Goal: Task Accomplishment & Management: Manage account settings

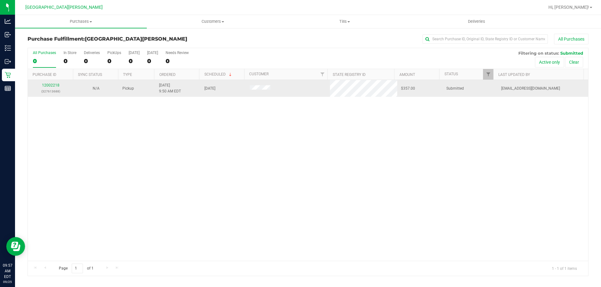
drag, startPoint x: 49, startPoint y: 82, endPoint x: 50, endPoint y: 89, distance: 6.6
click at [49, 83] on td "12002218 (327613688)" at bounding box center [50, 88] width 45 height 17
click at [50, 89] on p "(327613688)" at bounding box center [51, 92] width 38 height 6
click at [50, 85] on link "12002218" at bounding box center [51, 85] width 18 height 4
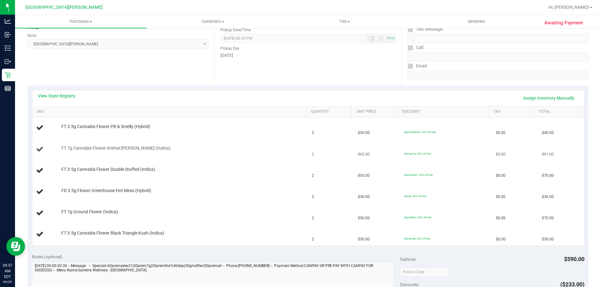
scroll to position [94, 0]
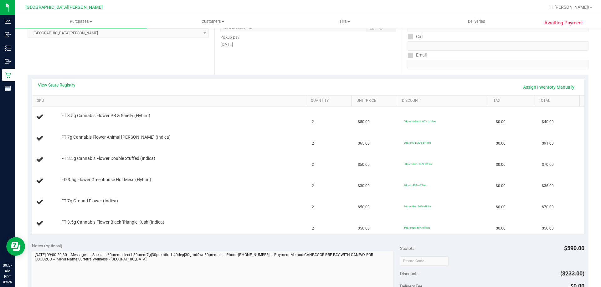
click at [44, 80] on div "View State Registry Assign Inventory Manually" at bounding box center [307, 87] width 551 height 16
click at [44, 86] on link "View State Registry" at bounding box center [57, 85] width 38 height 6
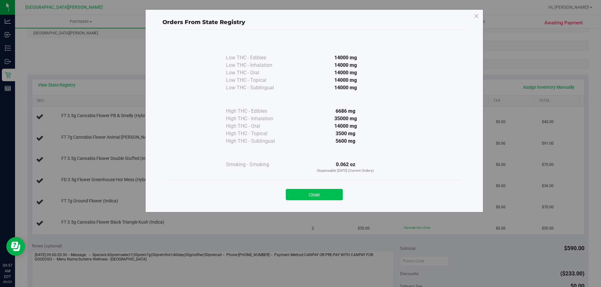
click at [324, 195] on button "Close" at bounding box center [314, 194] width 57 height 11
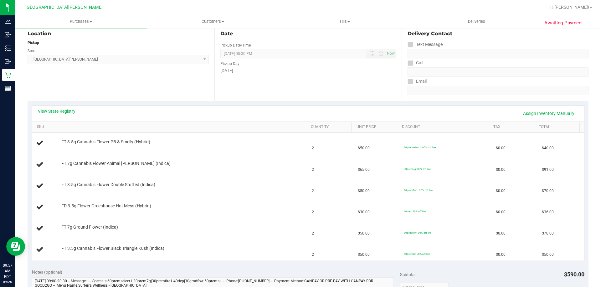
scroll to position [0, 0]
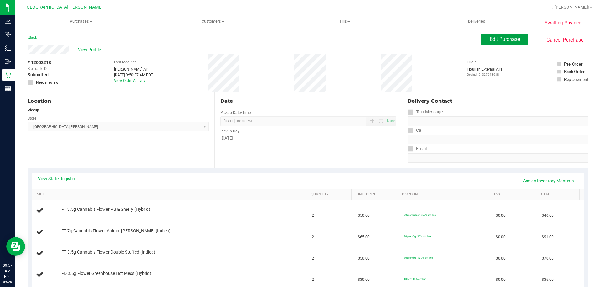
click at [489, 39] on span "Edit Purchase" at bounding box center [504, 39] width 30 height 6
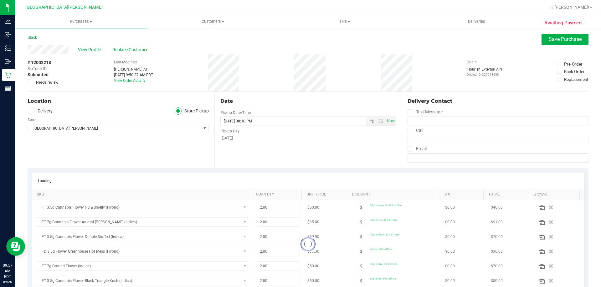
click at [29, 83] on icon at bounding box center [30, 83] width 4 height 0
click at [0, 0] on input "Needs review" at bounding box center [0, 0] width 0 height 0
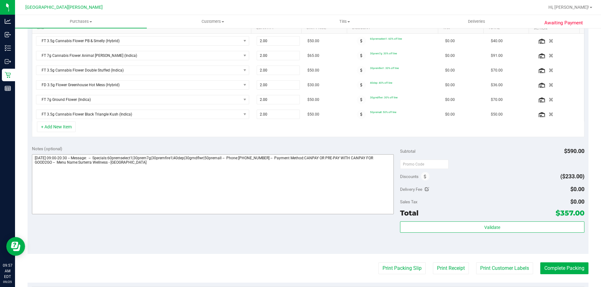
scroll to position [188, 0]
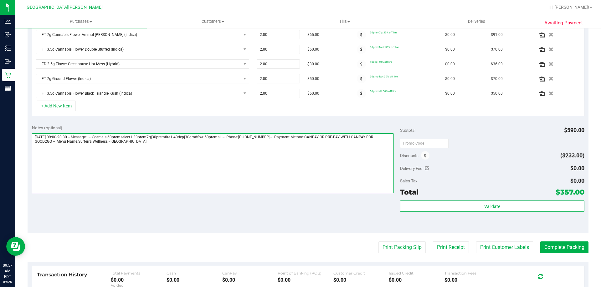
click at [187, 173] on textarea at bounding box center [213, 164] width 362 height 60
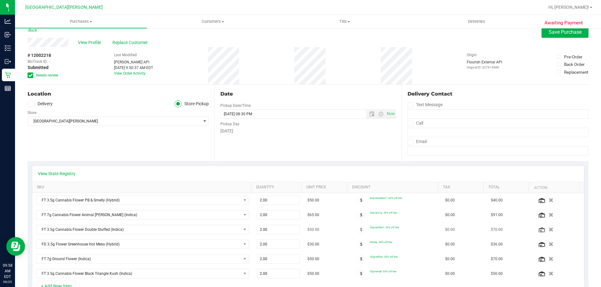
scroll to position [0, 0]
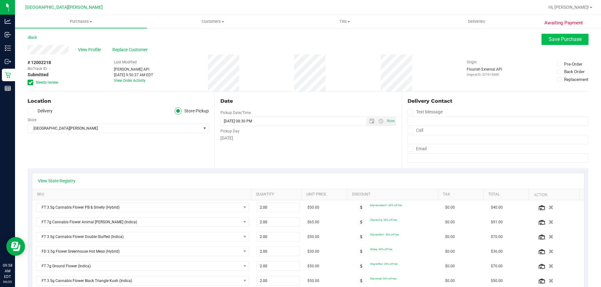
type textarea "Thursday 09/25/2025 09:00-20:30 -- Message: -- Specials:60premselect1|30prem7g|…"
click at [570, 40] on span "Save Purchase" at bounding box center [564, 39] width 33 height 6
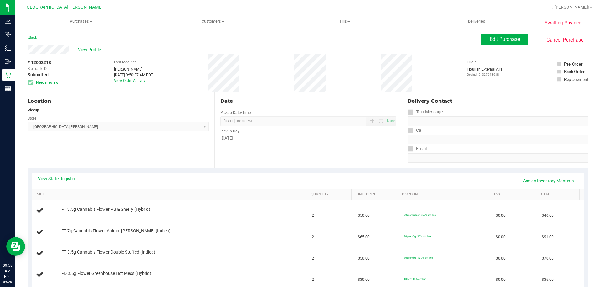
click at [90, 48] on span "View Profile" at bounding box center [90, 50] width 25 height 7
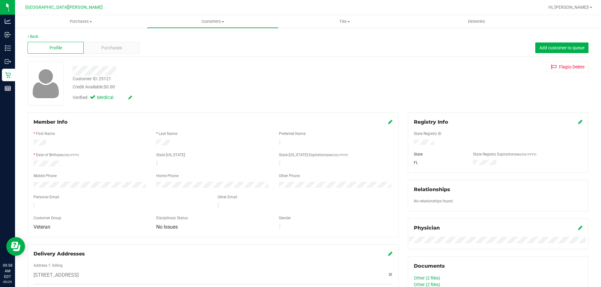
click at [102, 78] on div "Customer ID: 25121" at bounding box center [92, 79] width 38 height 7
copy div "25121"
click at [111, 33] on div "Back Profile Purchases Add customer to queue Customer ID: 25121 Credit Availabl…" at bounding box center [308, 247] width 586 height 439
click at [111, 49] on span "Purchases" at bounding box center [111, 48] width 21 height 7
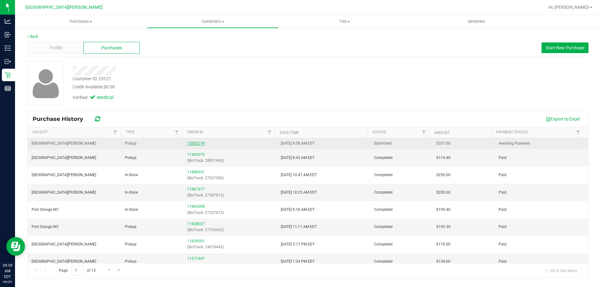
click at [191, 142] on link "12002218" at bounding box center [196, 143] width 18 height 4
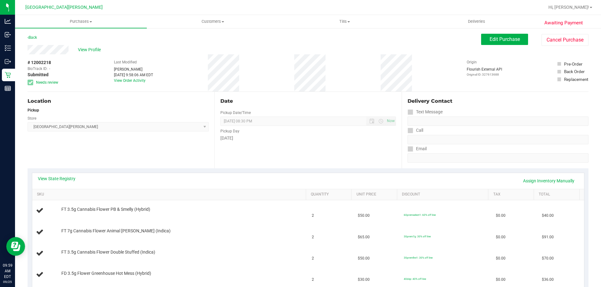
click at [58, 182] on div "View State Registry Assign Inventory Manually" at bounding box center [308, 181] width 540 height 11
click at [59, 180] on link "View State Registry" at bounding box center [57, 179] width 38 height 6
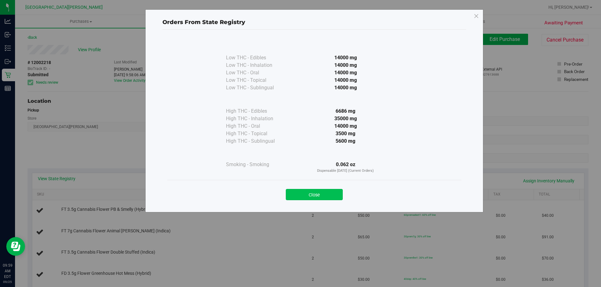
click at [332, 192] on button "Close" at bounding box center [314, 194] width 57 height 11
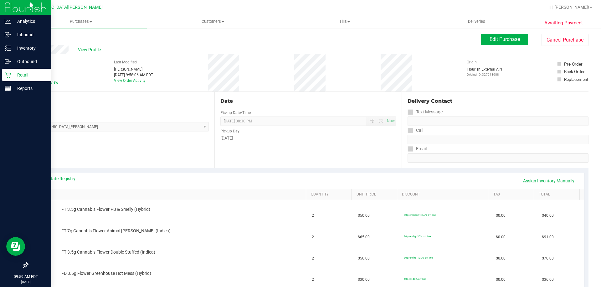
click at [15, 74] on p "Retail" at bounding box center [30, 75] width 38 height 8
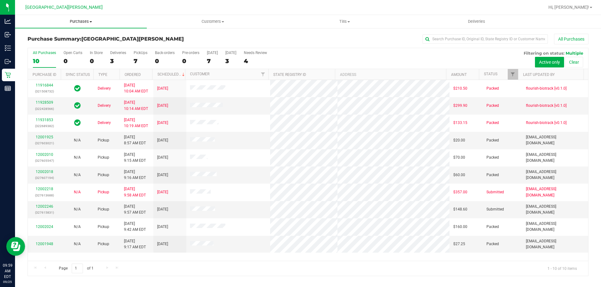
click at [82, 20] on span "Purchases" at bounding box center [81, 22] width 132 height 6
click at [56, 42] on li "Fulfillment" at bounding box center [81, 46] width 132 height 8
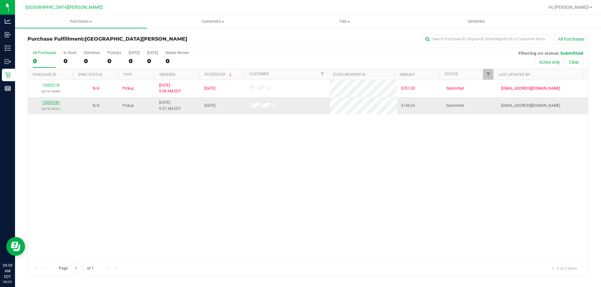
click at [51, 104] on link "12002246" at bounding box center [51, 102] width 18 height 4
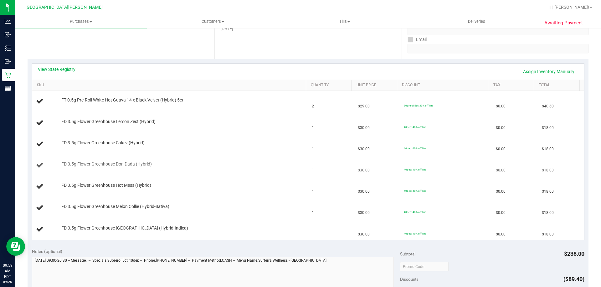
scroll to position [125, 0]
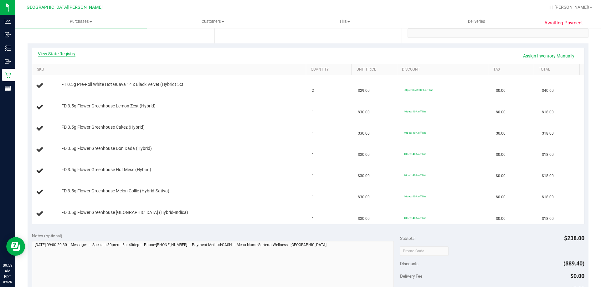
click at [59, 56] on link "View State Registry" at bounding box center [57, 54] width 38 height 6
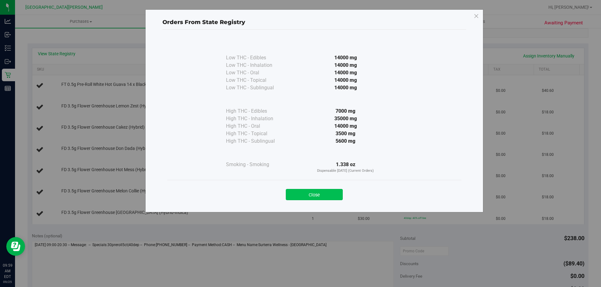
click at [322, 198] on button "Close" at bounding box center [314, 194] width 57 height 11
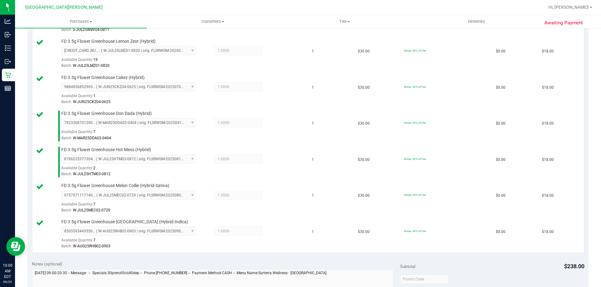
scroll to position [313, 0]
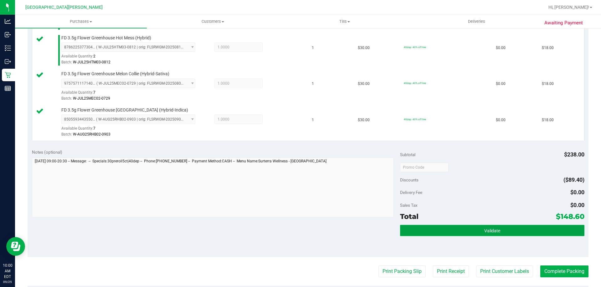
click at [459, 226] on button "Validate" at bounding box center [492, 230] width 184 height 11
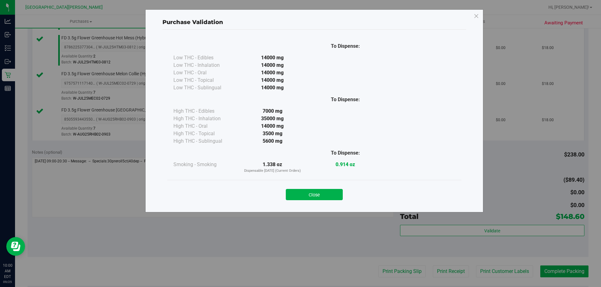
click at [339, 201] on div "Close" at bounding box center [314, 192] width 294 height 25
click at [340, 193] on button "Close" at bounding box center [314, 194] width 57 height 11
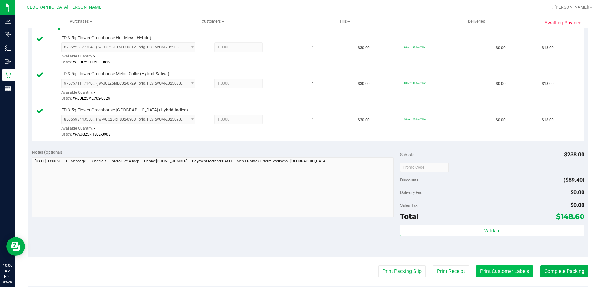
click at [490, 272] on button "Print Customer Labels" at bounding box center [504, 272] width 57 height 12
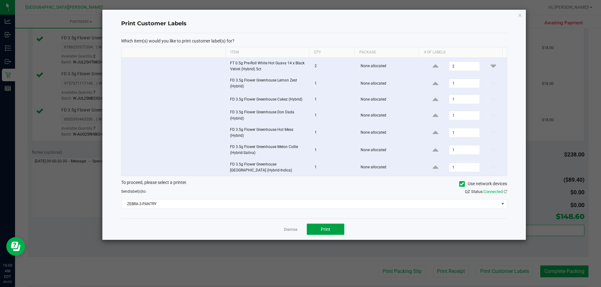
click at [328, 231] on span "Print" at bounding box center [325, 229] width 9 height 5
click at [294, 231] on link "Dismiss" at bounding box center [290, 229] width 13 height 5
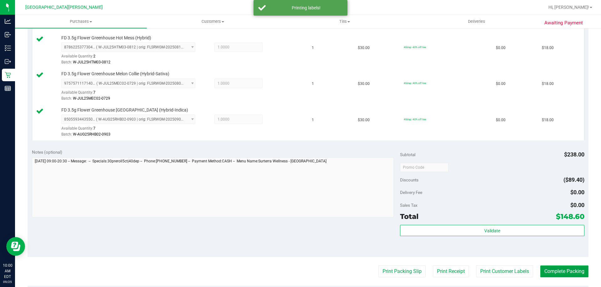
click at [551, 271] on button "Complete Packing" at bounding box center [564, 272] width 48 height 12
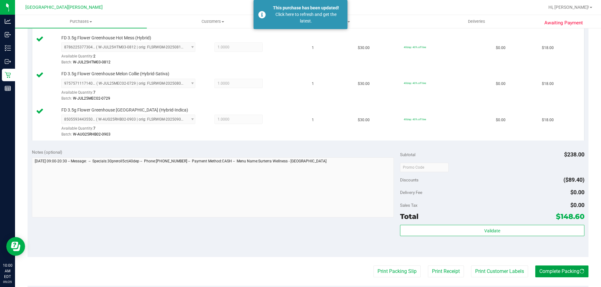
scroll to position [344, 0]
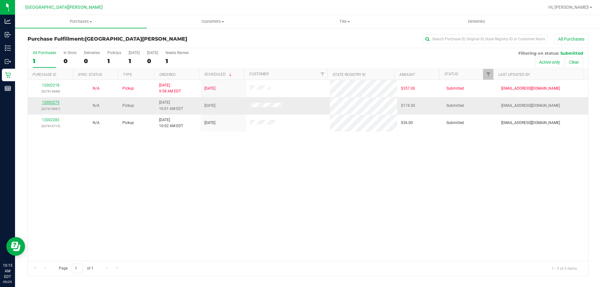
click at [49, 102] on link "12002275" at bounding box center [51, 102] width 18 height 4
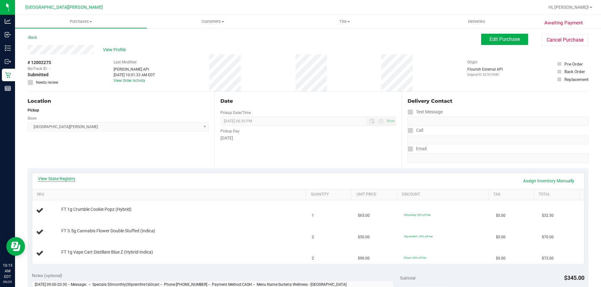
click at [58, 181] on link "View State Registry" at bounding box center [57, 179] width 38 height 6
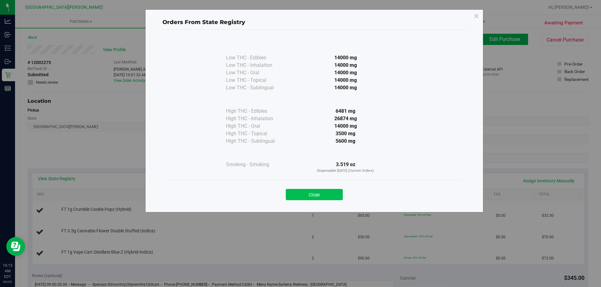
click at [325, 196] on button "Close" at bounding box center [314, 194] width 57 height 11
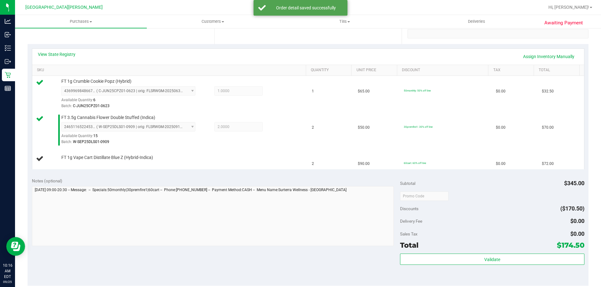
scroll to position [125, 0]
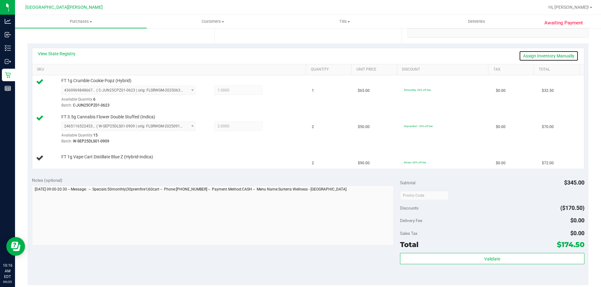
click at [524, 51] on link "Assign Inventory Manually" at bounding box center [548, 56] width 59 height 11
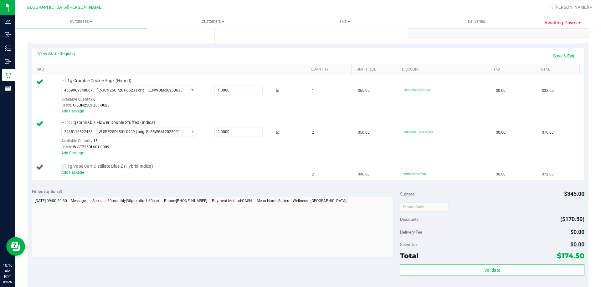
click at [78, 177] on td "FT 1g Vape Cart Distillate Blue Z (Hybrid-Indica) Add Package" at bounding box center [170, 169] width 276 height 21
click at [78, 175] on div "Add Package" at bounding box center [181, 173] width 241 height 6
click at [75, 171] on link "Add Package" at bounding box center [72, 172] width 23 height 4
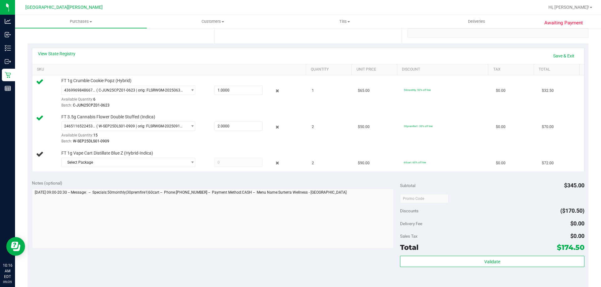
click at [82, 171] on td "FT 1g Vape Cart Distillate Blue Z (Hybrid-Indica) Select Package 70945828120301…" at bounding box center [170, 160] width 276 height 24
click at [87, 162] on span "Select Package" at bounding box center [124, 162] width 125 height 9
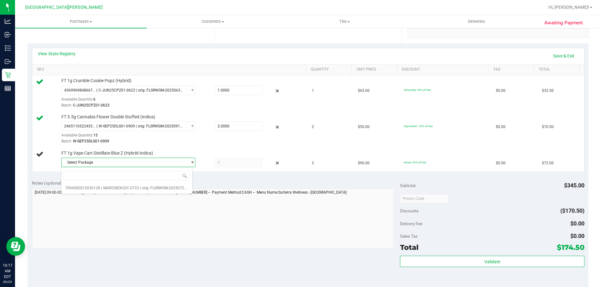
click at [113, 1] on div at bounding box center [328, 7] width 432 height 12
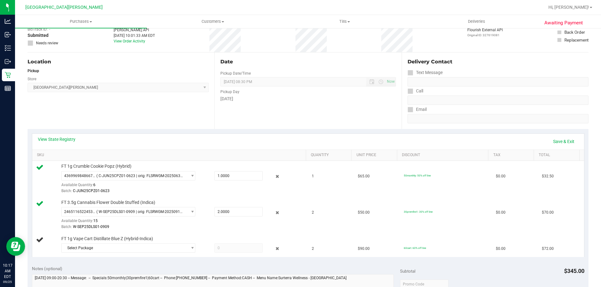
scroll to position [0, 0]
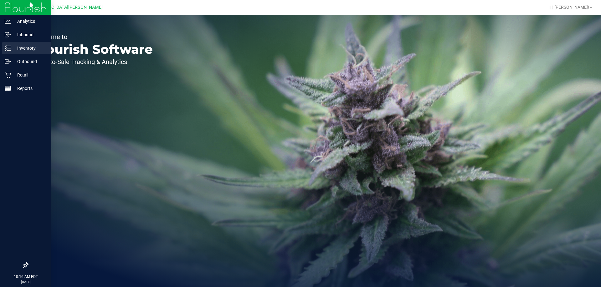
click at [25, 48] on p "Inventory" at bounding box center [30, 48] width 38 height 8
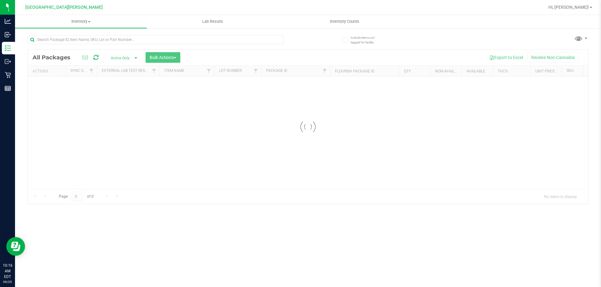
click at [93, 34] on div at bounding box center [168, 39] width 280 height 20
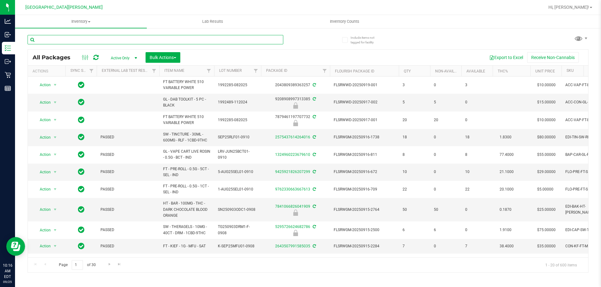
click at [92, 42] on input "text" at bounding box center [156, 39] width 256 height 9
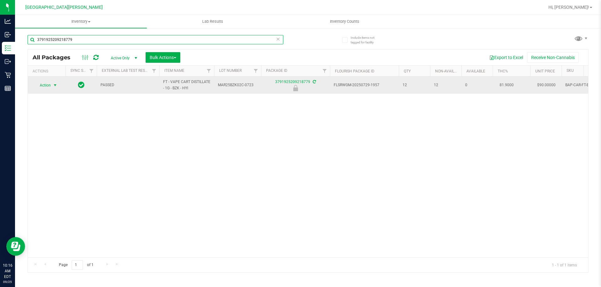
type input "3791925209218779"
click at [47, 84] on span "Action" at bounding box center [42, 85] width 17 height 9
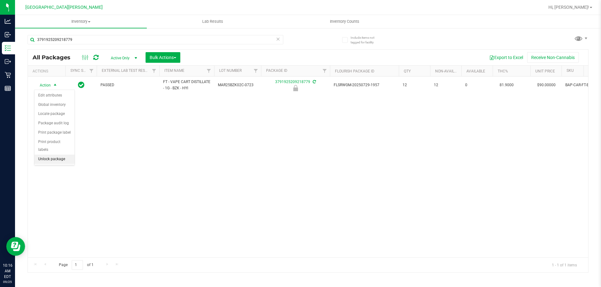
click at [50, 155] on li "Unlock package" at bounding box center [54, 159] width 40 height 9
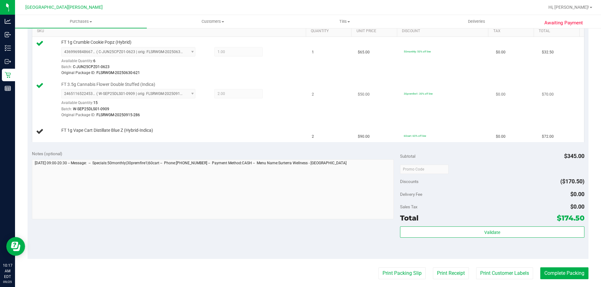
scroll to position [125, 0]
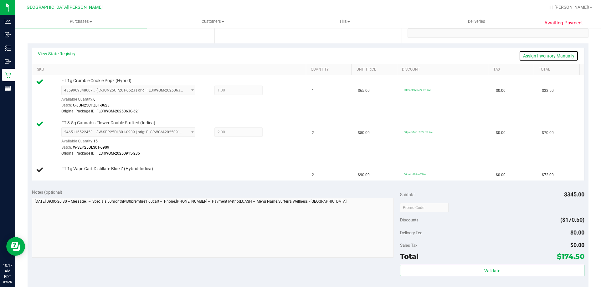
click at [552, 57] on link "Assign Inventory Manually" at bounding box center [548, 56] width 59 height 11
click at [77, 172] on link "Add Package" at bounding box center [72, 173] width 23 height 4
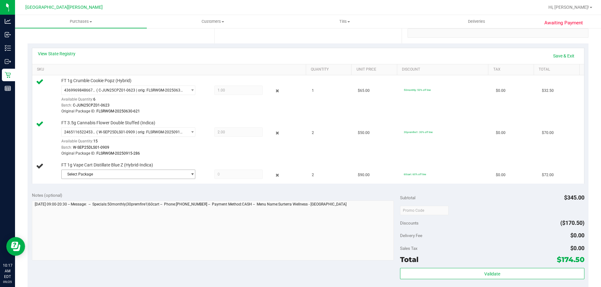
click at [98, 174] on span "Select Package" at bounding box center [124, 174] width 125 height 9
click at [96, 203] on li "3791925209218779 ( MAR25BZK02C-0723 | orig: FLSRWGM-20250729-1957 )" at bounding box center [126, 200] width 131 height 9
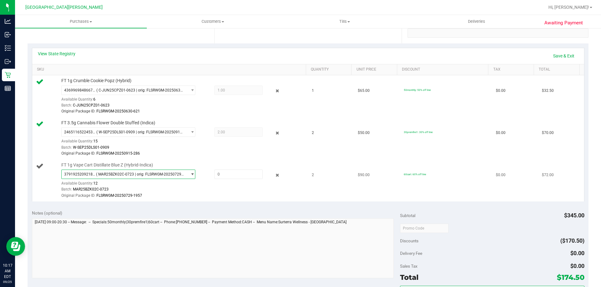
click at [175, 176] on span "( MAR25BZK02C-0723 | orig: FLSRWGM-20250729-1957 )" at bounding box center [140, 174] width 89 height 4
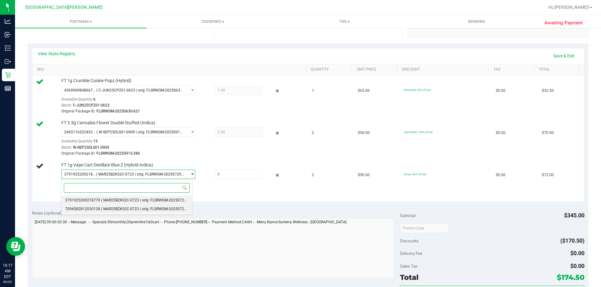
click at [109, 207] on span "( MAR25BZK02C-0723 | orig: FLSRWGM-20250729-1898 )" at bounding box center [149, 209] width 97 height 4
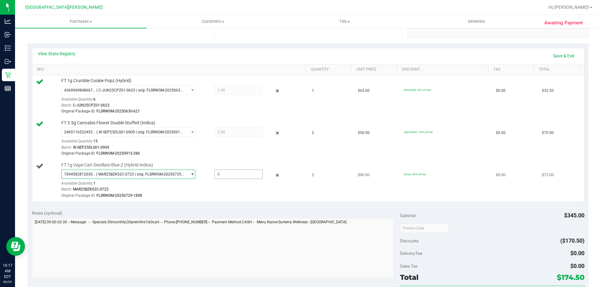
click at [229, 177] on span at bounding box center [238, 174] width 48 height 9
type input "1"
type input "1.0000"
click at [227, 57] on div "View State Registry Save & Exit" at bounding box center [308, 56] width 540 height 11
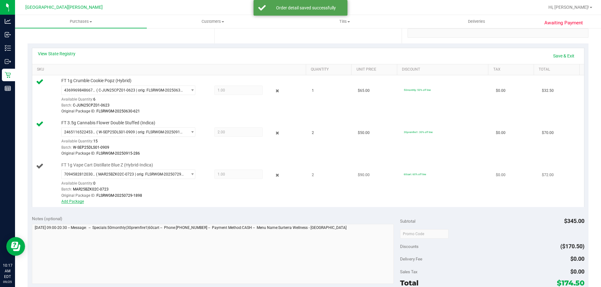
click at [74, 201] on link "Add Package" at bounding box center [72, 202] width 23 height 4
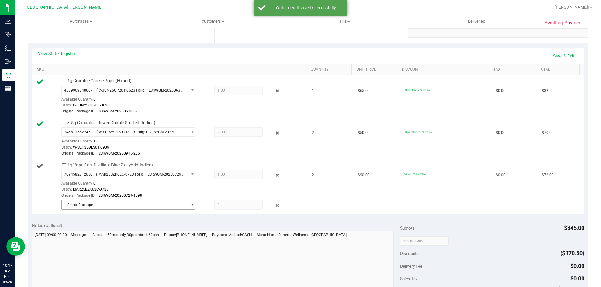
click at [109, 205] on span "Select Package" at bounding box center [124, 205] width 125 height 9
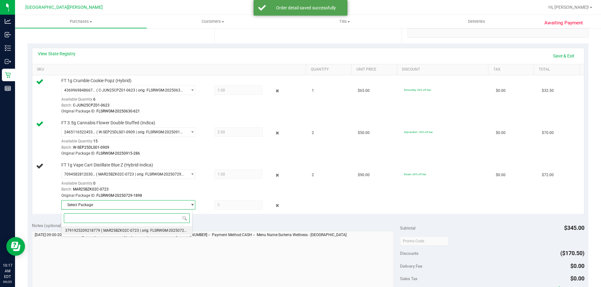
click at [108, 230] on span "( MAR25BZK02C-0723 | orig: FLSRWGM-20250729-1957 )" at bounding box center [149, 231] width 97 height 4
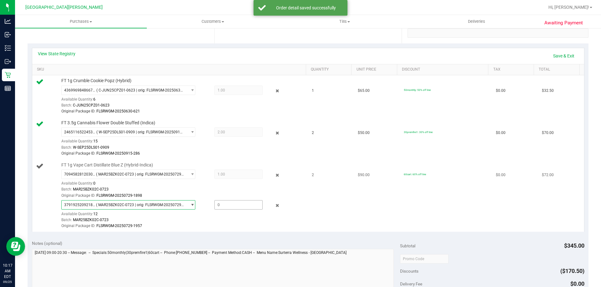
click at [255, 209] on span at bounding box center [238, 205] width 48 height 9
type input "1"
type input "1.0000"
click at [268, 53] on div "View State Registry Save & Exit" at bounding box center [308, 56] width 540 height 11
click at [554, 55] on link "Save & Exit" at bounding box center [563, 56] width 29 height 11
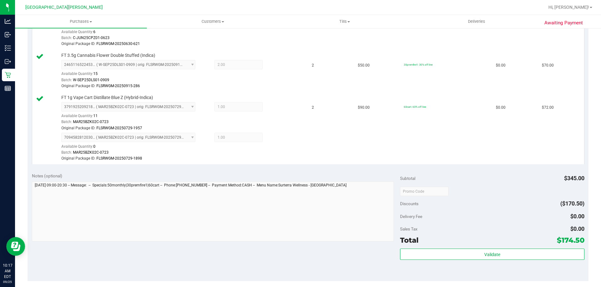
scroll to position [250, 0]
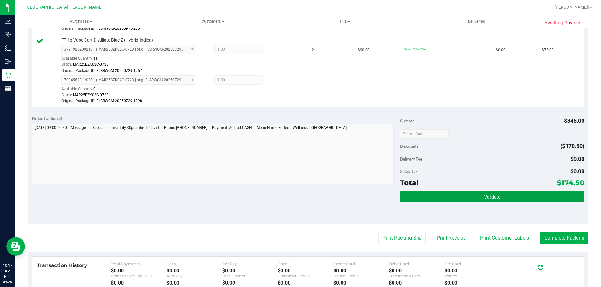
click at [484, 193] on button "Validate" at bounding box center [492, 196] width 184 height 11
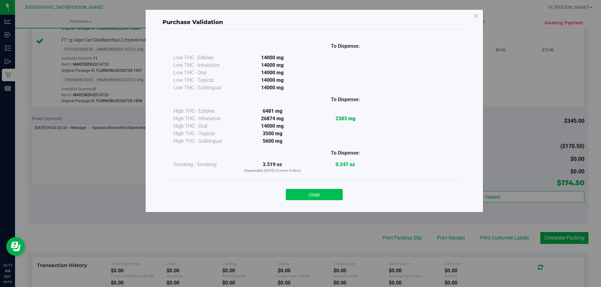
click at [322, 192] on button "Close" at bounding box center [314, 194] width 57 height 11
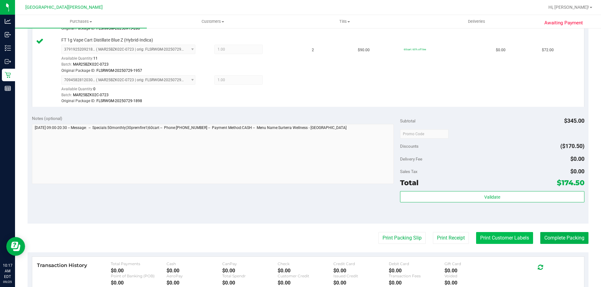
click at [505, 236] on button "Print Customer Labels" at bounding box center [504, 238] width 57 height 12
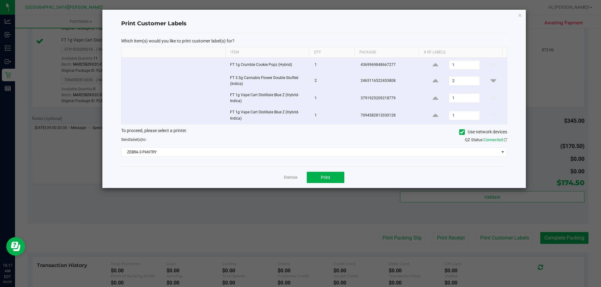
click at [329, 165] on div "Which item(s) would you like to print customer label(s) for? Item Qty Package #…" at bounding box center [314, 100] width 386 height 134
click at [318, 180] on button "Print" at bounding box center [326, 177] width 38 height 11
click at [293, 178] on link "Dismiss" at bounding box center [290, 177] width 13 height 5
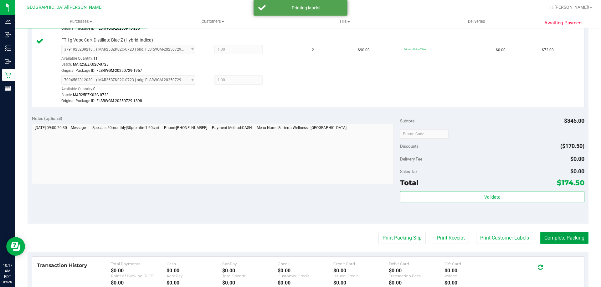
click at [546, 236] on button "Complete Packing" at bounding box center [564, 238] width 48 height 12
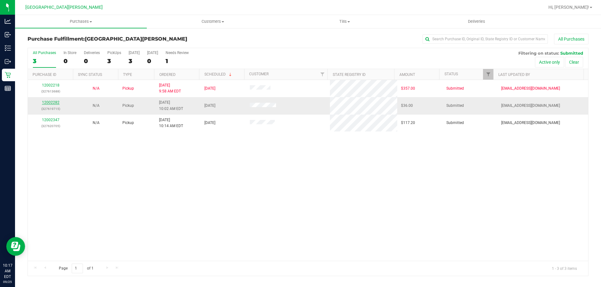
click at [56, 103] on link "12002282" at bounding box center [51, 102] width 18 height 4
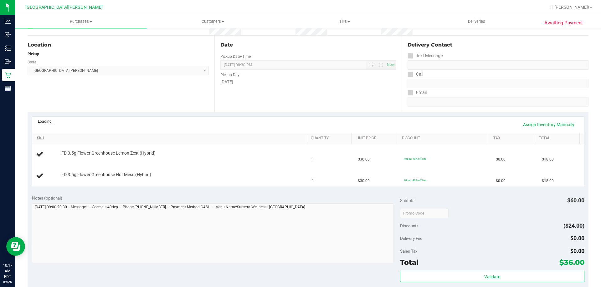
scroll to position [63, 0]
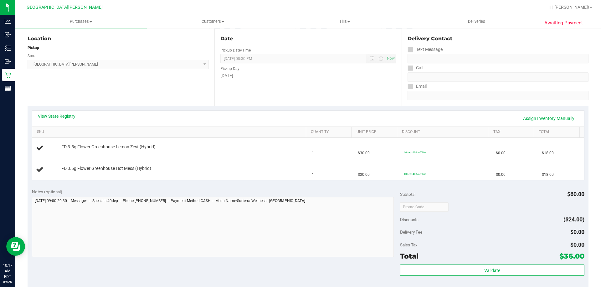
click at [50, 115] on link "View State Registry" at bounding box center [57, 116] width 38 height 6
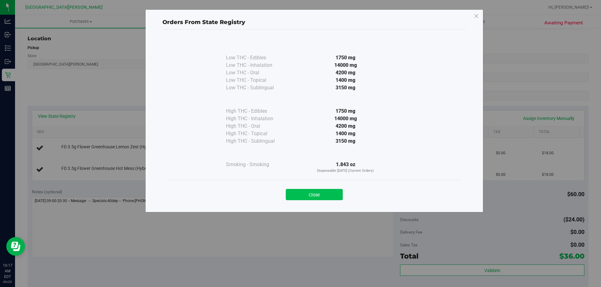
click at [330, 194] on button "Close" at bounding box center [314, 194] width 57 height 11
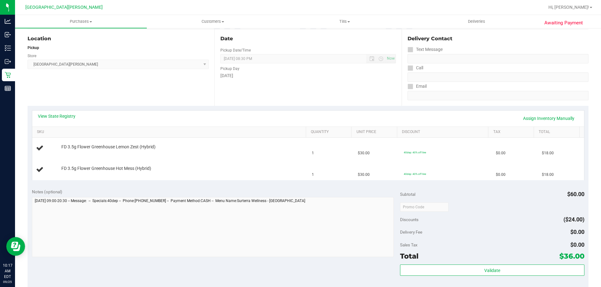
click at [283, 120] on div "View State Registry Assign Inventory Manually" at bounding box center [308, 118] width 540 height 11
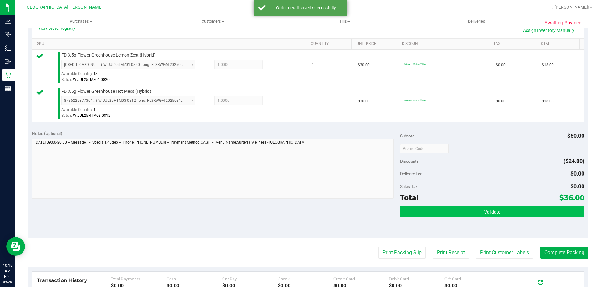
scroll to position [219, 0]
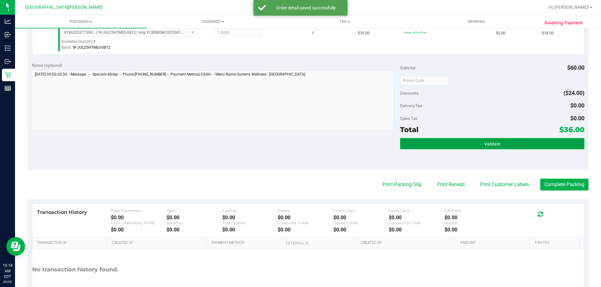
click at [467, 145] on button "Validate" at bounding box center [492, 143] width 184 height 11
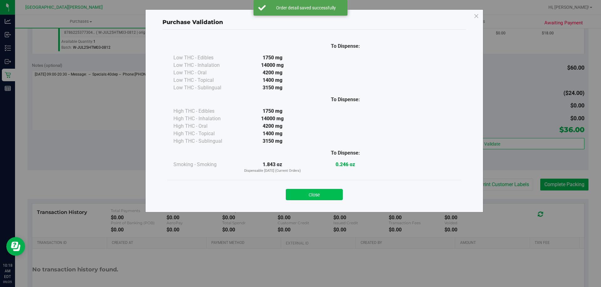
click at [319, 197] on button "Close" at bounding box center [314, 194] width 57 height 11
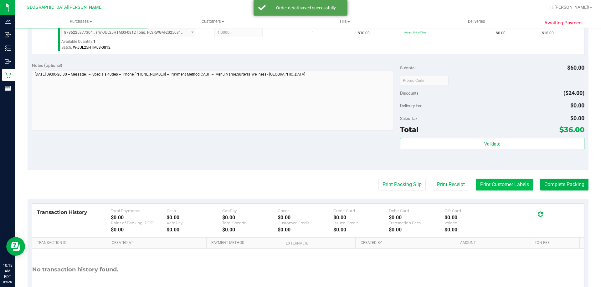
click at [512, 188] on button "Print Customer Labels" at bounding box center [504, 185] width 57 height 12
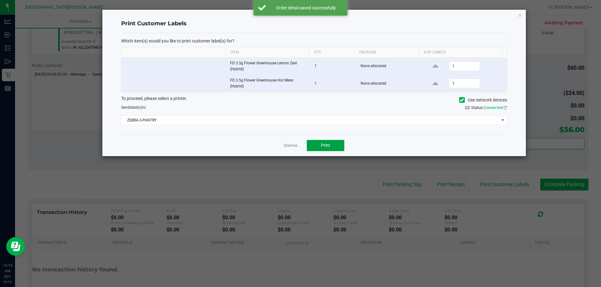
click at [331, 143] on button "Print" at bounding box center [326, 145] width 38 height 11
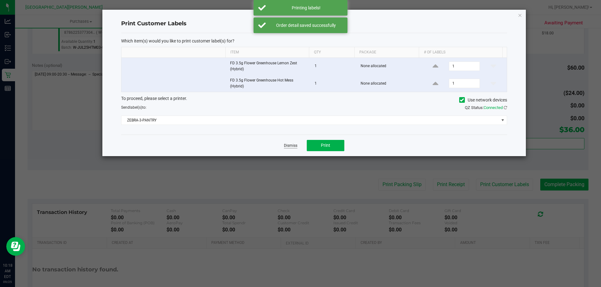
click at [289, 146] on link "Dismiss" at bounding box center [290, 145] width 13 height 5
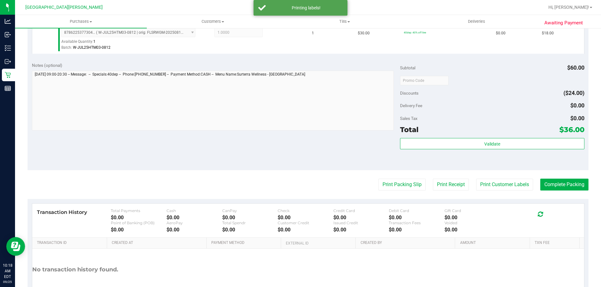
click at [226, 143] on div "Notes (optional) Subtotal $60.00 Discounts ($24.00) Delivery Fee $0.00 Sales Ta…" at bounding box center [308, 114] width 561 height 113
click at [558, 183] on button "Complete Packing" at bounding box center [564, 185] width 48 height 12
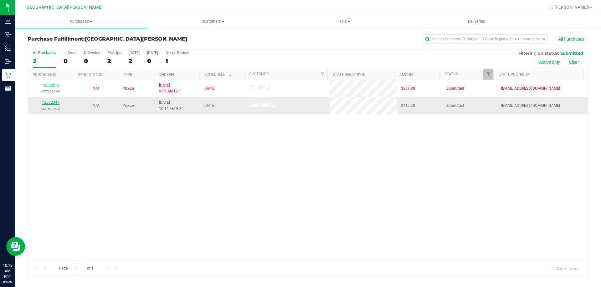
click at [57, 104] on link "12002347" at bounding box center [51, 102] width 18 height 4
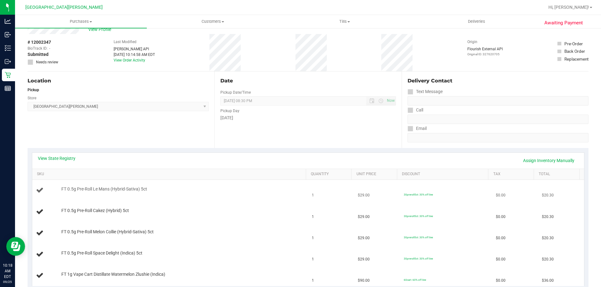
scroll to position [31, 0]
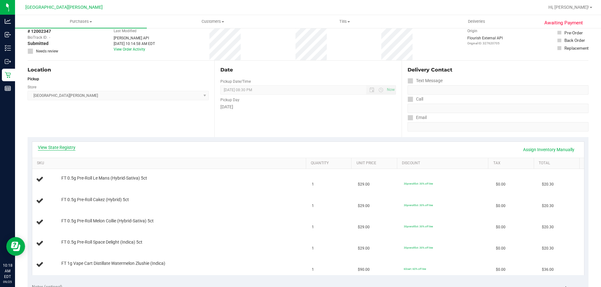
click at [69, 150] on link "View State Registry" at bounding box center [57, 148] width 38 height 6
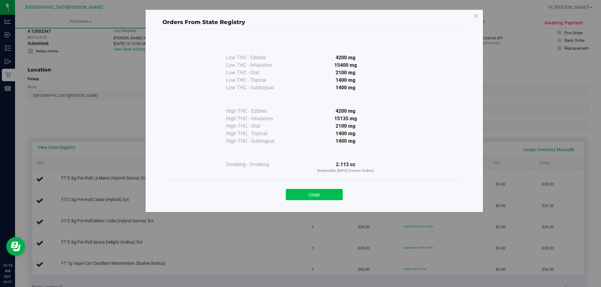
click at [318, 200] on button "Close" at bounding box center [314, 194] width 57 height 11
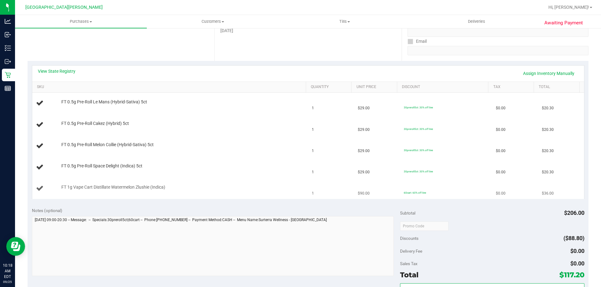
scroll to position [125, 0]
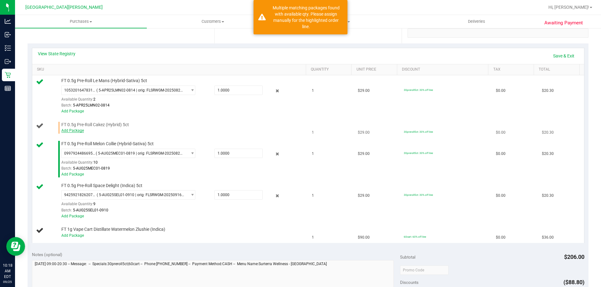
click at [79, 130] on link "Add Package" at bounding box center [72, 131] width 23 height 4
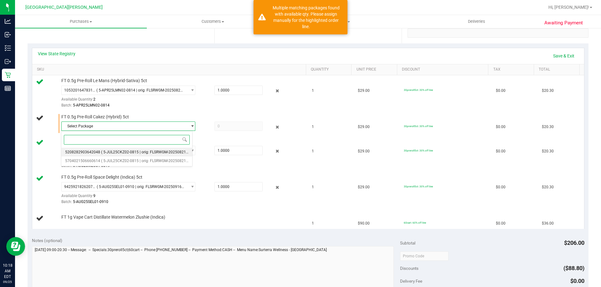
click at [101, 151] on span "( 5-JUL25CKZ02-0815 | orig: FLSRWGM-20250821-836 )" at bounding box center [148, 152] width 94 height 4
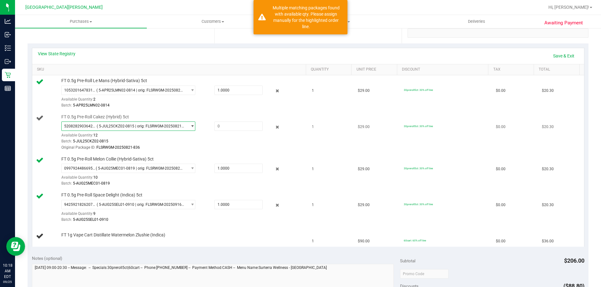
click at [105, 127] on span "( 5-JUL25CKZ02-0815 | orig: FLSRWGM-20250821-836 )" at bounding box center [141, 126] width 88 height 4
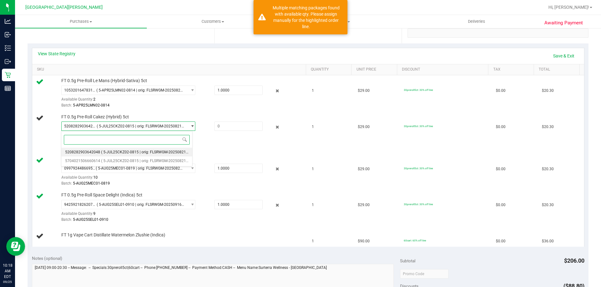
click at [102, 166] on div "Select Package 5208282903642048 ( 5-JUL25CKZ02-0815 | orig: FLSRWGM-20250821-83…" at bounding box center [126, 149] width 131 height 36
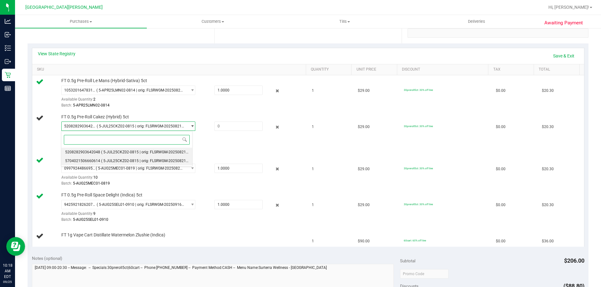
click at [101, 162] on span "( 5-JUL25CKZ02-0815 | orig: FLSRWGM-20250821-775 )" at bounding box center [148, 161] width 94 height 4
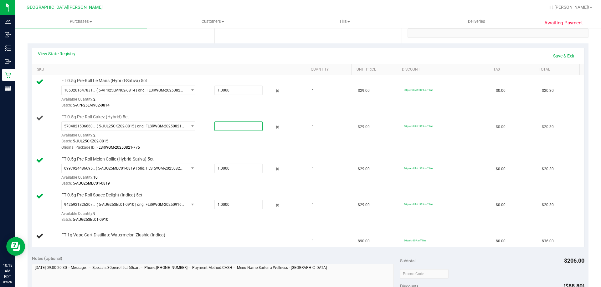
click at [240, 126] on span at bounding box center [238, 126] width 48 height 9
type input "1"
type input "1.0000"
click at [250, 58] on div "View State Registry Save & Exit" at bounding box center [308, 56] width 540 height 11
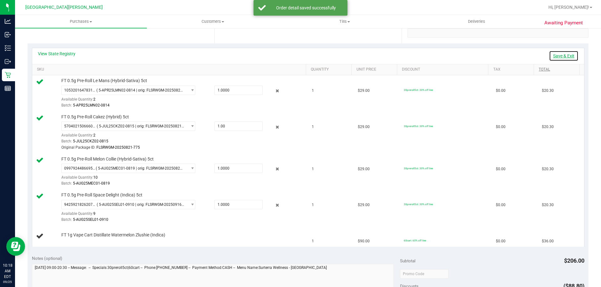
drag, startPoint x: 561, startPoint y: 54, endPoint x: 534, endPoint y: 69, distance: 30.9
click at [560, 54] on link "Save & Exit" at bounding box center [563, 56] width 29 height 11
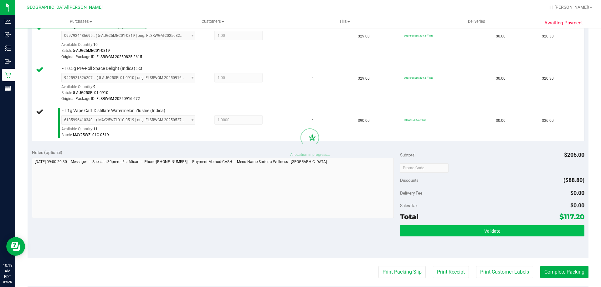
scroll to position [344, 0]
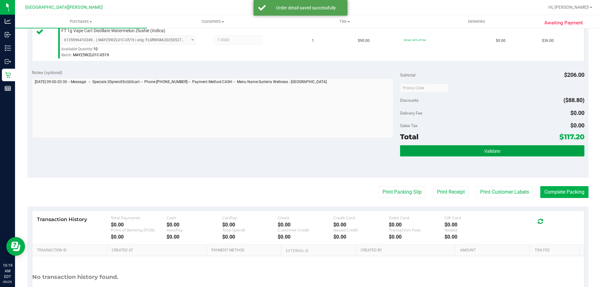
click at [475, 149] on button "Validate" at bounding box center [492, 150] width 184 height 11
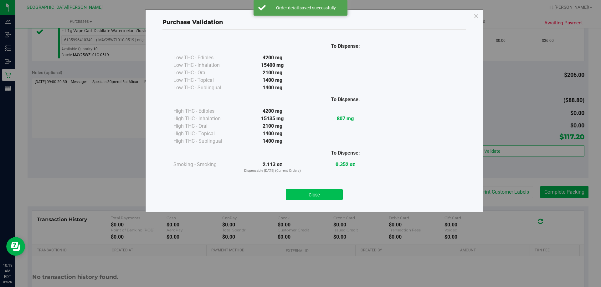
click at [333, 194] on button "Close" at bounding box center [314, 194] width 57 height 11
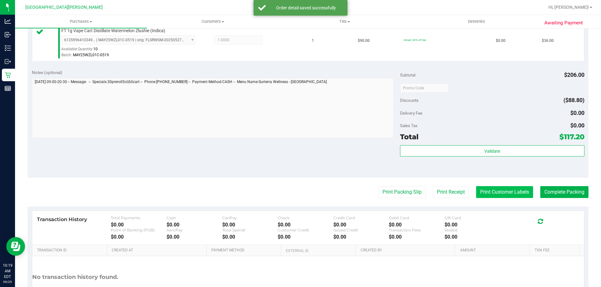
click at [480, 187] on button "Print Customer Labels" at bounding box center [504, 192] width 57 height 12
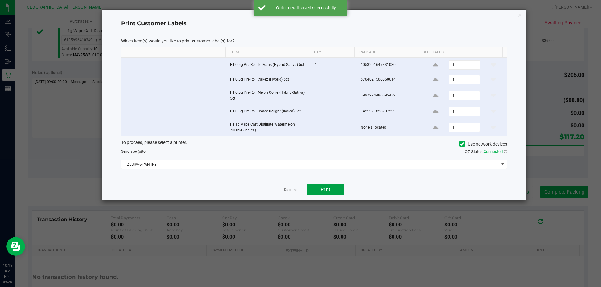
click at [331, 188] on button "Print" at bounding box center [326, 189] width 38 height 11
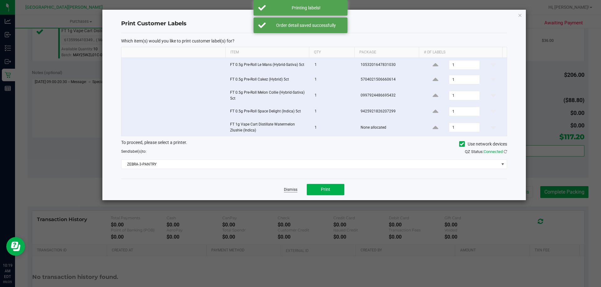
click at [288, 189] on link "Dismiss" at bounding box center [290, 189] width 13 height 5
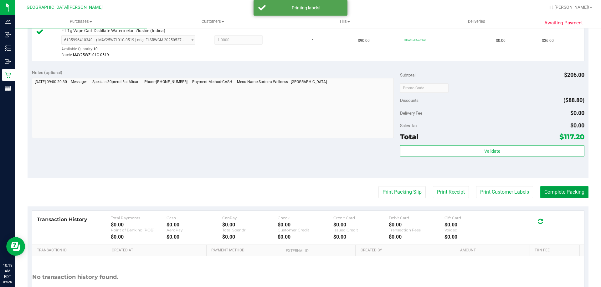
click at [546, 191] on button "Complete Packing" at bounding box center [564, 192] width 48 height 12
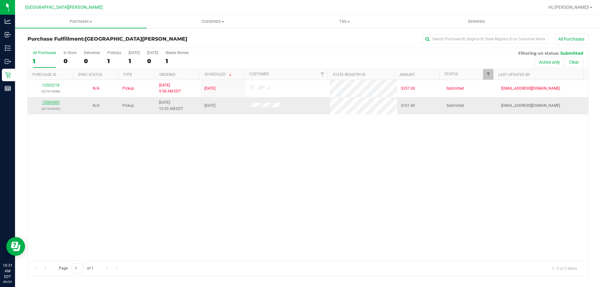
click at [54, 103] on link "12002405" at bounding box center [51, 102] width 18 height 4
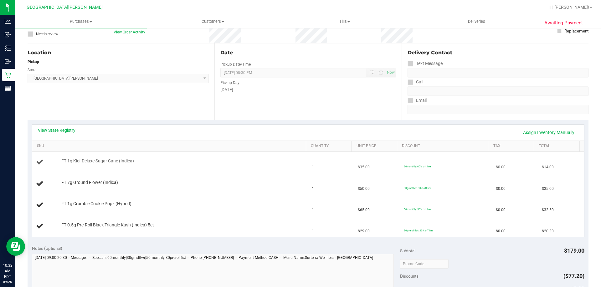
scroll to position [63, 0]
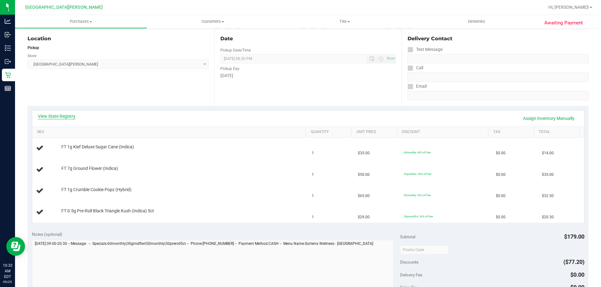
click at [64, 113] on link "View State Registry" at bounding box center [57, 116] width 38 height 6
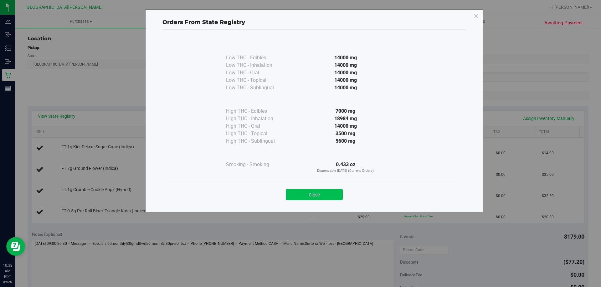
click at [328, 193] on button "Close" at bounding box center [314, 194] width 57 height 11
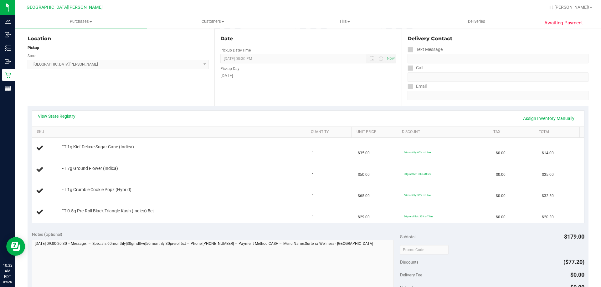
click at [224, 113] on div "View State Registry Assign Inventory Manually" at bounding box center [307, 119] width 551 height 16
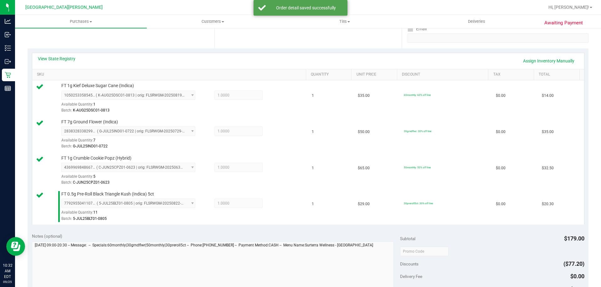
scroll to position [250, 0]
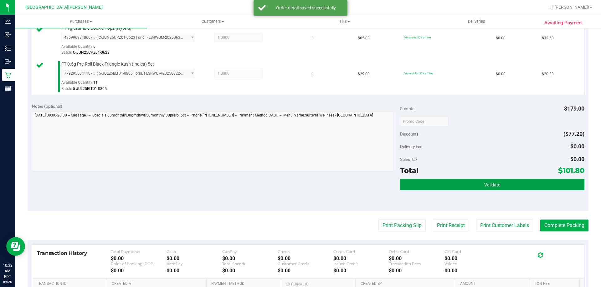
click at [466, 182] on button "Validate" at bounding box center [492, 184] width 184 height 11
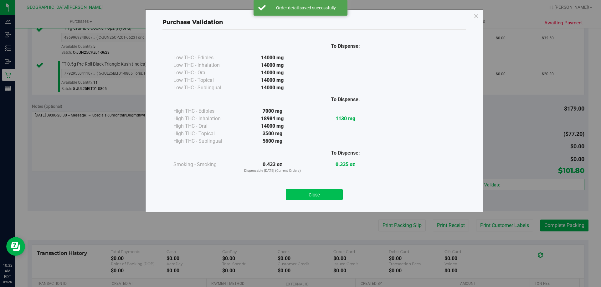
click at [338, 197] on button "Close" at bounding box center [314, 194] width 57 height 11
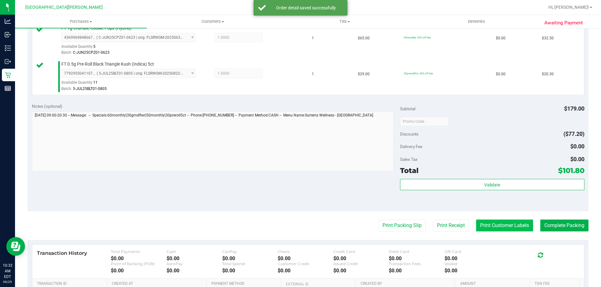
click at [498, 226] on button "Print Customer Labels" at bounding box center [504, 226] width 57 height 12
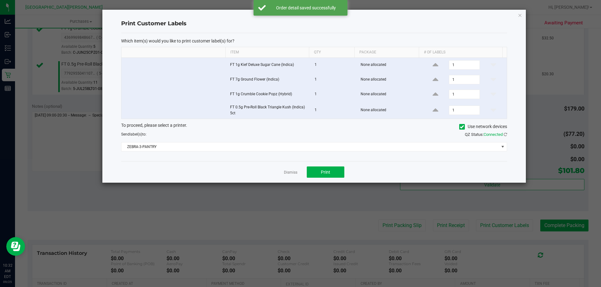
click at [325, 161] on div "Which item(s) would you like to print customer label(s) for? Item Qty Package #…" at bounding box center [314, 97] width 386 height 129
click at [324, 169] on button "Print" at bounding box center [326, 172] width 38 height 11
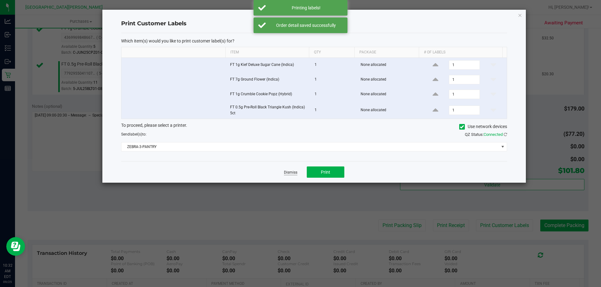
click at [288, 174] on link "Dismiss" at bounding box center [290, 172] width 13 height 5
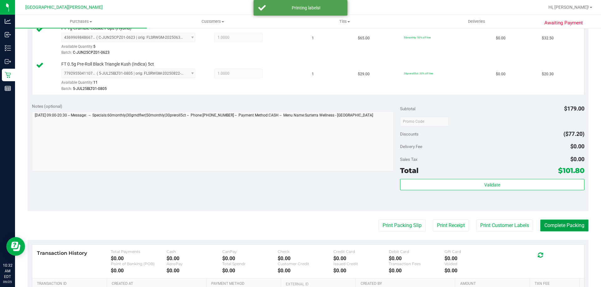
click at [557, 226] on button "Complete Packing" at bounding box center [564, 226] width 48 height 12
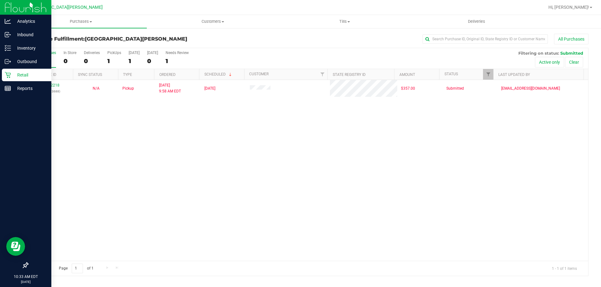
click at [11, 71] on div "Retail" at bounding box center [26, 75] width 49 height 13
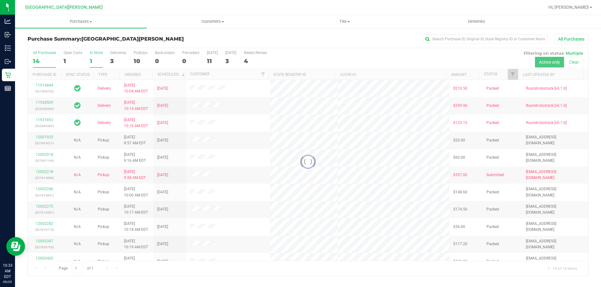
click at [91, 62] on div "1" at bounding box center [96, 61] width 13 height 7
click at [0, 0] on input "In Store 1" at bounding box center [0, 0] width 0 height 0
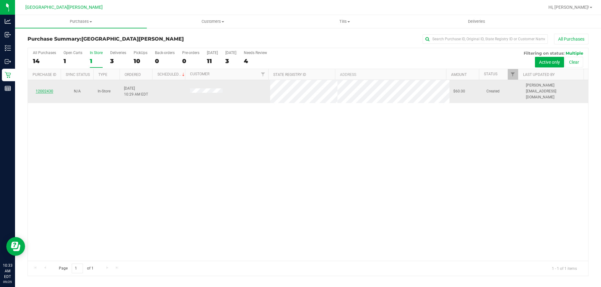
click at [43, 90] on link "12002430" at bounding box center [45, 91] width 18 height 4
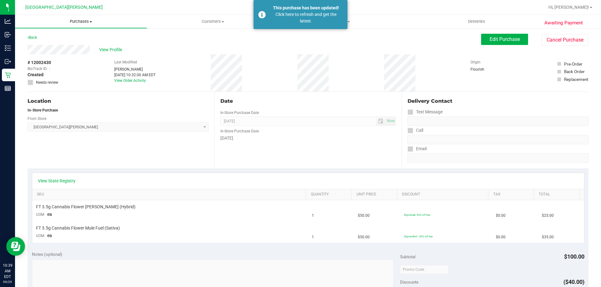
click at [75, 24] on span "Purchases" at bounding box center [81, 22] width 132 height 6
click at [59, 43] on li "Fulfillment" at bounding box center [81, 46] width 132 height 8
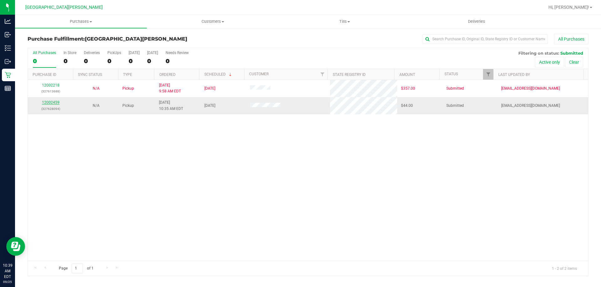
click at [54, 104] on link "12002459" at bounding box center [51, 102] width 18 height 4
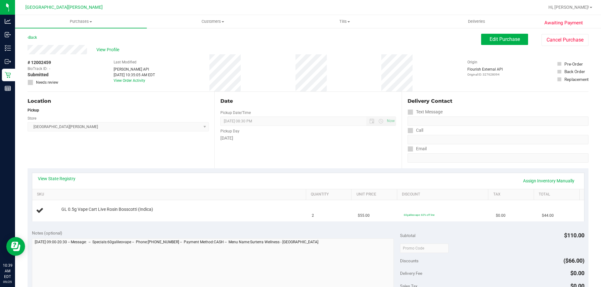
click at [75, 179] on div "View State Registry Assign Inventory Manually" at bounding box center [308, 181] width 540 height 11
click at [69, 180] on link "View State Registry" at bounding box center [57, 179] width 38 height 6
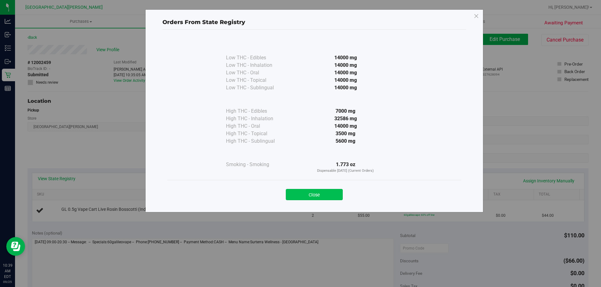
click at [322, 196] on button "Close" at bounding box center [314, 194] width 57 height 11
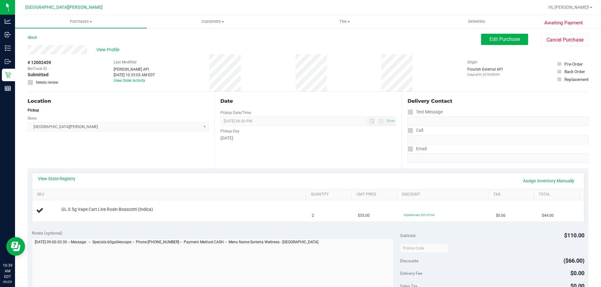
click at [306, 166] on div "Date Pickup Date/Time 09/25/2025 Now 09/25/2025 08:30 PM Now Pickup Day Thursday" at bounding box center [307, 130] width 187 height 77
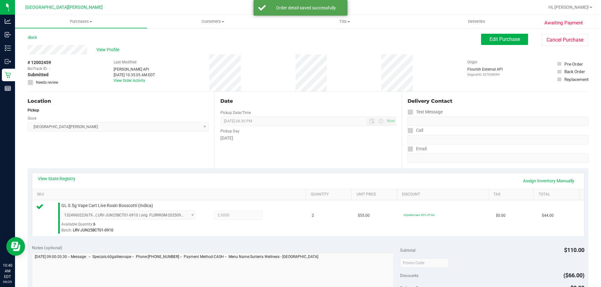
scroll to position [219, 0]
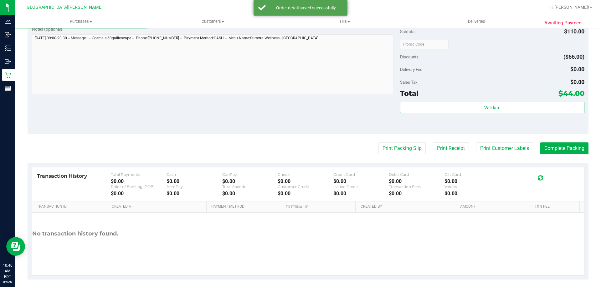
click at [512, 114] on div "Validate" at bounding box center [492, 116] width 184 height 28
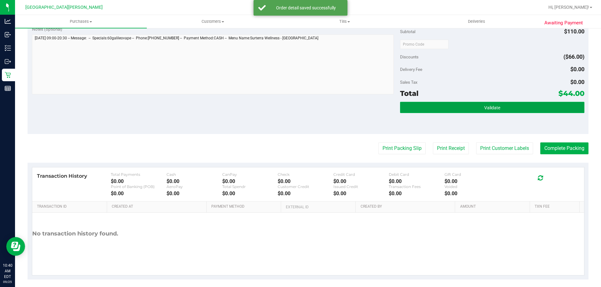
click at [512, 107] on button "Validate" at bounding box center [492, 107] width 184 height 11
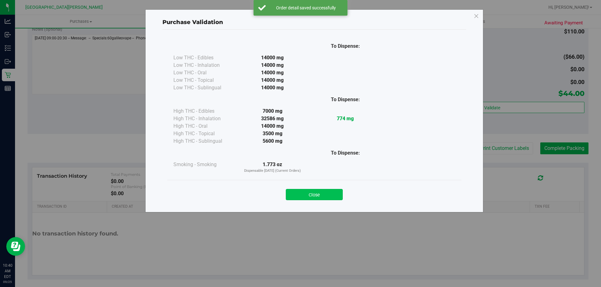
click at [312, 199] on button "Close" at bounding box center [314, 194] width 57 height 11
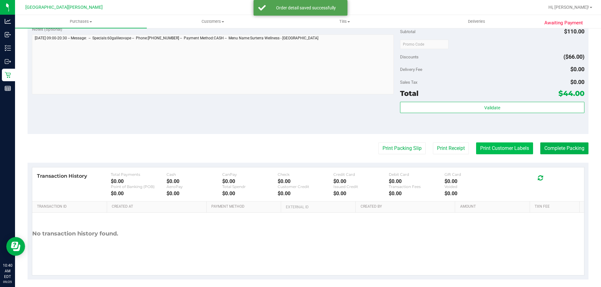
click at [515, 148] on button "Print Customer Labels" at bounding box center [504, 149] width 57 height 12
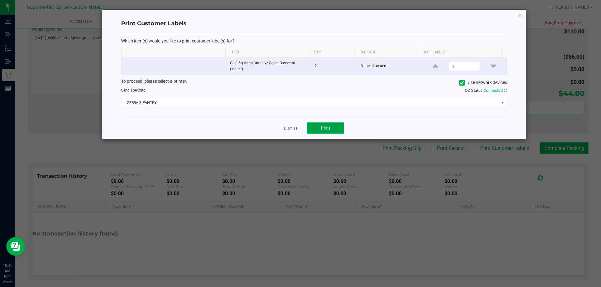
click at [332, 127] on button "Print" at bounding box center [326, 128] width 38 height 11
click at [290, 127] on link "Dismiss" at bounding box center [290, 128] width 13 height 5
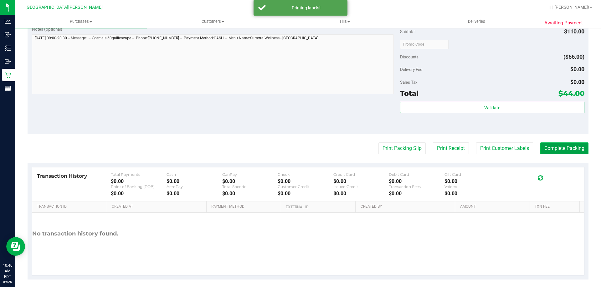
click at [551, 150] on button "Complete Packing" at bounding box center [564, 149] width 48 height 12
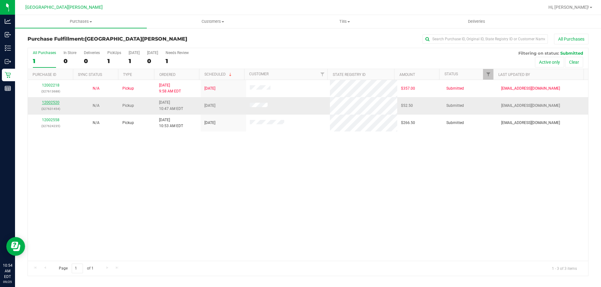
click at [52, 102] on link "12002520" at bounding box center [51, 102] width 18 height 4
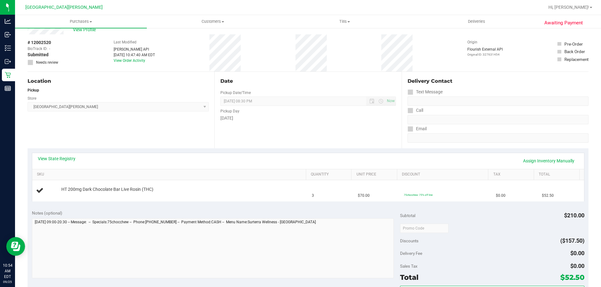
scroll to position [31, 0]
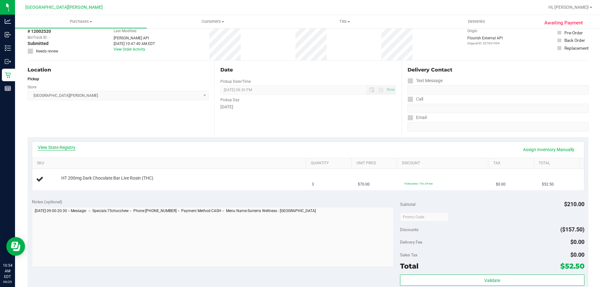
click at [55, 145] on link "View State Registry" at bounding box center [57, 148] width 38 height 6
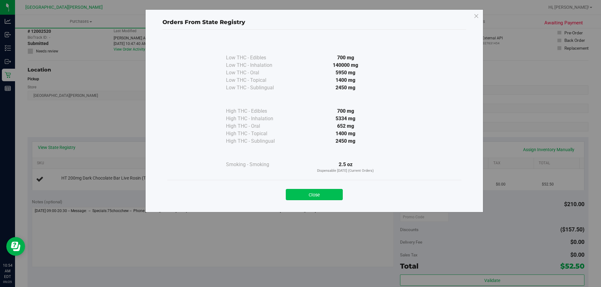
click at [318, 194] on button "Close" at bounding box center [314, 194] width 57 height 11
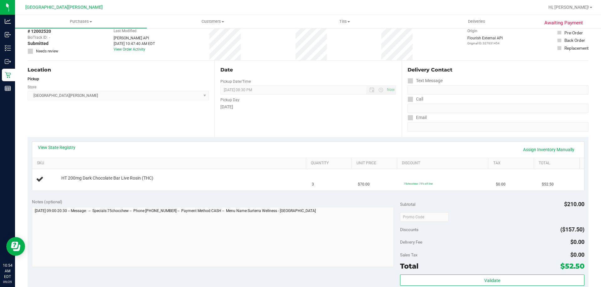
click at [169, 135] on div "Location Pickup Store Key West WC Select Store Bonita Springs WC Boynton Beach …" at bounding box center [121, 99] width 187 height 77
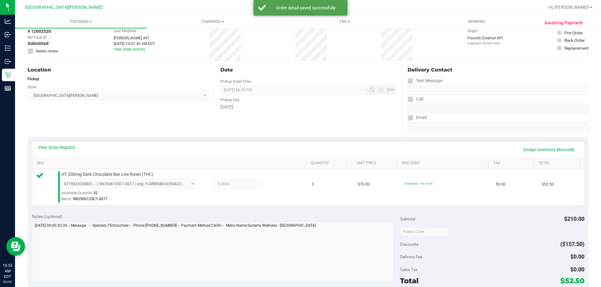
scroll to position [156, 0]
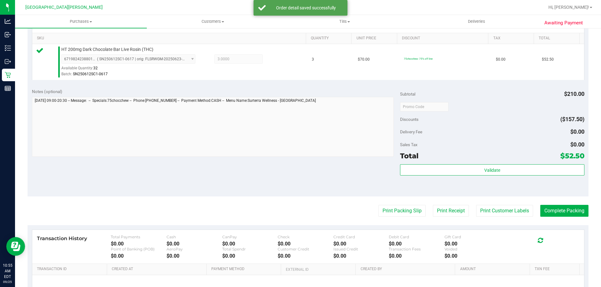
click at [492, 125] on div "Discounts ($157.50)" at bounding box center [492, 119] width 184 height 11
click at [492, 157] on div "Total $52.50" at bounding box center [492, 155] width 184 height 11
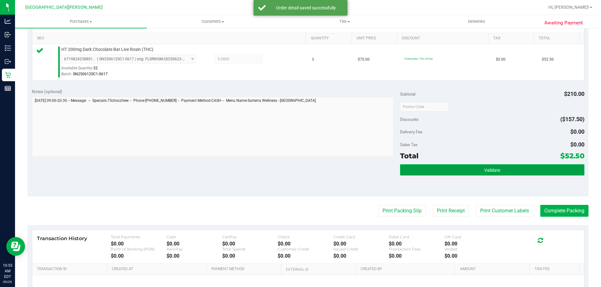
click at [492, 168] on span "Validate" at bounding box center [492, 170] width 16 height 5
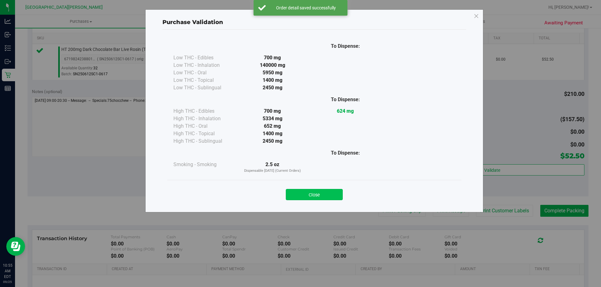
click at [326, 190] on button "Close" at bounding box center [314, 194] width 57 height 11
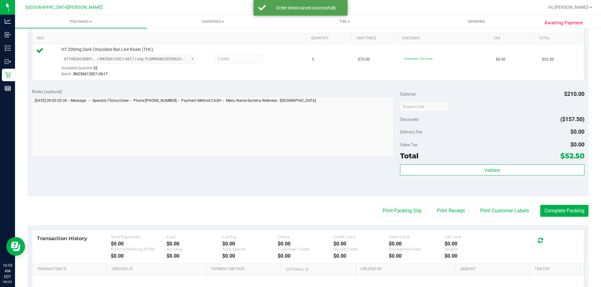
click at [489, 197] on purchase-details "Back Edit Purchase Cancel Purchase View Profile # 12002520 BioTrack ID: - Submi…" at bounding box center [308, 109] width 561 height 465
click at [489, 204] on purchase-details "Back Edit Purchase Cancel Purchase View Profile # 12002520 BioTrack ID: - Submi…" at bounding box center [308, 109] width 561 height 465
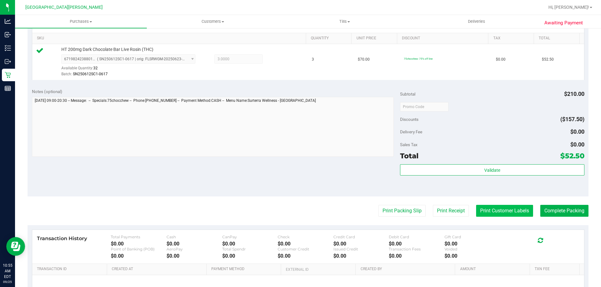
click at [478, 209] on button "Print Customer Labels" at bounding box center [504, 211] width 57 height 12
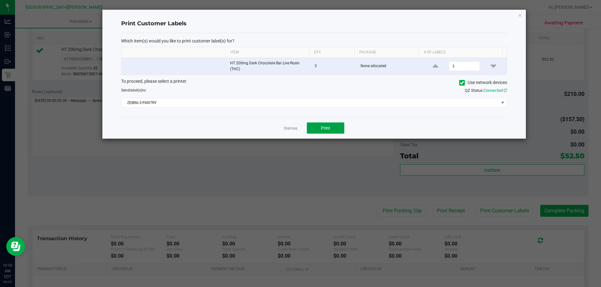
click at [339, 133] on button "Print" at bounding box center [326, 128] width 38 height 11
click at [292, 127] on link "Dismiss" at bounding box center [290, 128] width 13 height 5
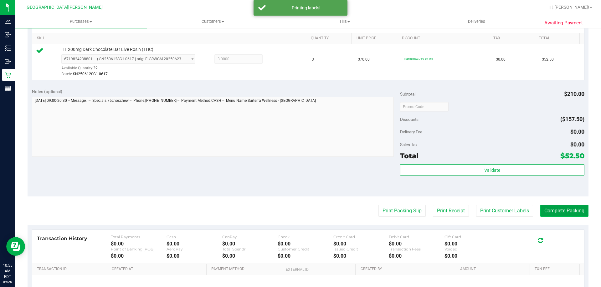
click at [561, 210] on button "Complete Packing" at bounding box center [564, 211] width 48 height 12
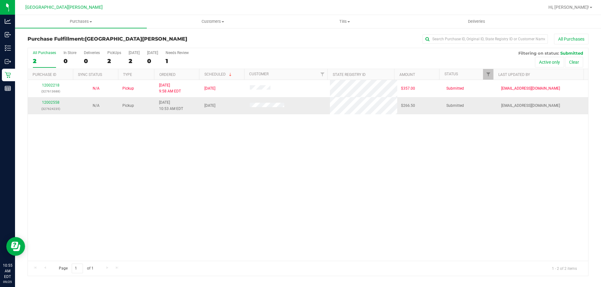
click at [59, 102] on div "12002558 (327624235)" at bounding box center [51, 106] width 38 height 12
click at [53, 101] on link "12002558" at bounding box center [51, 102] width 18 height 4
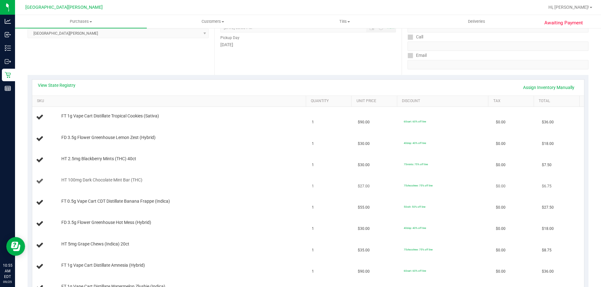
scroll to position [94, 0]
click at [61, 86] on link "View State Registry" at bounding box center [57, 85] width 38 height 6
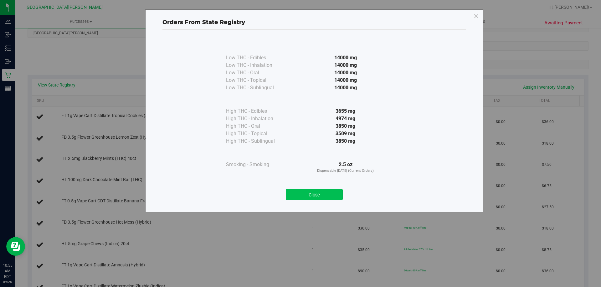
click at [308, 193] on button "Close" at bounding box center [314, 194] width 57 height 11
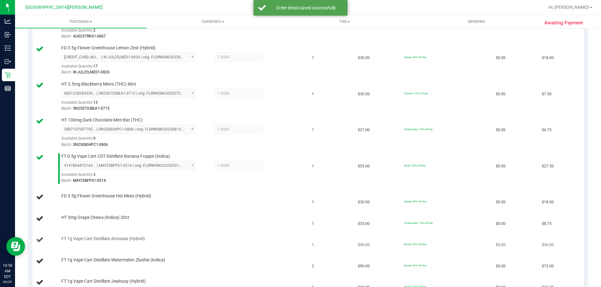
scroll to position [250, 0]
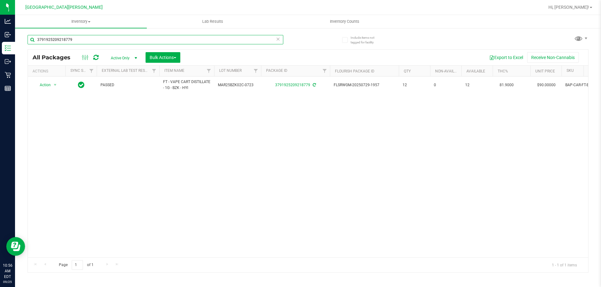
click at [84, 37] on input "3791925209218779" at bounding box center [156, 39] width 256 height 9
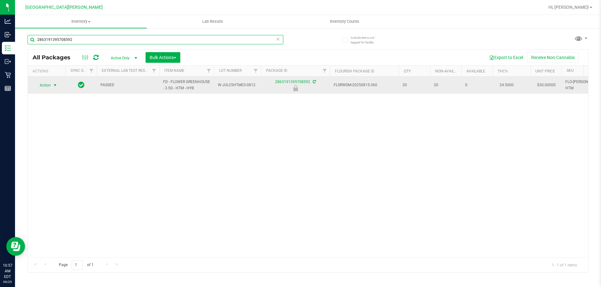
type input "2863191395708592"
click at [48, 86] on span "Action" at bounding box center [42, 85] width 17 height 9
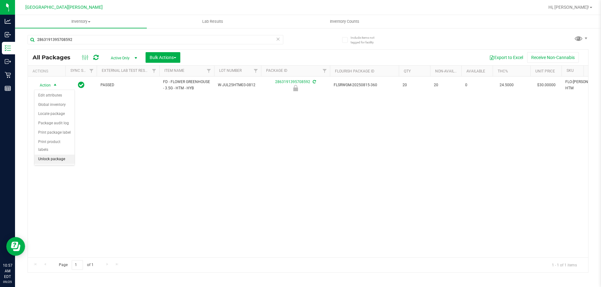
click at [52, 155] on li "Unlock package" at bounding box center [54, 159] width 40 height 9
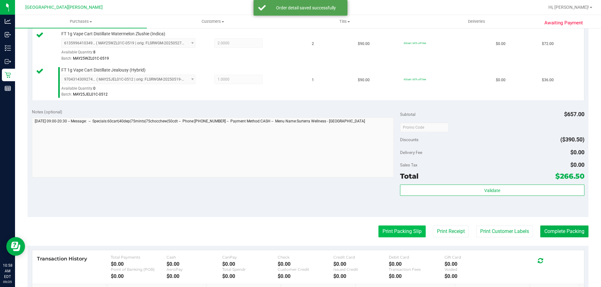
scroll to position [532, 0]
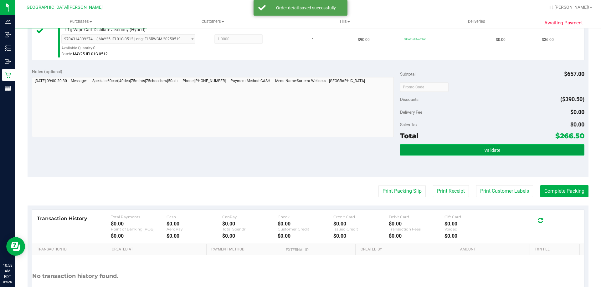
click at [451, 148] on button "Validate" at bounding box center [492, 150] width 184 height 11
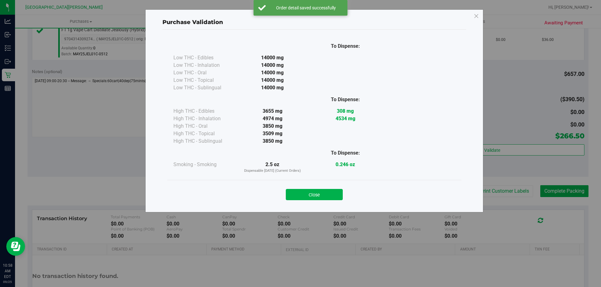
click at [321, 201] on div "Close" at bounding box center [314, 192] width 294 height 25
click at [321, 198] on button "Close" at bounding box center [314, 194] width 57 height 11
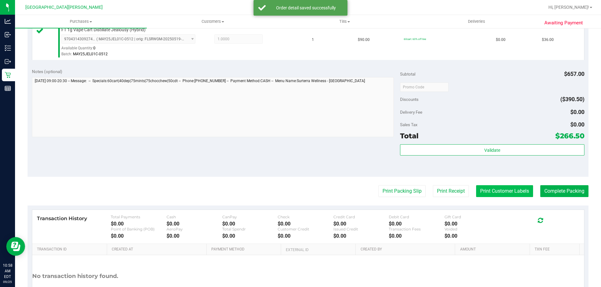
click at [483, 189] on button "Print Customer Labels" at bounding box center [504, 191] width 57 height 12
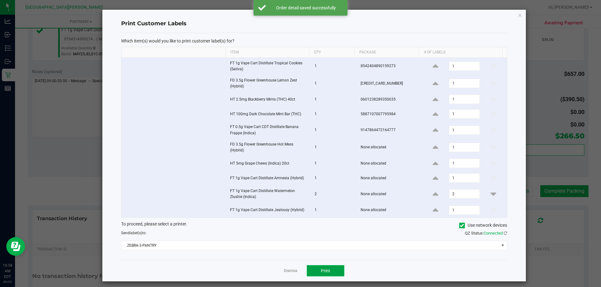
click at [313, 276] on button "Print" at bounding box center [326, 271] width 38 height 11
click at [285, 272] on link "Dismiss" at bounding box center [290, 271] width 13 height 5
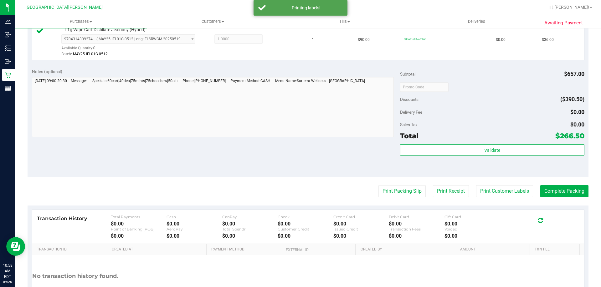
click at [266, 189] on div "Print Packing Slip Print Receipt Print Customer Labels Complete Packing" at bounding box center [308, 191] width 561 height 12
click at [562, 189] on button "Complete Packing" at bounding box center [564, 191] width 48 height 12
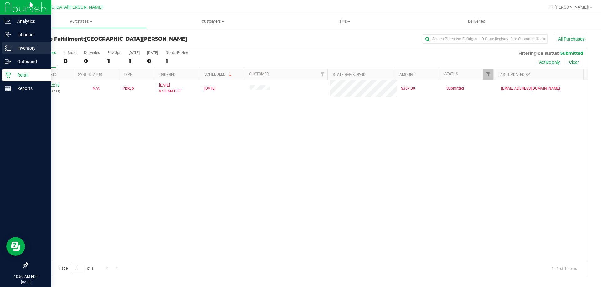
click at [5, 53] on div "Inventory" at bounding box center [26, 48] width 49 height 13
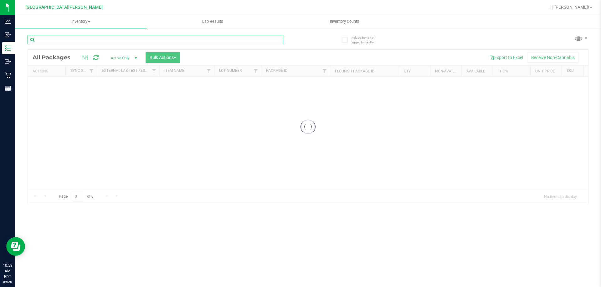
click at [78, 41] on input "text" at bounding box center [156, 39] width 256 height 9
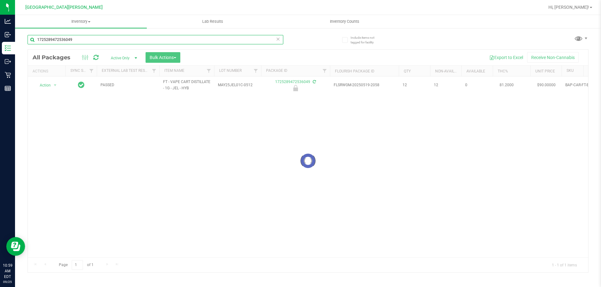
type input "1725289472536049"
click at [44, 86] on div at bounding box center [308, 161] width 560 height 223
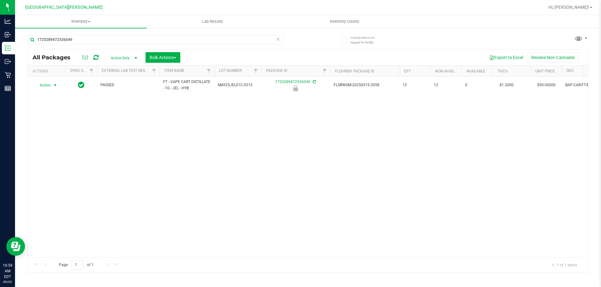
click at [44, 86] on span "Action" at bounding box center [42, 85] width 17 height 9
click at [53, 155] on li "Unlock package" at bounding box center [54, 159] width 40 height 9
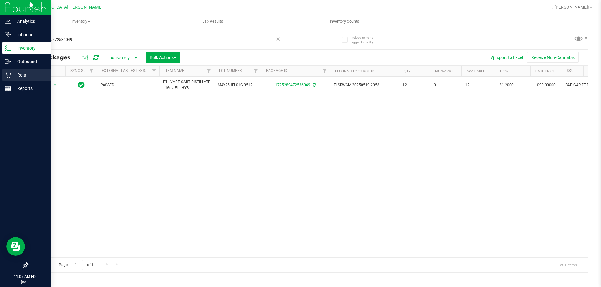
click at [14, 73] on p "Retail" at bounding box center [30, 75] width 38 height 8
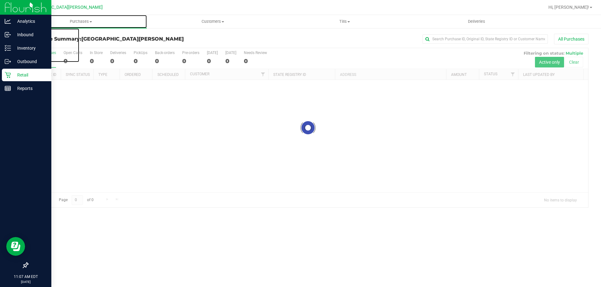
click at [85, 22] on span "Purchases" at bounding box center [81, 22] width 132 height 6
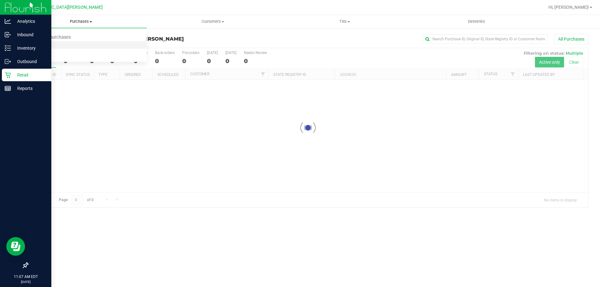
click at [45, 45] on span "Fulfillment" at bounding box center [34, 45] width 39 height 5
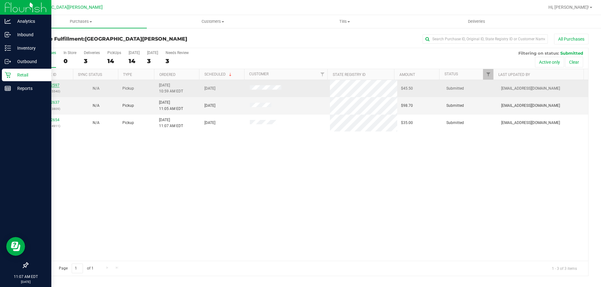
click at [48, 84] on link "12002597" at bounding box center [51, 85] width 18 height 4
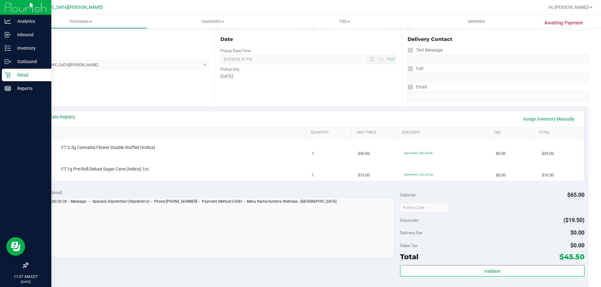
scroll to position [63, 0]
click at [57, 115] on link "View State Registry" at bounding box center [57, 116] width 38 height 6
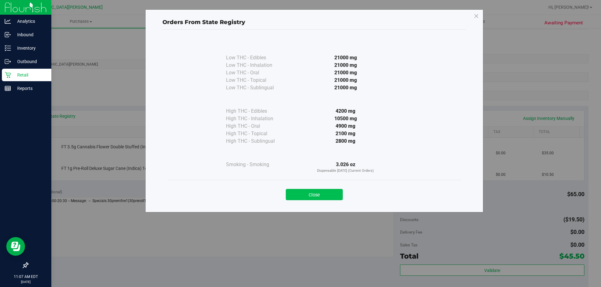
click at [311, 194] on button "Close" at bounding box center [314, 194] width 57 height 11
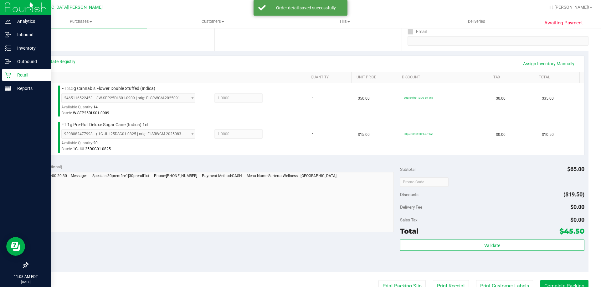
scroll to position [250, 0]
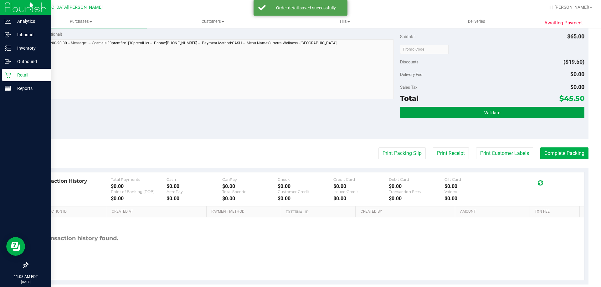
click at [493, 117] on button "Validate" at bounding box center [492, 112] width 184 height 11
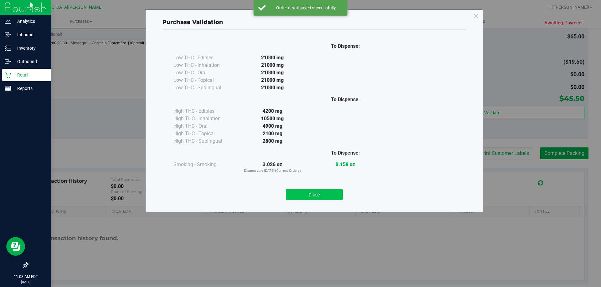
click at [321, 196] on button "Close" at bounding box center [314, 194] width 57 height 11
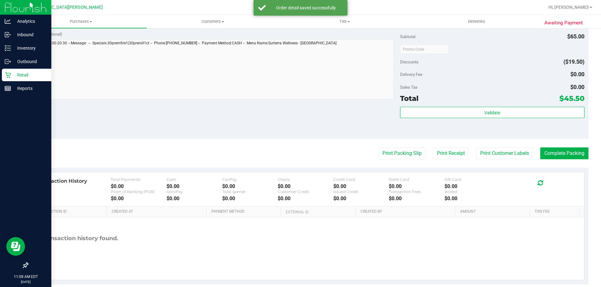
click at [291, 129] on div "Notes (optional) Subtotal $65.00 Discounts ($19.50) Delivery Fee $0.00 Sales Ta…" at bounding box center [308, 83] width 561 height 113
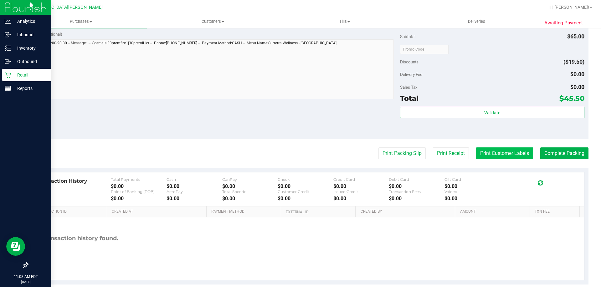
click at [481, 153] on button "Print Customer Labels" at bounding box center [504, 154] width 57 height 12
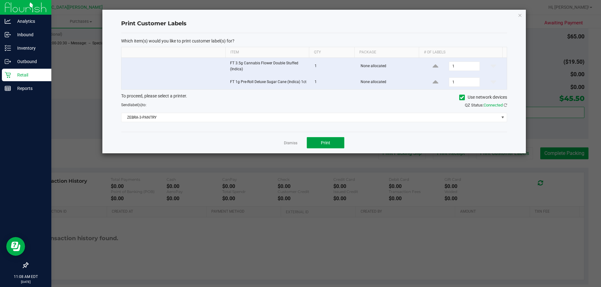
click at [314, 141] on button "Print" at bounding box center [326, 142] width 38 height 11
click at [293, 145] on link "Dismiss" at bounding box center [290, 143] width 13 height 5
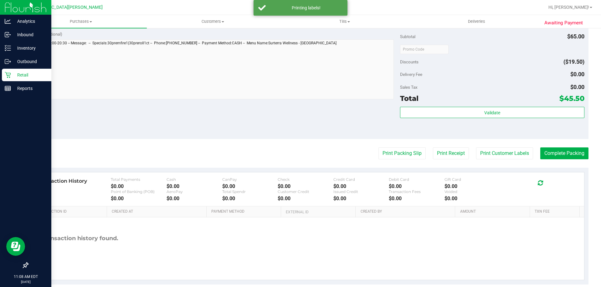
click at [224, 112] on div "Notes (optional) Subtotal $65.00 Discounts ($19.50) Delivery Fee $0.00 Sales Ta…" at bounding box center [308, 83] width 561 height 113
click at [277, 116] on div "Notes (optional) Subtotal $65.00 Discounts ($19.50) Delivery Fee $0.00 Sales Ta…" at bounding box center [308, 83] width 561 height 113
click at [556, 154] on button "Complete Packing" at bounding box center [564, 154] width 48 height 12
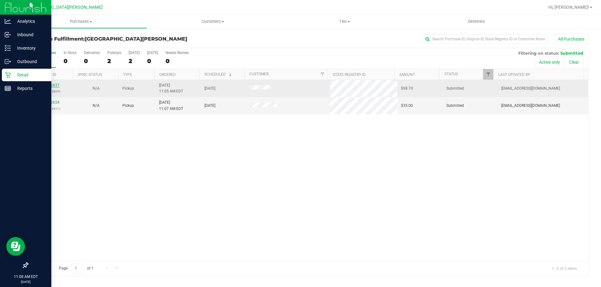
click at [56, 85] on link "12002637" at bounding box center [51, 85] width 18 height 4
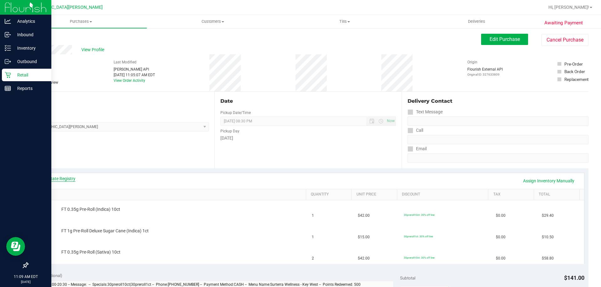
click at [66, 180] on link "View State Registry" at bounding box center [57, 179] width 38 height 6
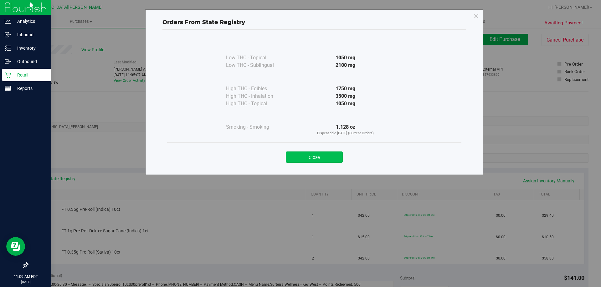
click at [313, 153] on button "Close" at bounding box center [314, 157] width 57 height 11
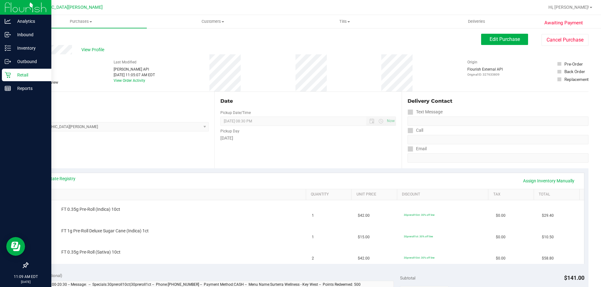
click at [312, 150] on div "Date Pickup Date/Time 09/25/2025 Now 09/25/2025 08:30 PM Now Pickup Day Thursday" at bounding box center [307, 130] width 187 height 77
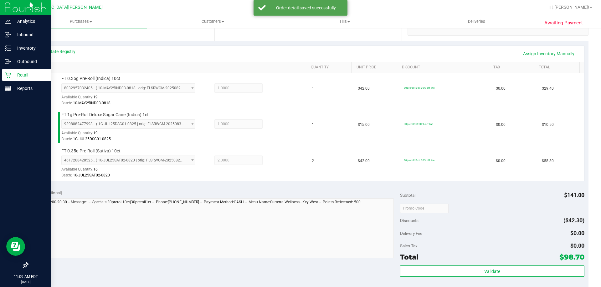
scroll to position [188, 0]
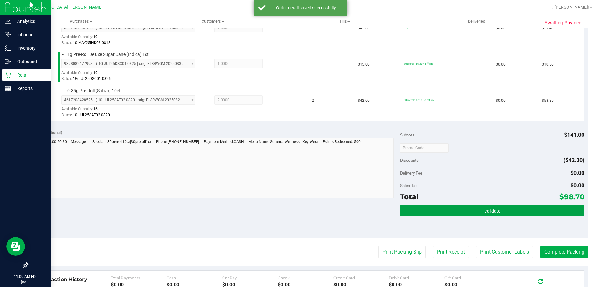
click at [469, 212] on button "Validate" at bounding box center [492, 211] width 184 height 11
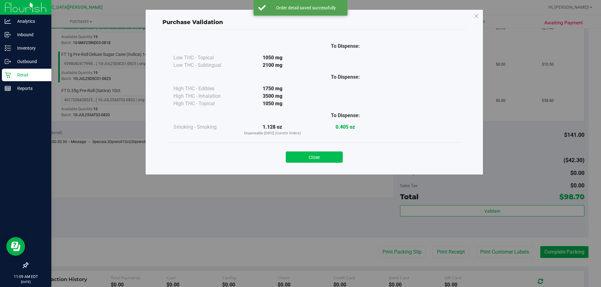
click at [327, 155] on button "Close" at bounding box center [314, 157] width 57 height 11
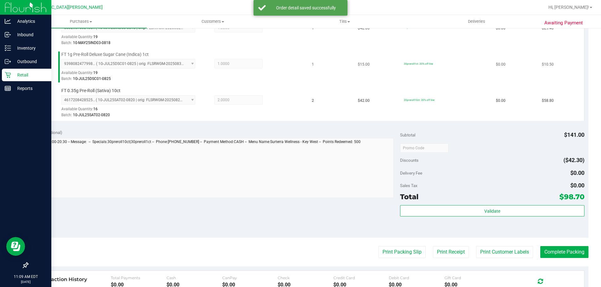
scroll to position [0, 0]
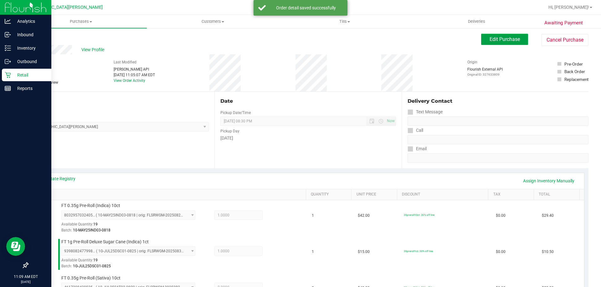
click at [489, 39] on span "Edit Purchase" at bounding box center [504, 39] width 30 height 6
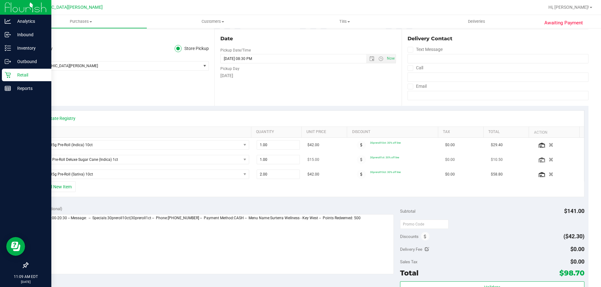
scroll to position [94, 0]
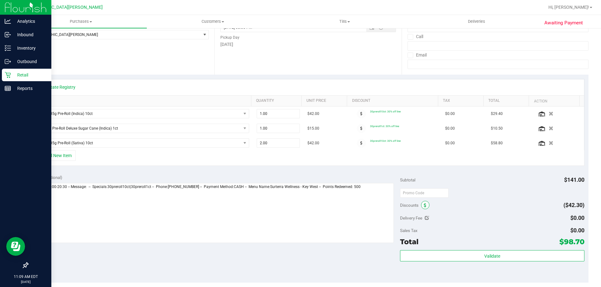
click at [424, 207] on icon at bounding box center [425, 206] width 3 height 4
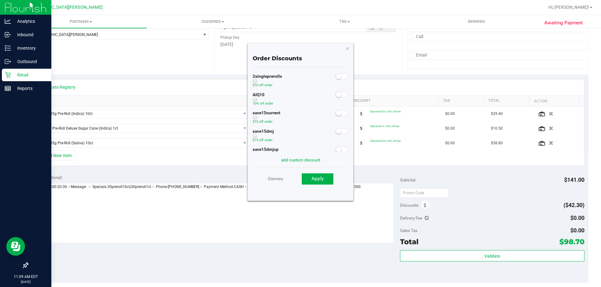
click at [336, 94] on small at bounding box center [339, 95] width 6 height 6
click at [327, 175] on button "Apply" at bounding box center [318, 179] width 32 height 11
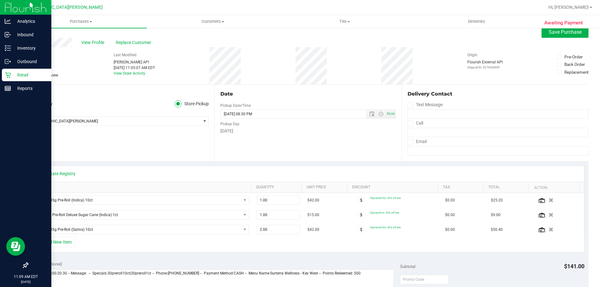
scroll to position [0, 0]
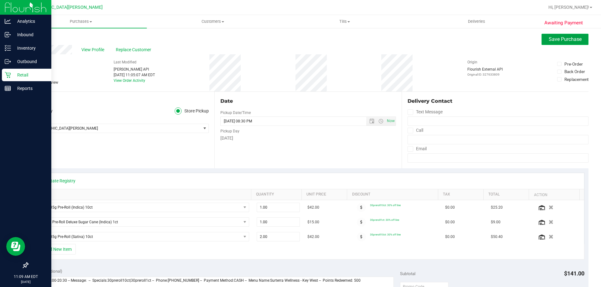
click at [551, 45] on button "Save Purchase" at bounding box center [564, 39] width 47 height 11
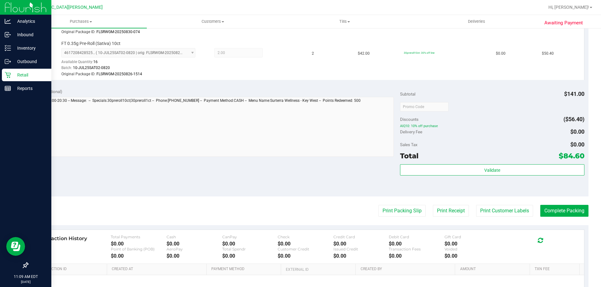
scroll to position [250, 0]
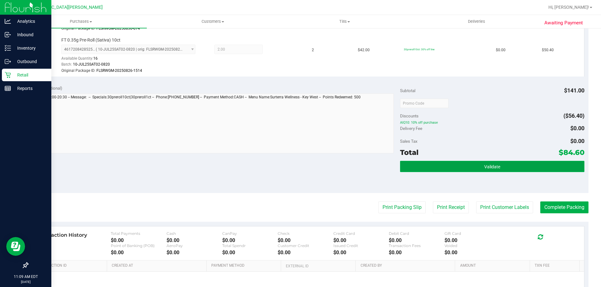
click at [464, 168] on button "Validate" at bounding box center [492, 166] width 184 height 11
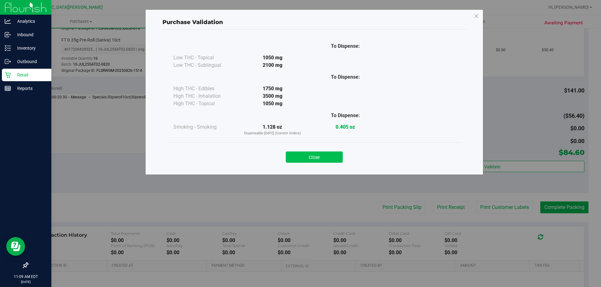
click at [307, 160] on button "Close" at bounding box center [314, 157] width 57 height 11
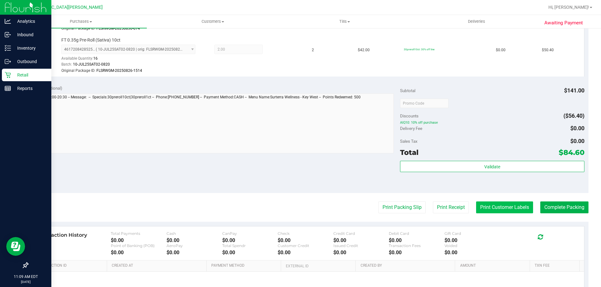
click at [521, 213] on button "Print Customer Labels" at bounding box center [504, 208] width 57 height 12
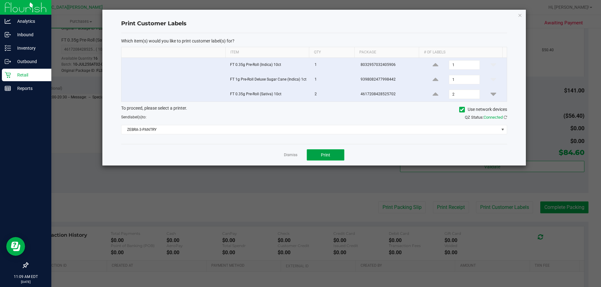
click at [324, 152] on button "Print" at bounding box center [326, 155] width 38 height 11
click at [288, 153] on link "Dismiss" at bounding box center [290, 155] width 13 height 5
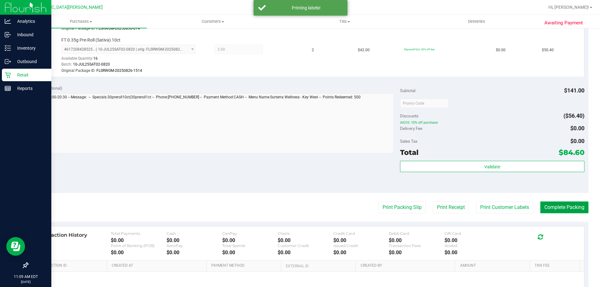
click at [561, 206] on button "Complete Packing" at bounding box center [564, 208] width 48 height 12
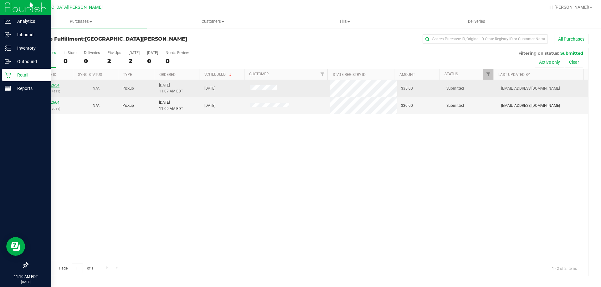
click at [53, 84] on link "12002654" at bounding box center [51, 85] width 18 height 4
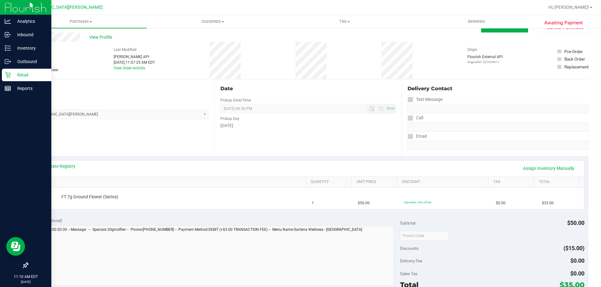
scroll to position [31, 0]
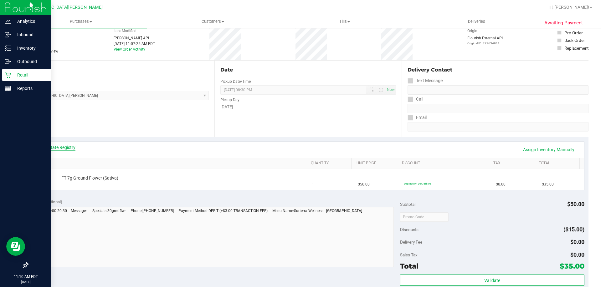
click at [64, 145] on link "View State Registry" at bounding box center [57, 148] width 38 height 6
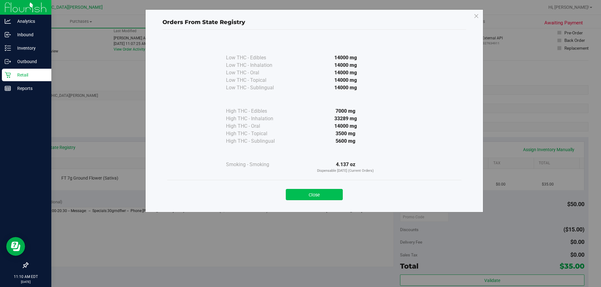
click at [327, 196] on button "Close" at bounding box center [314, 194] width 57 height 11
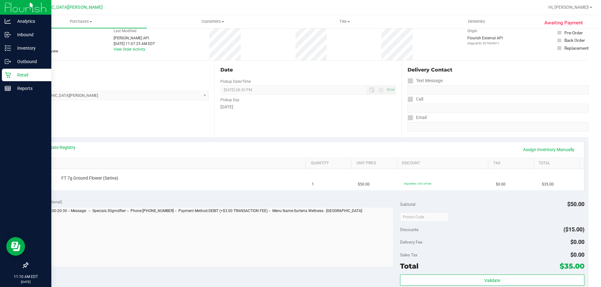
click at [313, 152] on div "View State Registry Assign Inventory Manually" at bounding box center [308, 150] width 540 height 11
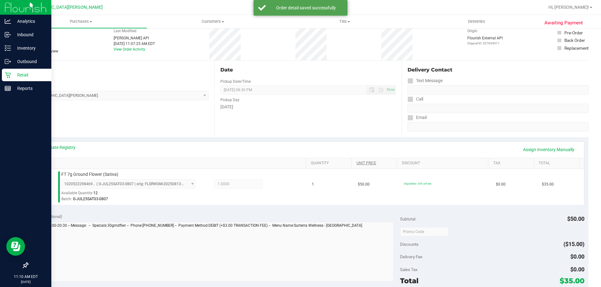
scroll to position [94, 0]
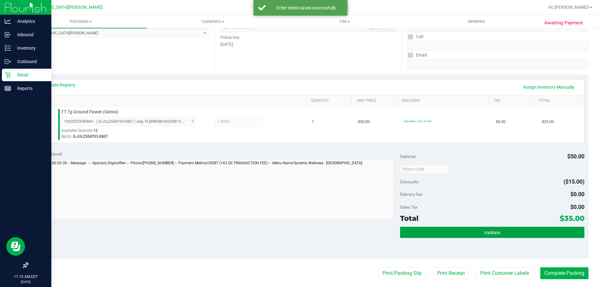
click at [484, 229] on button "Validate" at bounding box center [492, 232] width 184 height 11
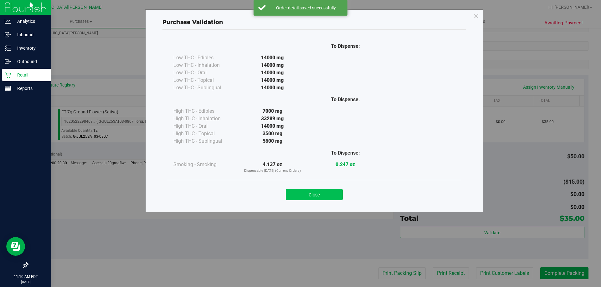
click at [320, 193] on button "Close" at bounding box center [314, 194] width 57 height 11
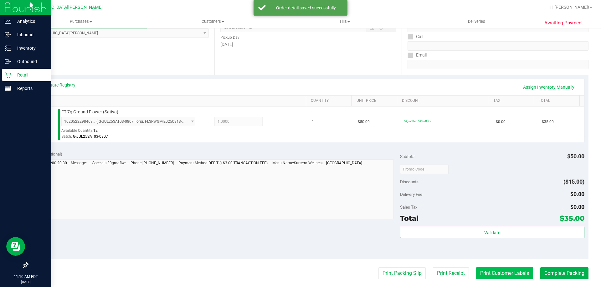
click at [507, 276] on button "Print Customer Labels" at bounding box center [504, 274] width 57 height 12
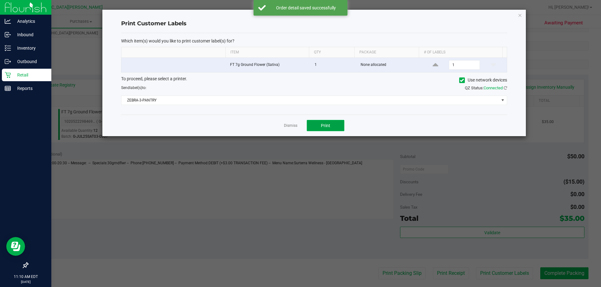
click at [322, 128] on span "Print" at bounding box center [325, 125] width 9 height 5
click at [290, 124] on link "Dismiss" at bounding box center [290, 125] width 13 height 5
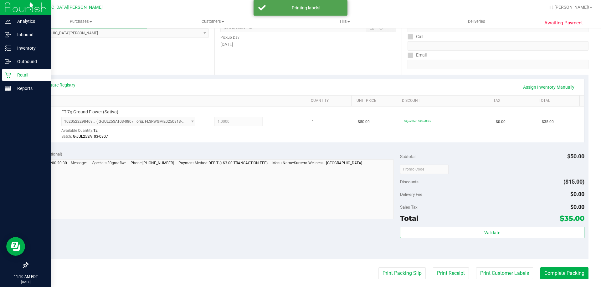
click at [297, 151] on div "Notes (optional)" at bounding box center [216, 154] width 368 height 6
drag, startPoint x: 557, startPoint y: 270, endPoint x: 550, endPoint y: 274, distance: 8.0
click at [557, 271] on button "Complete Packing" at bounding box center [564, 274] width 48 height 12
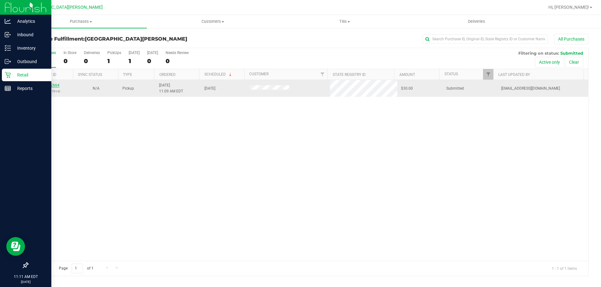
click at [53, 85] on link "12002664" at bounding box center [51, 85] width 18 height 4
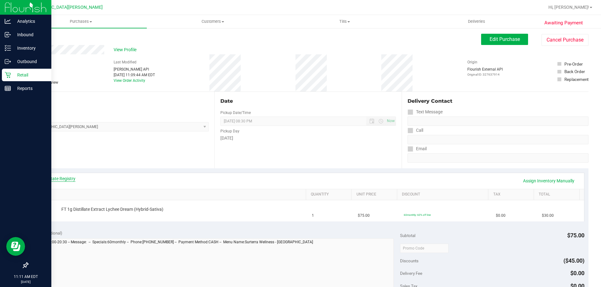
click at [58, 180] on link "View State Registry" at bounding box center [57, 179] width 38 height 6
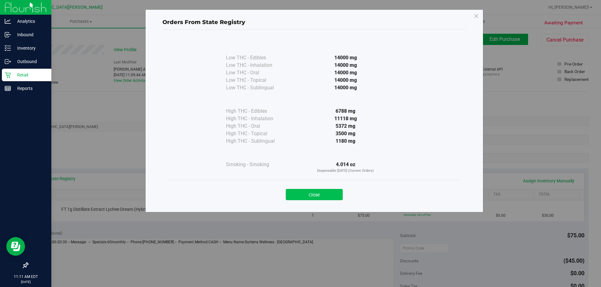
click at [330, 194] on button "Close" at bounding box center [314, 194] width 57 height 11
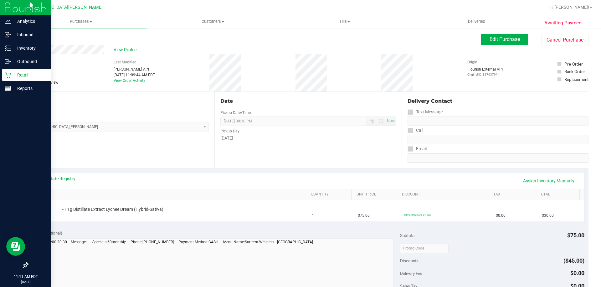
click at [317, 176] on div "View State Registry Assign Inventory Manually" at bounding box center [308, 181] width 540 height 11
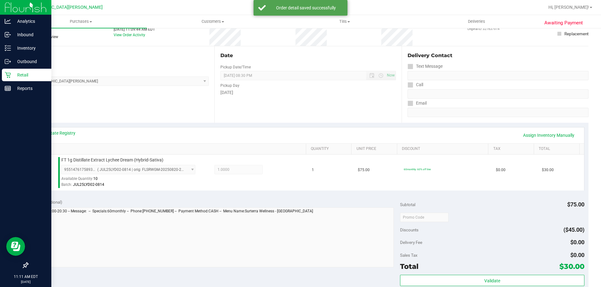
scroll to position [94, 0]
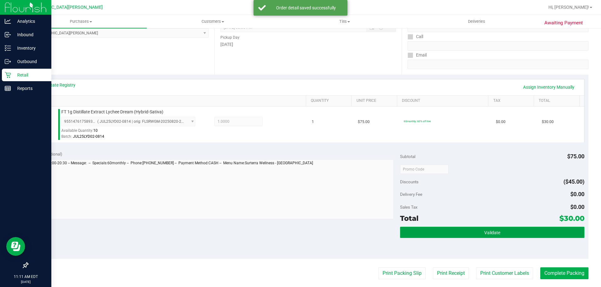
click at [480, 234] on button "Validate" at bounding box center [492, 232] width 184 height 11
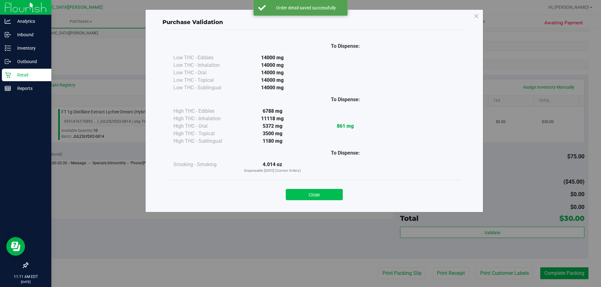
click at [340, 195] on button "Close" at bounding box center [314, 194] width 57 height 11
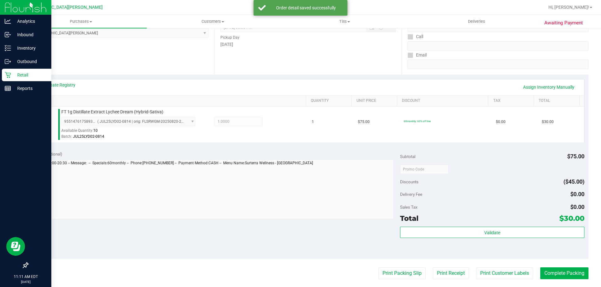
scroll to position [219, 0]
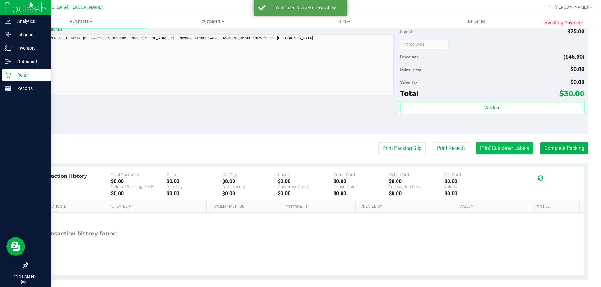
click at [500, 152] on button "Print Customer Labels" at bounding box center [504, 149] width 57 height 12
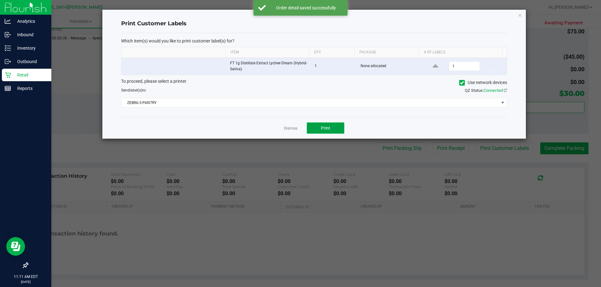
click at [313, 124] on button "Print" at bounding box center [326, 128] width 38 height 11
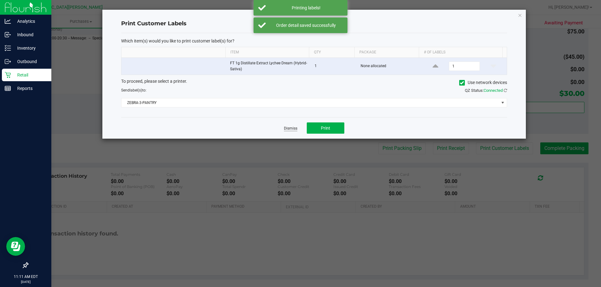
click at [285, 129] on link "Dismiss" at bounding box center [290, 128] width 13 height 5
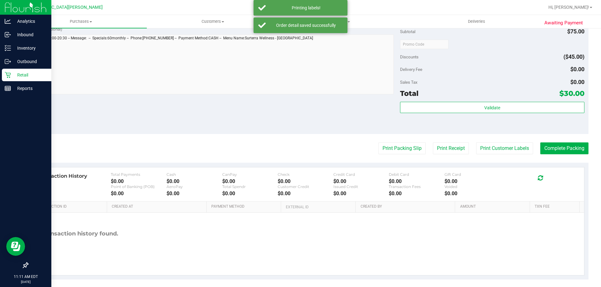
click at [277, 129] on div "Notes (optional) Subtotal $75.00 Discounts ($45.00) Delivery Fee $0.00 Sales Ta…" at bounding box center [308, 78] width 561 height 113
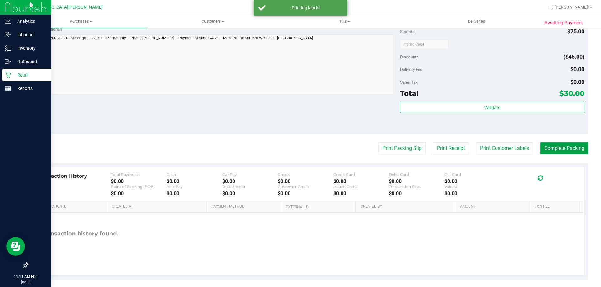
click at [557, 149] on button "Complete Packing" at bounding box center [564, 149] width 48 height 12
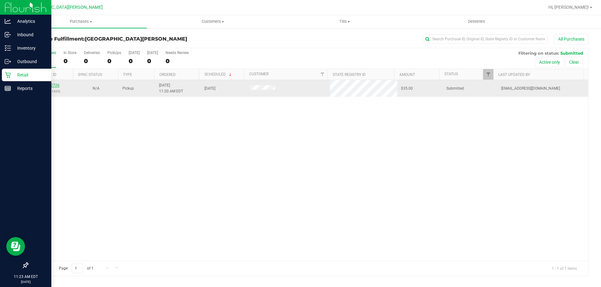
click at [48, 87] on link "12002726" at bounding box center [51, 85] width 18 height 4
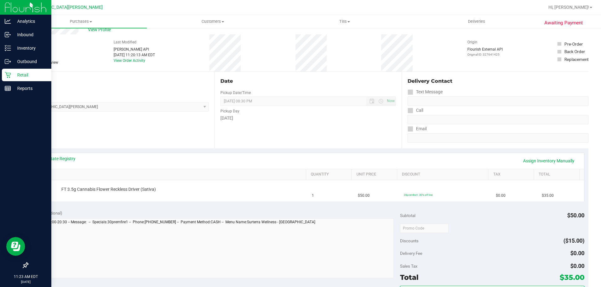
scroll to position [31, 0]
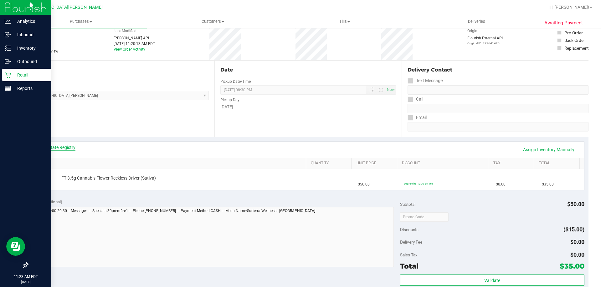
click at [59, 149] on link "View State Registry" at bounding box center [57, 148] width 38 height 6
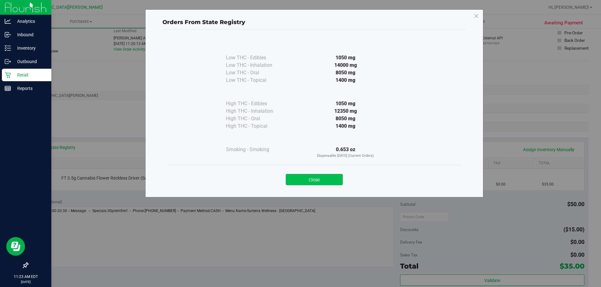
click at [329, 180] on button "Close" at bounding box center [314, 179] width 57 height 11
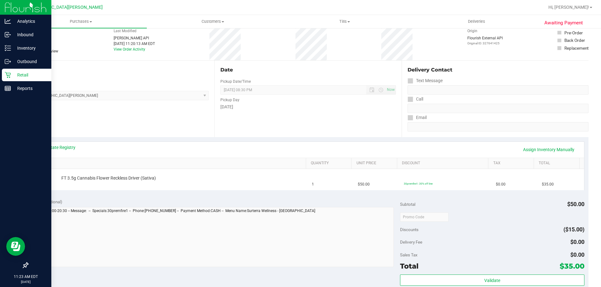
click at [312, 144] on div "View State Registry Assign Inventory Manually" at bounding box center [307, 150] width 551 height 16
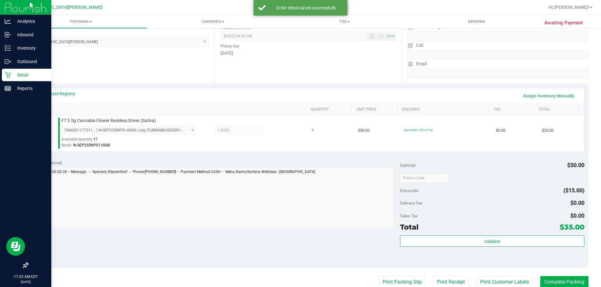
scroll to position [224, 0]
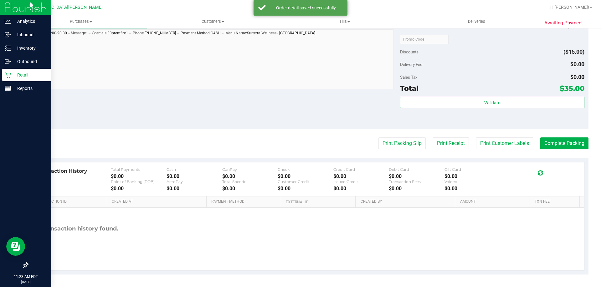
click at [475, 111] on div "Validate" at bounding box center [492, 111] width 184 height 28
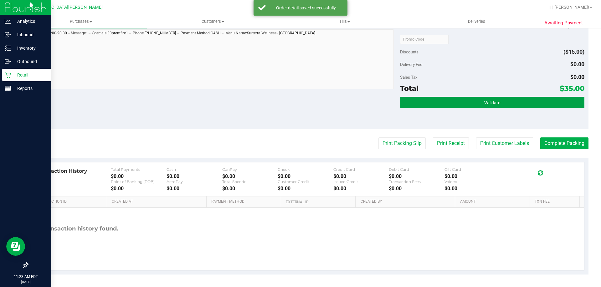
click at [477, 105] on button "Validate" at bounding box center [492, 102] width 184 height 11
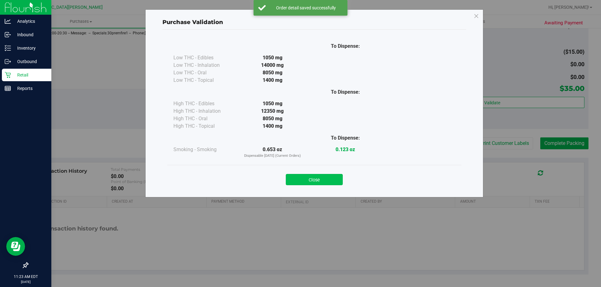
click at [316, 179] on button "Close" at bounding box center [314, 179] width 57 height 11
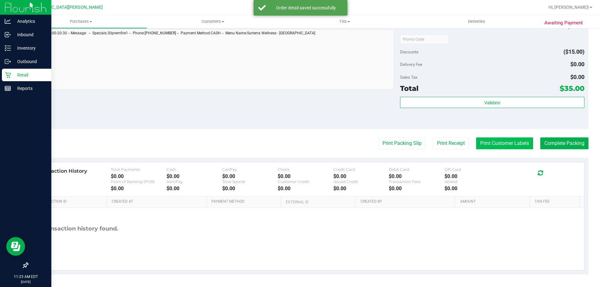
click at [485, 142] on button "Print Customer Labels" at bounding box center [504, 144] width 57 height 12
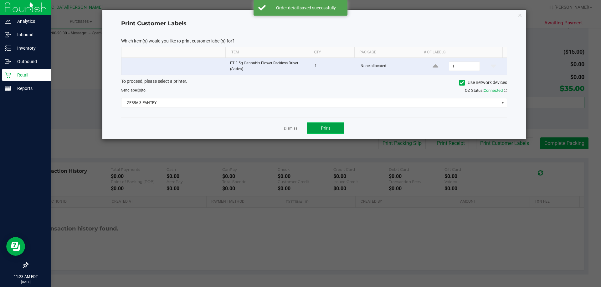
click at [318, 133] on button "Print" at bounding box center [326, 128] width 38 height 11
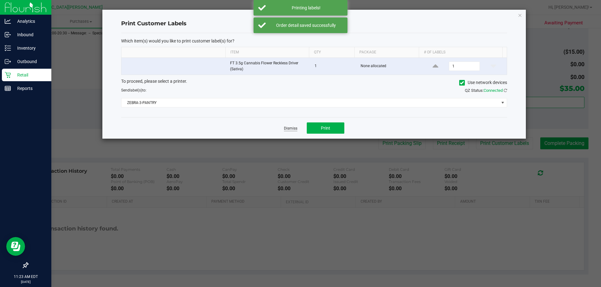
click at [292, 130] on link "Dismiss" at bounding box center [290, 128] width 13 height 5
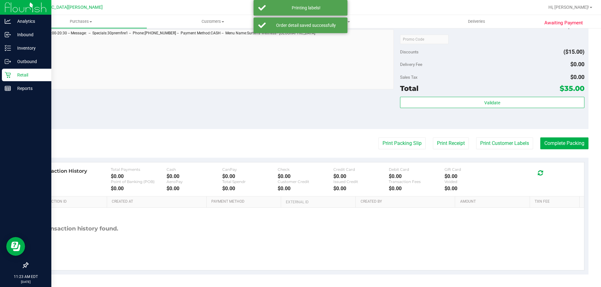
click at [275, 124] on div "Notes (optional) Subtotal $50.00 Discounts ($15.00) Delivery Fee $0.00 Sales Ta…" at bounding box center [308, 73] width 561 height 113
click at [553, 147] on button "Complete Packing" at bounding box center [564, 144] width 48 height 12
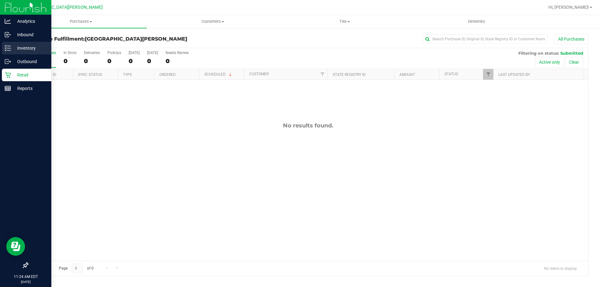
click at [4, 49] on div "Inventory" at bounding box center [26, 48] width 49 height 13
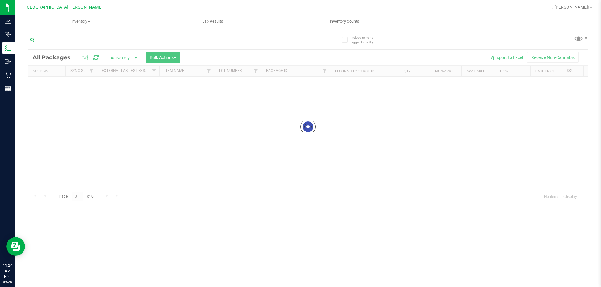
click at [73, 35] on input "text" at bounding box center [156, 39] width 256 height 9
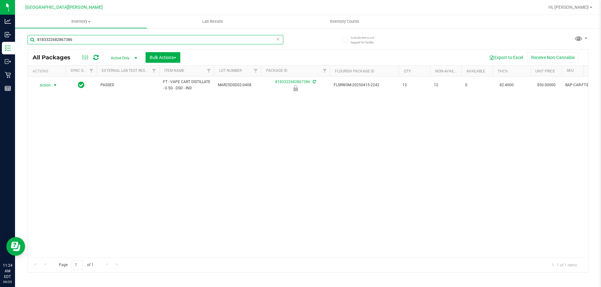
type input "8183322682867386"
click at [46, 85] on span "Action" at bounding box center [42, 85] width 17 height 9
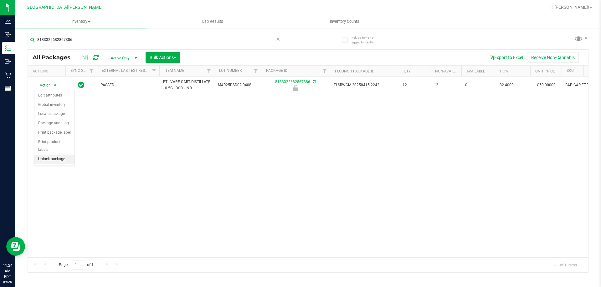
click at [49, 155] on li "Unlock package" at bounding box center [54, 159] width 40 height 9
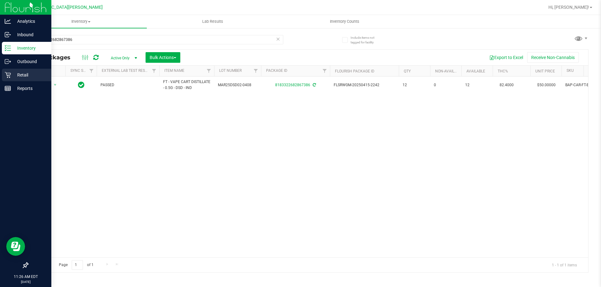
click at [14, 76] on p "Retail" at bounding box center [30, 75] width 38 height 8
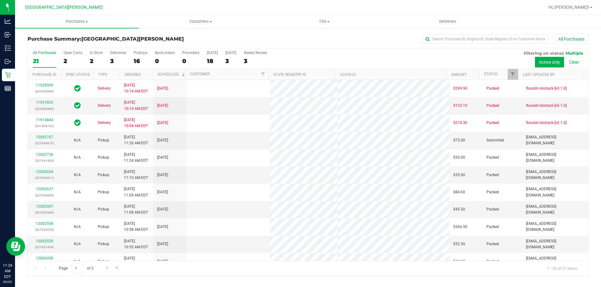
click at [90, 59] on div "2" at bounding box center [96, 61] width 13 height 7
click at [0, 0] on input "In Store 2" at bounding box center [0, 0] width 0 height 0
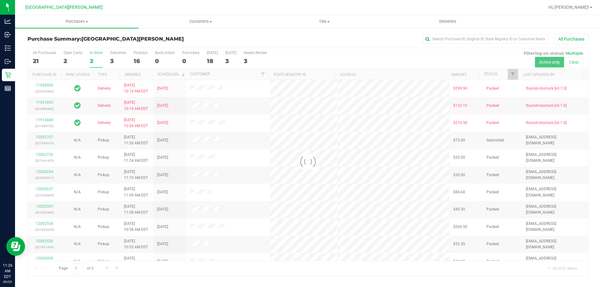
click at [90, 59] on div at bounding box center [308, 162] width 560 height 228
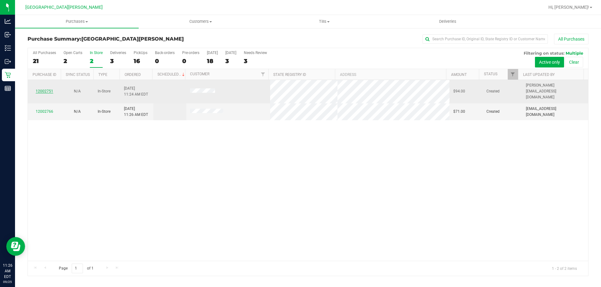
click at [46, 89] on link "12002751" at bounding box center [45, 91] width 18 height 4
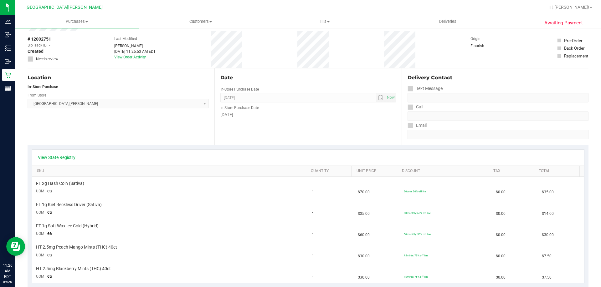
scroll to position [63, 0]
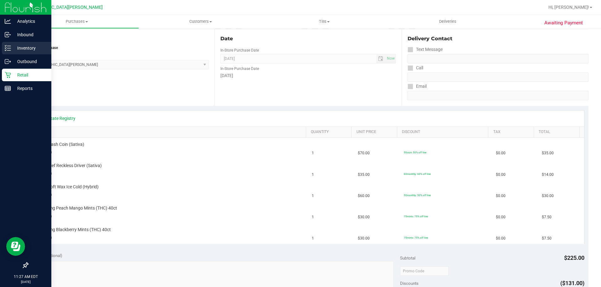
click at [17, 52] on div "Inventory" at bounding box center [26, 48] width 49 height 13
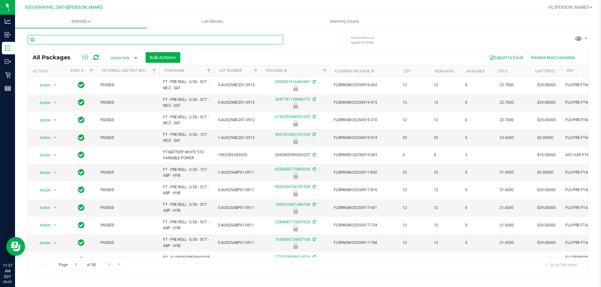
click at [99, 39] on input "text" at bounding box center [156, 39] width 256 height 9
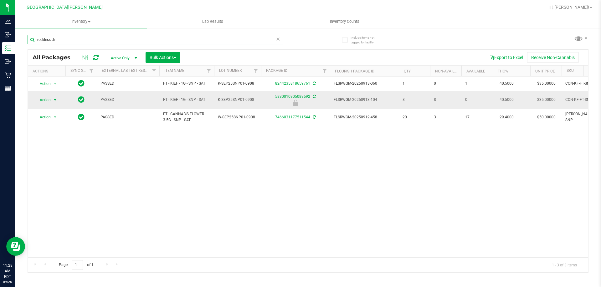
type input "reckless dr"
click at [47, 101] on span "Action" at bounding box center [42, 100] width 17 height 9
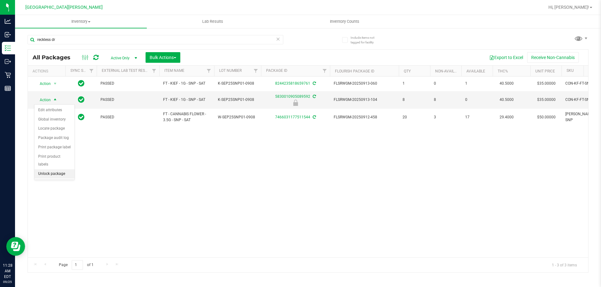
click at [58, 170] on li "Unlock package" at bounding box center [54, 174] width 40 height 9
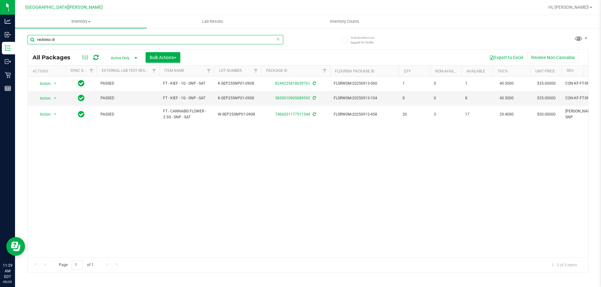
click at [79, 41] on input "reckless dr" at bounding box center [156, 39] width 256 height 9
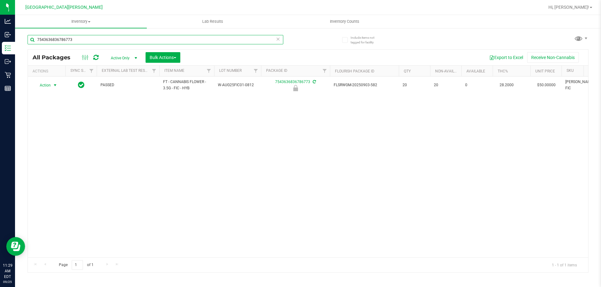
type input "7543636836786773"
click at [49, 87] on span "Action" at bounding box center [42, 85] width 17 height 9
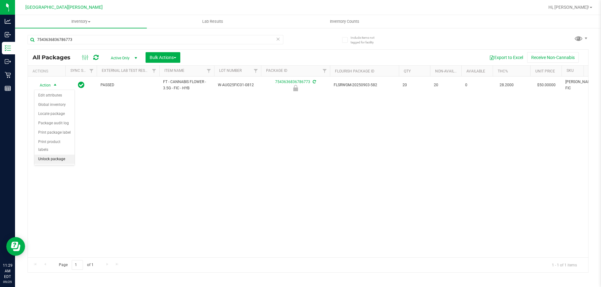
click at [59, 155] on li "Unlock package" at bounding box center [54, 159] width 40 height 9
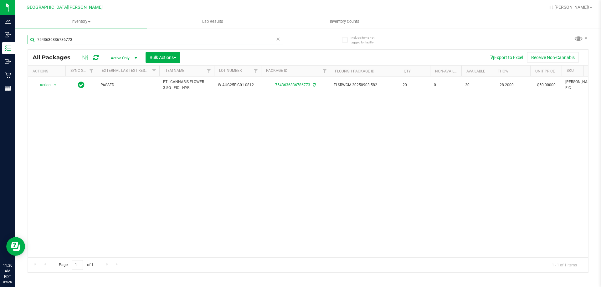
click at [119, 35] on input "7543636836786773" at bounding box center [156, 39] width 256 height 9
click at [118, 36] on input "7543636836786773" at bounding box center [156, 39] width 256 height 9
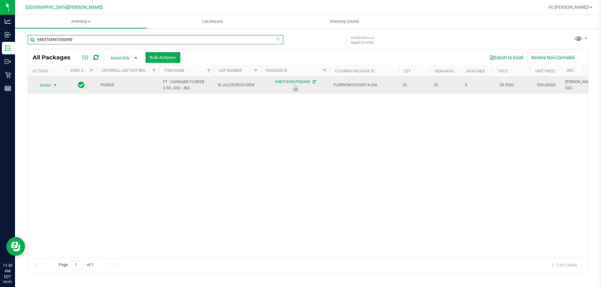
type input "9483743967050490"
click at [50, 84] on span "Action" at bounding box center [42, 85] width 17 height 9
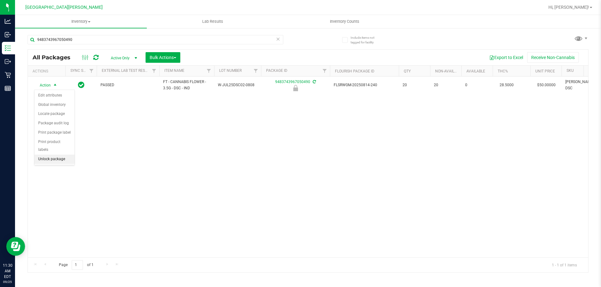
click at [51, 155] on li "Unlock package" at bounding box center [54, 159] width 40 height 9
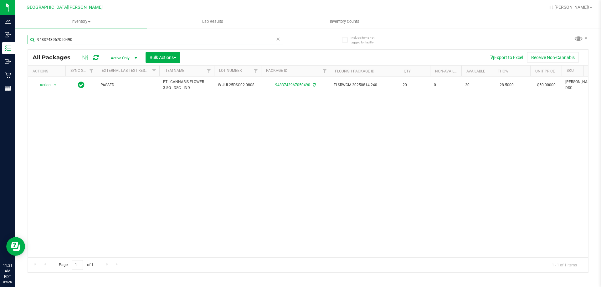
click at [84, 41] on input "9483743967050490" at bounding box center [156, 39] width 256 height 9
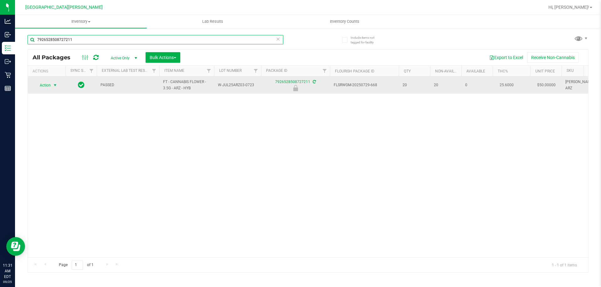
type input "7926528508727211"
click at [53, 88] on span "select" at bounding box center [55, 85] width 5 height 5
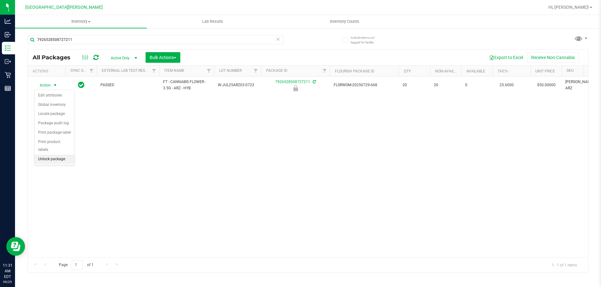
click at [47, 155] on li "Unlock package" at bounding box center [54, 159] width 40 height 9
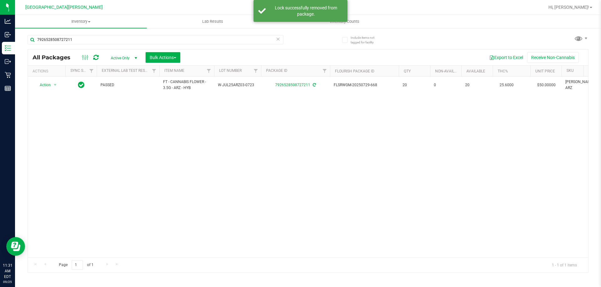
click at [85, 44] on div "7926528508727211" at bounding box center [156, 42] width 256 height 14
click at [85, 44] on input "7926528508727211" at bounding box center [156, 39] width 256 height 9
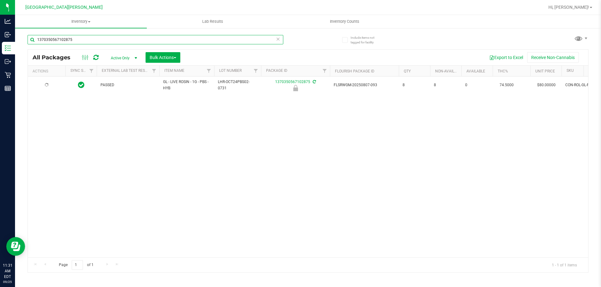
type input "1370350567102875"
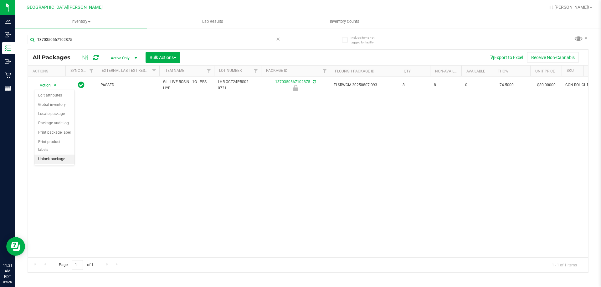
click at [53, 155] on li "Unlock package" at bounding box center [54, 159] width 40 height 9
click at [86, 46] on div "1370350567102875" at bounding box center [156, 42] width 256 height 14
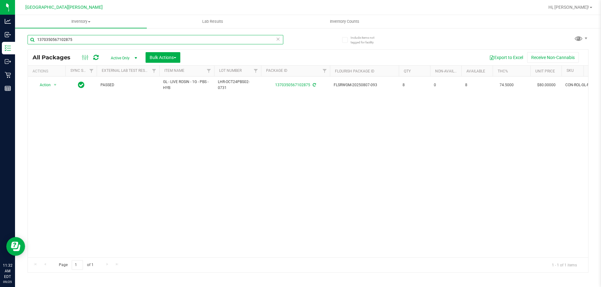
click at [88, 35] on input "1370350567102875" at bounding box center [156, 39] width 256 height 9
type input "7"
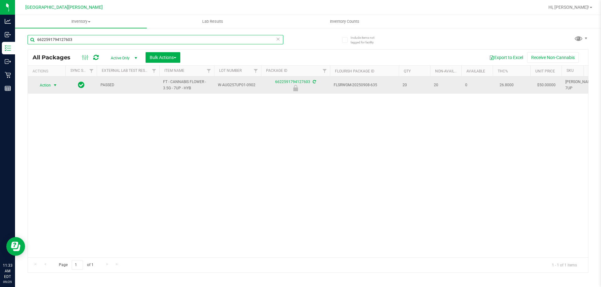
type input "6622591794127603"
click at [58, 86] on span "select" at bounding box center [55, 85] width 5 height 5
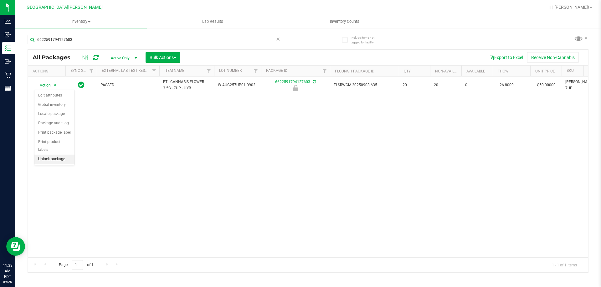
click at [45, 155] on li "Unlock package" at bounding box center [54, 159] width 40 height 9
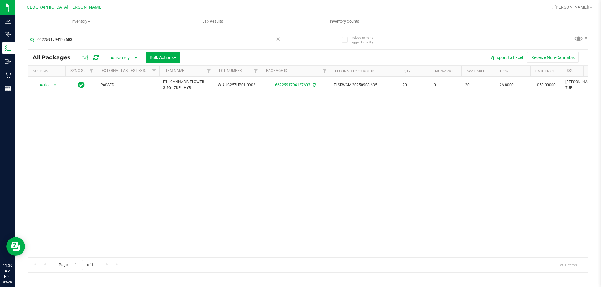
click at [101, 39] on input "6622591794127603" at bounding box center [156, 39] width 256 height 9
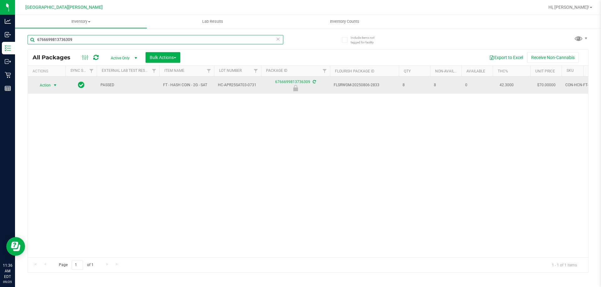
type input "6766699813736309"
click at [42, 88] on span "Action" at bounding box center [42, 85] width 17 height 9
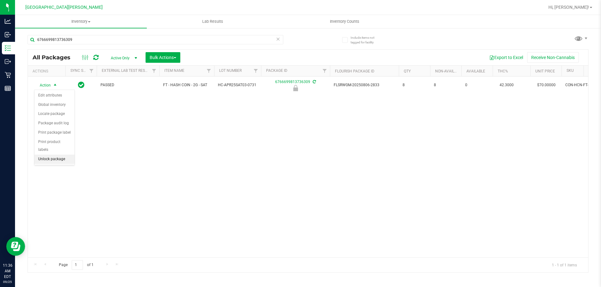
click at [53, 155] on li "Unlock package" at bounding box center [54, 159] width 40 height 9
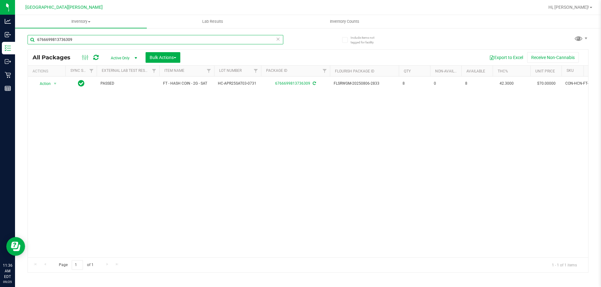
click at [73, 39] on input "6766699813736309" at bounding box center [156, 39] width 256 height 9
type input "8797032399687209"
click at [45, 87] on span "Action" at bounding box center [42, 85] width 17 height 9
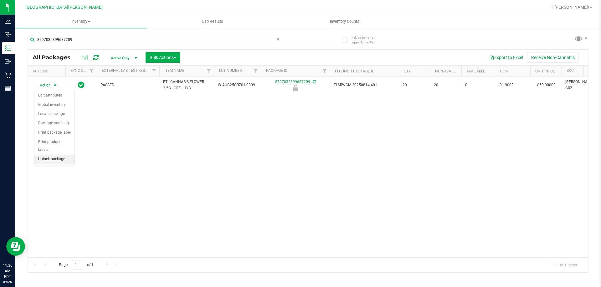
click at [53, 155] on li "Unlock package" at bounding box center [54, 159] width 40 height 9
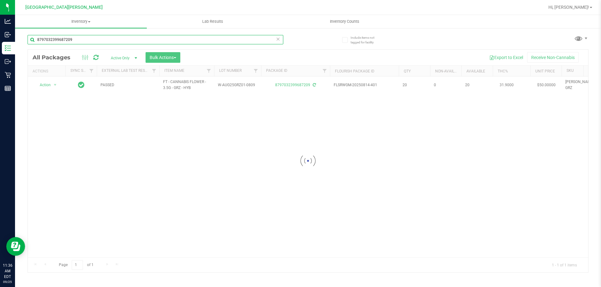
click at [80, 41] on input "8797032399687209" at bounding box center [156, 39] width 256 height 9
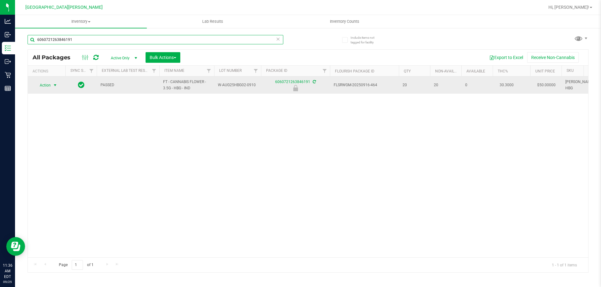
type input "6060721263846191"
click at [46, 85] on span "Action" at bounding box center [42, 85] width 17 height 9
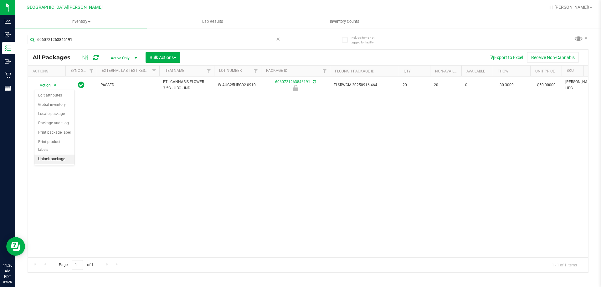
click at [53, 155] on li "Unlock package" at bounding box center [54, 159] width 40 height 9
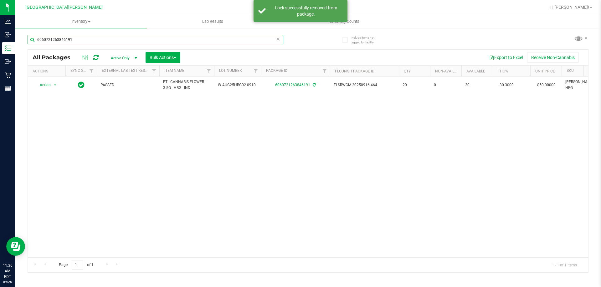
click at [72, 39] on input "6060721263846191" at bounding box center [156, 39] width 256 height 9
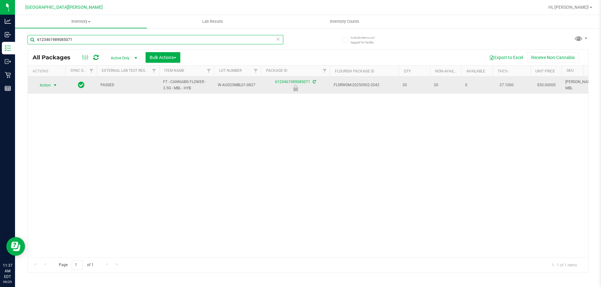
type input "6123461989085071"
click at [51, 84] on span "Action" at bounding box center [42, 85] width 17 height 9
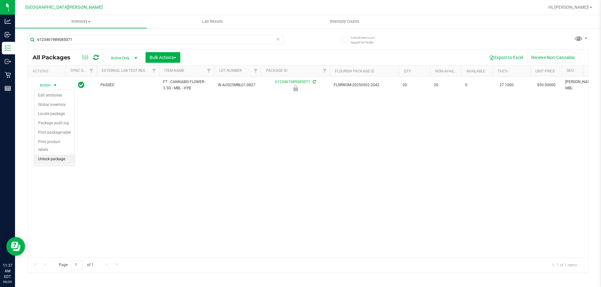
click at [56, 155] on li "Unlock package" at bounding box center [54, 159] width 40 height 9
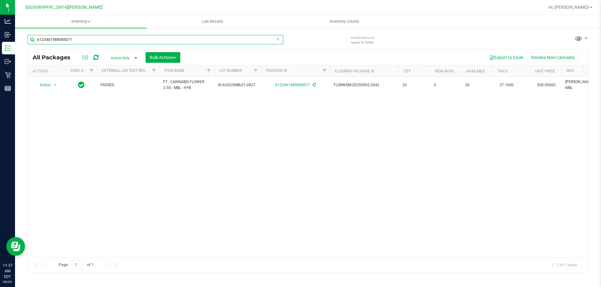
click at [64, 42] on input "6123461989085071" at bounding box center [156, 39] width 256 height 9
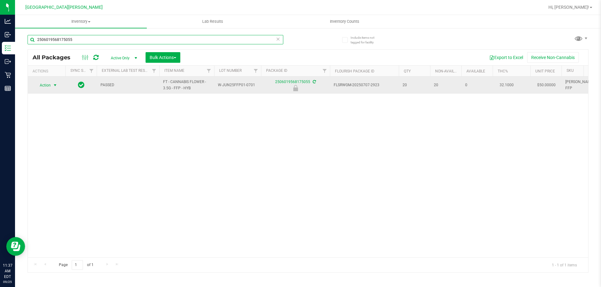
type input "2506019568175055"
click at [46, 87] on span "Action" at bounding box center [42, 85] width 17 height 9
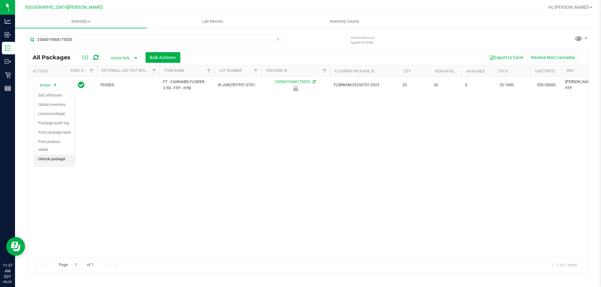
click at [52, 155] on li "Unlock package" at bounding box center [54, 159] width 40 height 9
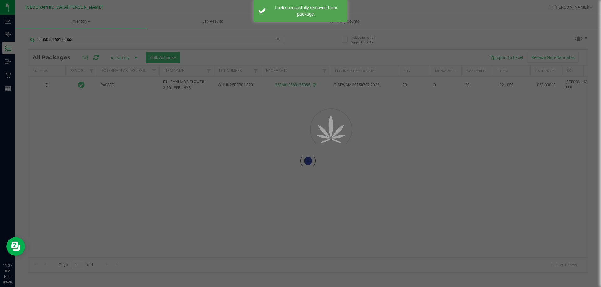
click at [64, 41] on div at bounding box center [300, 143] width 601 height 287
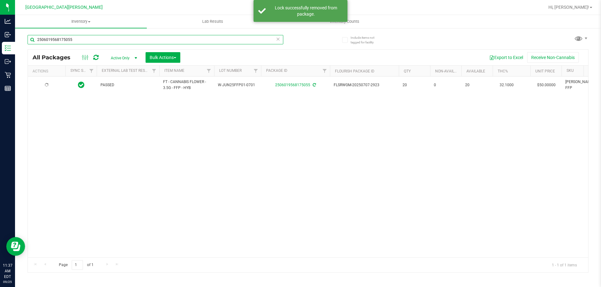
click at [64, 41] on input "2506019568175055" at bounding box center [156, 39] width 256 height 9
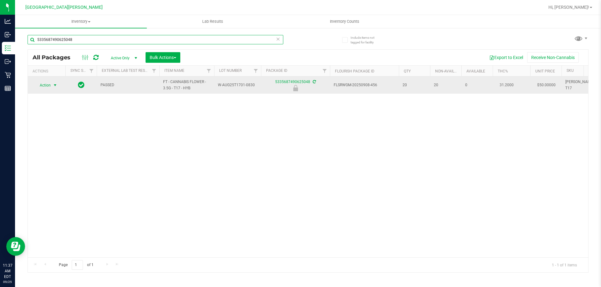
type input "5335687490625048"
click at [47, 83] on span "Action" at bounding box center [42, 85] width 17 height 9
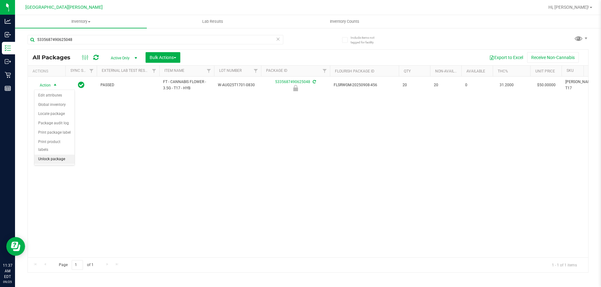
click at [59, 155] on li "Unlock package" at bounding box center [54, 159] width 40 height 9
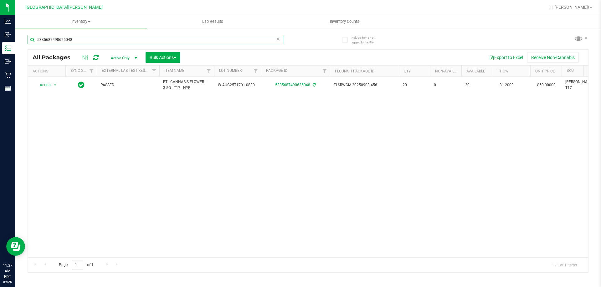
click at [66, 39] on input "5335687490625048" at bounding box center [156, 39] width 256 height 9
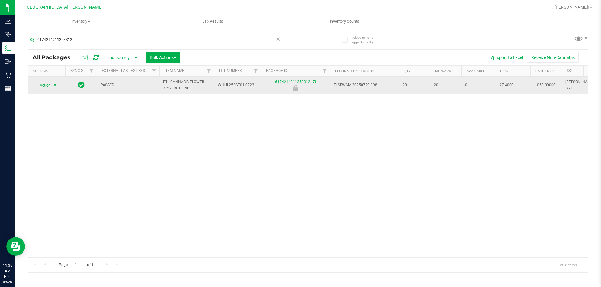
type input "6174214211258312"
click at [44, 85] on span "Action" at bounding box center [42, 85] width 17 height 9
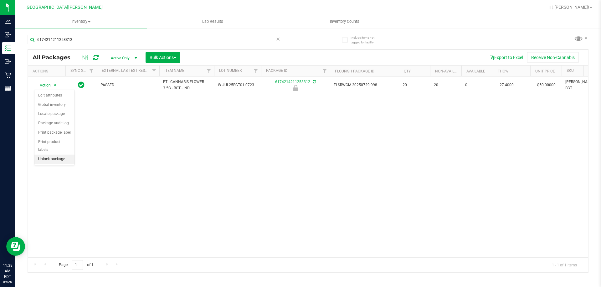
click at [54, 155] on li "Unlock package" at bounding box center [54, 159] width 40 height 9
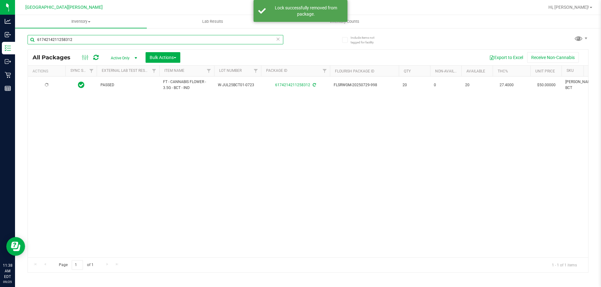
click at [80, 40] on input "6174214211258312" at bounding box center [156, 39] width 256 height 9
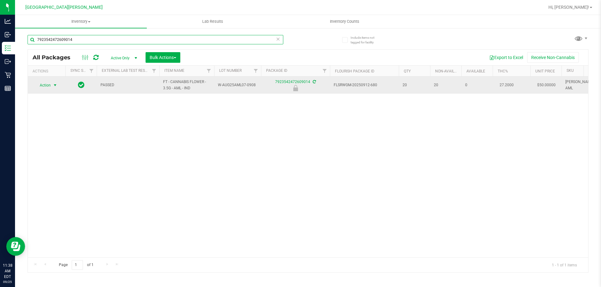
type input "7923542472609014"
click at [49, 85] on span "Action" at bounding box center [42, 85] width 17 height 9
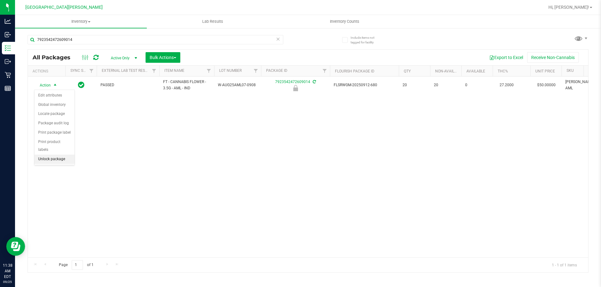
click at [54, 155] on li "Unlock package" at bounding box center [54, 159] width 40 height 9
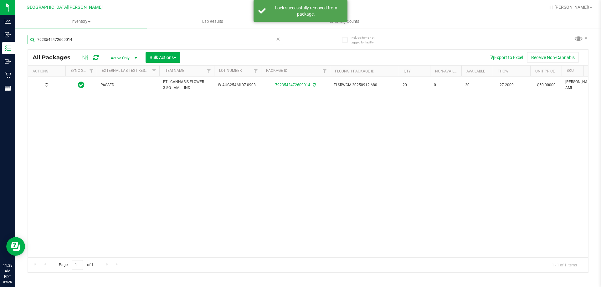
click at [57, 38] on input "7923542472609014" at bounding box center [156, 39] width 256 height 9
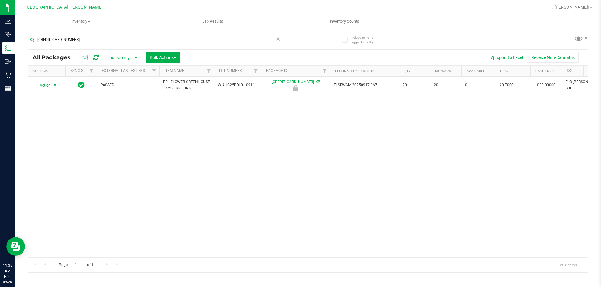
type input "6096544580798279"
click at [49, 86] on span "Action" at bounding box center [42, 85] width 17 height 9
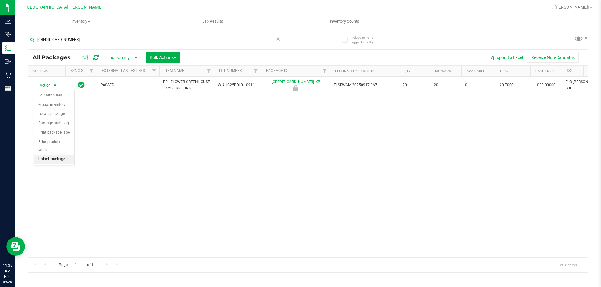
click at [56, 155] on li "Unlock package" at bounding box center [54, 159] width 40 height 9
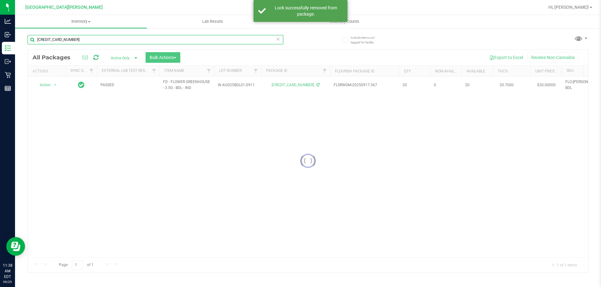
click at [69, 39] on input "6096544580798279" at bounding box center [156, 39] width 256 height 9
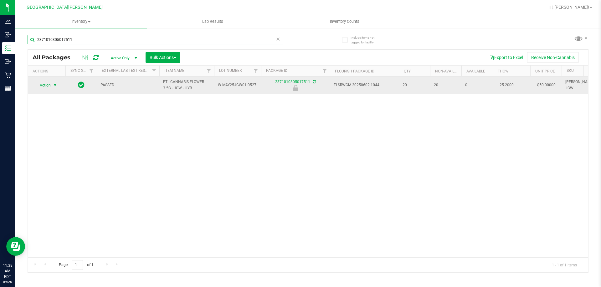
type input "2371010305017511"
click at [49, 87] on span "Action" at bounding box center [42, 85] width 17 height 9
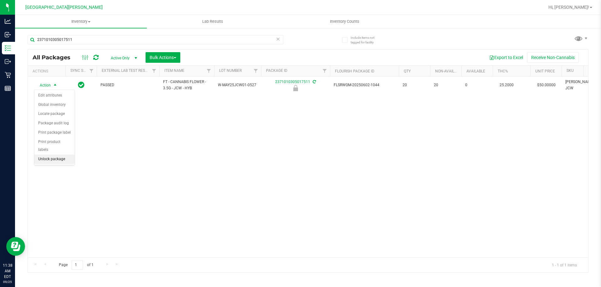
click at [57, 155] on li "Unlock package" at bounding box center [54, 159] width 40 height 9
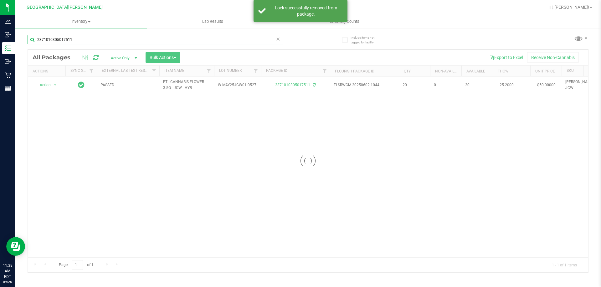
click at [70, 40] on input "2371010305017511" at bounding box center [156, 39] width 256 height 9
click at [70, 41] on input "2371010305017511" at bounding box center [156, 39] width 256 height 9
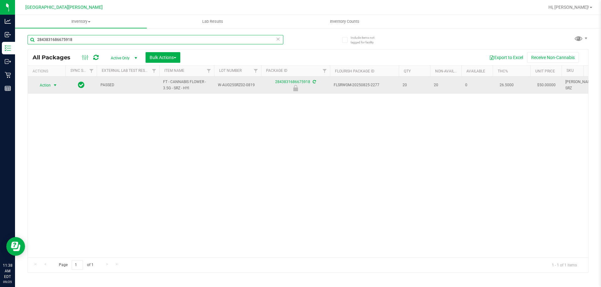
type input "2843831686675918"
click at [51, 85] on span "select" at bounding box center [55, 85] width 8 height 9
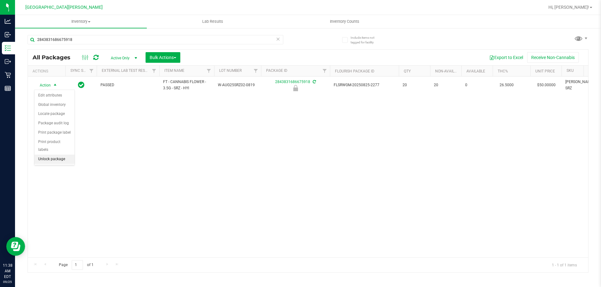
click at [56, 155] on li "Unlock package" at bounding box center [54, 159] width 40 height 9
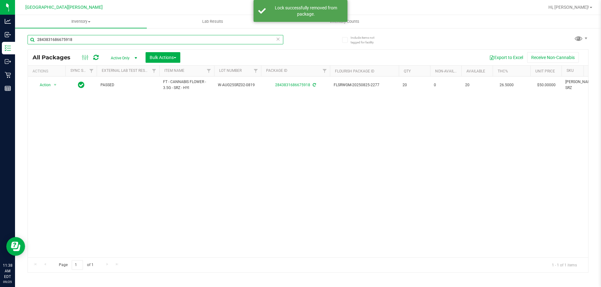
click at [57, 43] on input "2843831686675918" at bounding box center [156, 39] width 256 height 9
click at [60, 40] on input "2843831686675918" at bounding box center [156, 39] width 256 height 9
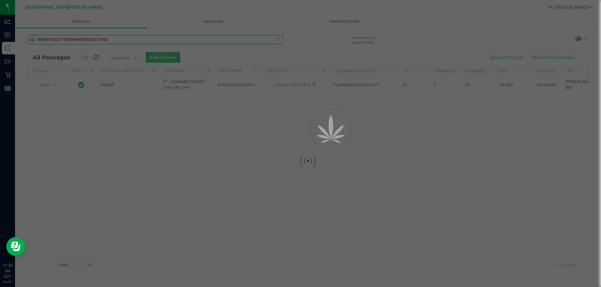
click at [94, 39] on input "98940763222714529894076322271452" at bounding box center [156, 39] width 256 height 9
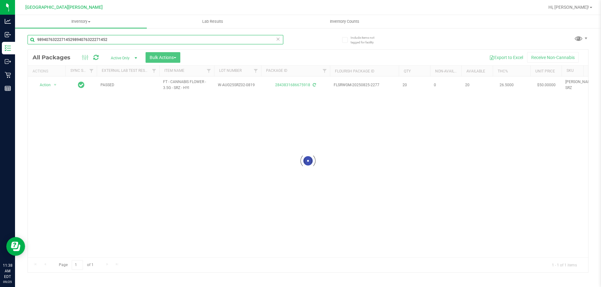
click at [94, 39] on input "98940763222714529894076322271452" at bounding box center [156, 39] width 256 height 9
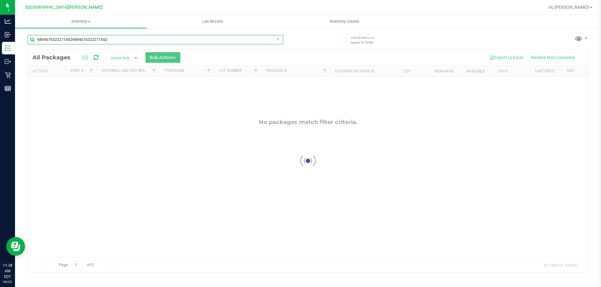
click at [94, 39] on input "98940763222714529894076322271452" at bounding box center [156, 39] width 256 height 9
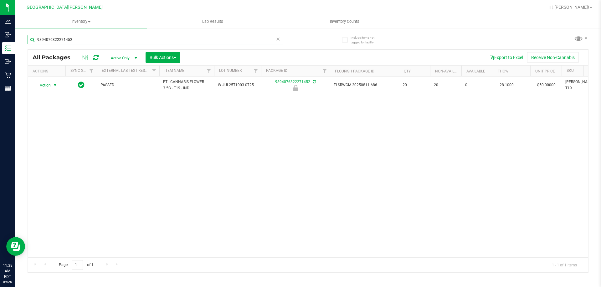
type input "9894076322271452"
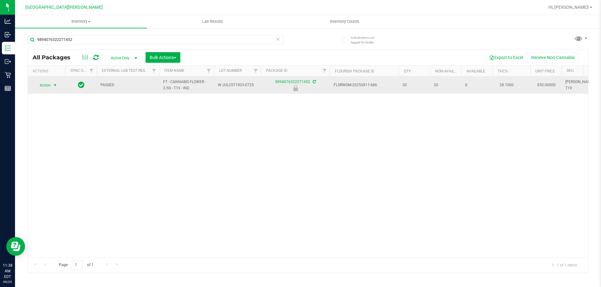
click at [53, 88] on span "select" at bounding box center [55, 85] width 8 height 9
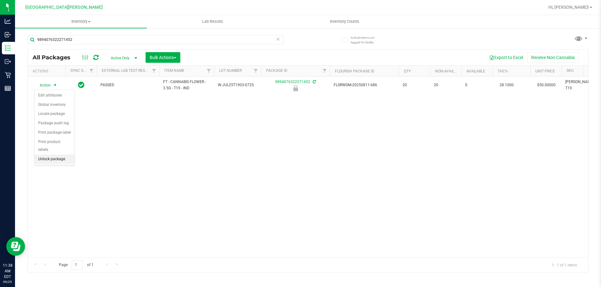
click at [56, 155] on li "Unlock package" at bounding box center [54, 159] width 40 height 9
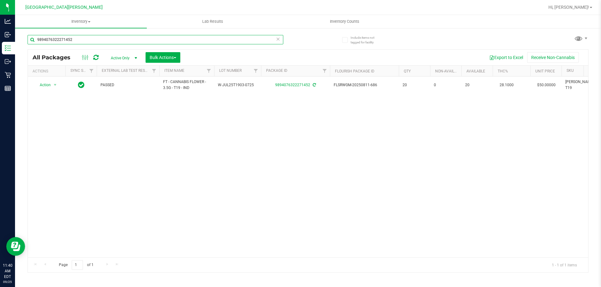
click at [71, 41] on input "9894076322271452" at bounding box center [156, 39] width 256 height 9
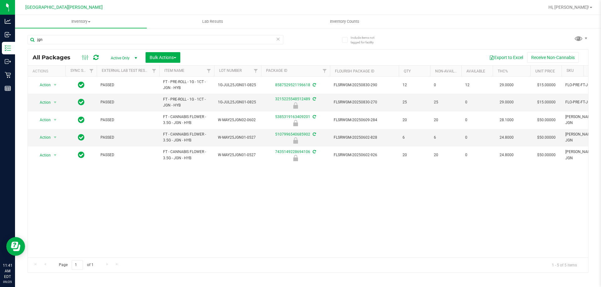
click at [82, 34] on div "jgn" at bounding box center [168, 39] width 280 height 20
click at [78, 37] on input "jgn" at bounding box center [156, 39] width 256 height 9
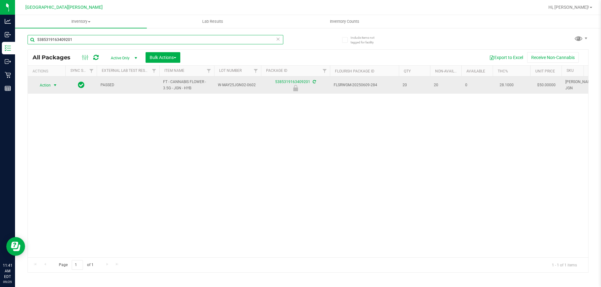
type input "5385319163409201"
click at [55, 86] on span "select" at bounding box center [55, 85] width 5 height 5
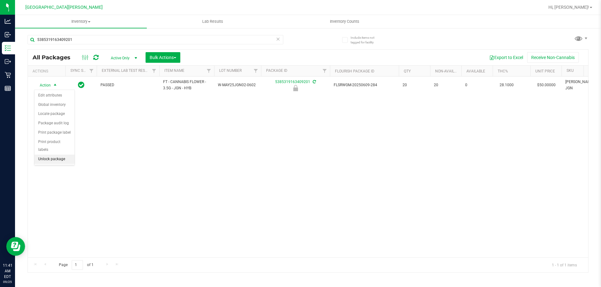
click at [51, 155] on li "Unlock package" at bounding box center [54, 159] width 40 height 9
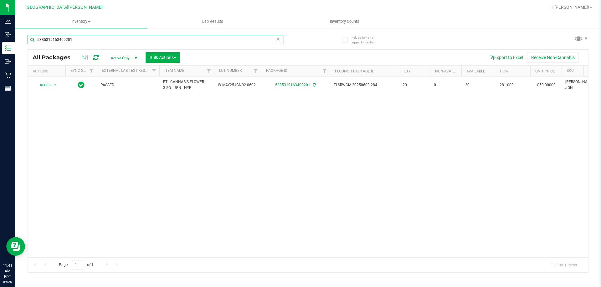
click at [58, 43] on input "5385319163409201" at bounding box center [156, 39] width 256 height 9
click at [57, 43] on input "5385319163409201" at bounding box center [156, 39] width 256 height 9
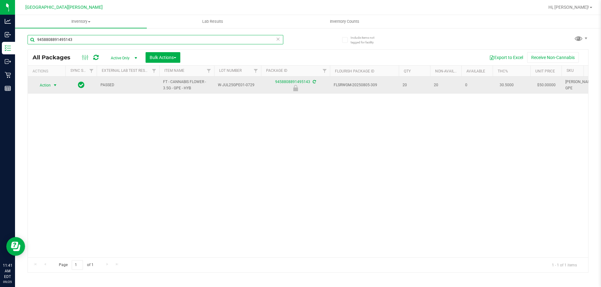
type input "9458808891495143"
click at [36, 89] on span "Action" at bounding box center [42, 85] width 17 height 9
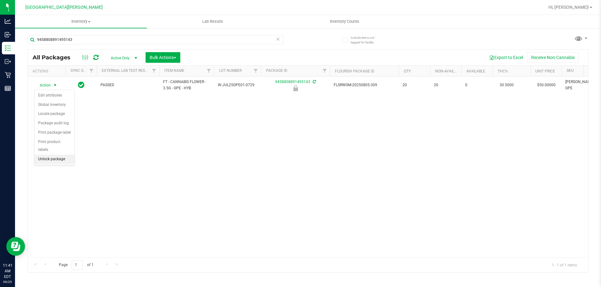
click at [53, 155] on li "Unlock package" at bounding box center [54, 159] width 40 height 9
click at [195, 139] on div "Action Action Adjust qty Create package Edit attributes Global inventory Locate…" at bounding box center [308, 167] width 560 height 181
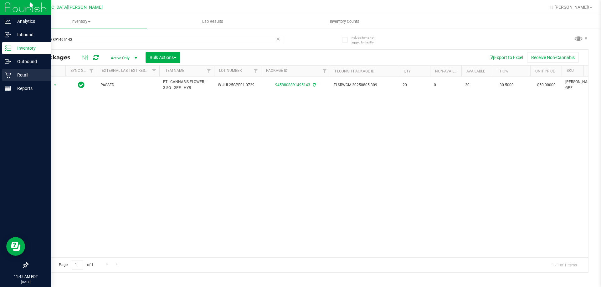
click at [11, 79] on p "Retail" at bounding box center [30, 75] width 38 height 8
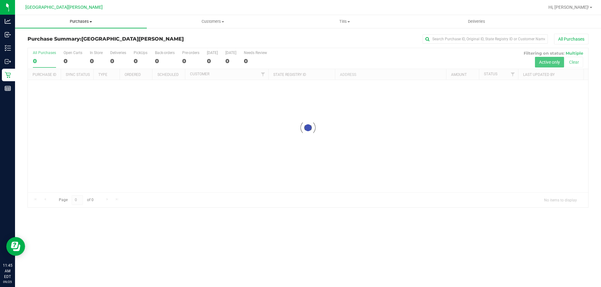
click at [84, 22] on span "Purchases" at bounding box center [81, 22] width 132 height 6
click at [62, 45] on li "Fulfillment" at bounding box center [81, 46] width 132 height 8
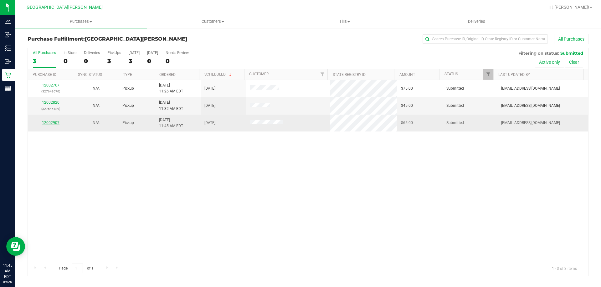
click at [51, 124] on link "12002907" at bounding box center [51, 123] width 18 height 4
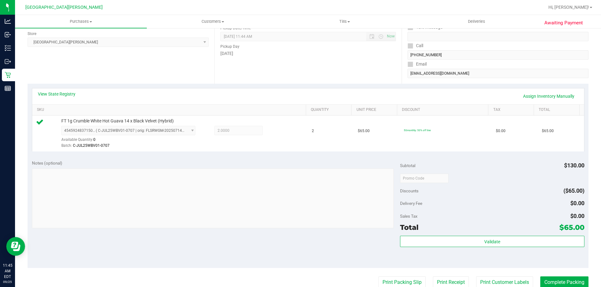
scroll to position [94, 0]
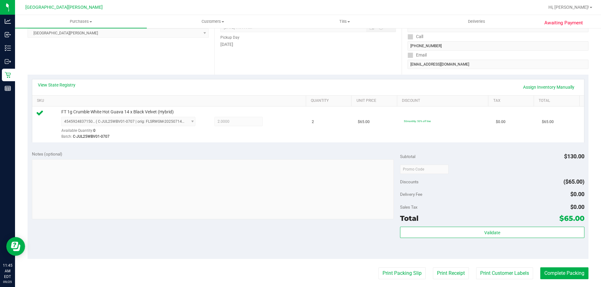
click at [410, 239] on div "Validate" at bounding box center [492, 241] width 184 height 28
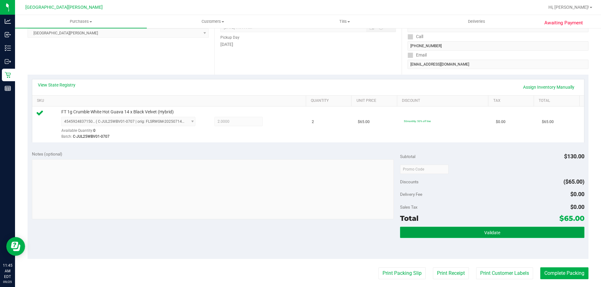
click at [412, 235] on button "Validate" at bounding box center [492, 232] width 184 height 11
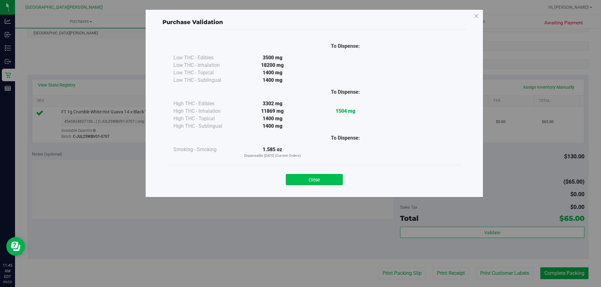
drag, startPoint x: 319, startPoint y: 170, endPoint x: 319, endPoint y: 178, distance: 7.5
click at [319, 173] on div "Close" at bounding box center [314, 178] width 285 height 16
click at [319, 179] on button "Close" at bounding box center [314, 179] width 57 height 11
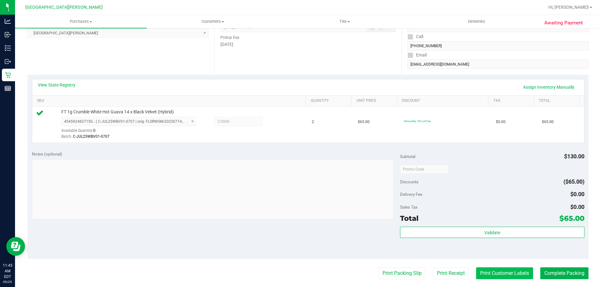
click at [497, 272] on button "Print Customer Labels" at bounding box center [504, 274] width 57 height 12
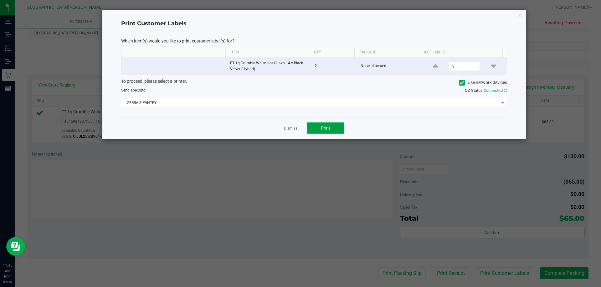
click at [339, 130] on button "Print" at bounding box center [326, 128] width 38 height 11
click at [289, 129] on link "Dismiss" at bounding box center [290, 128] width 13 height 5
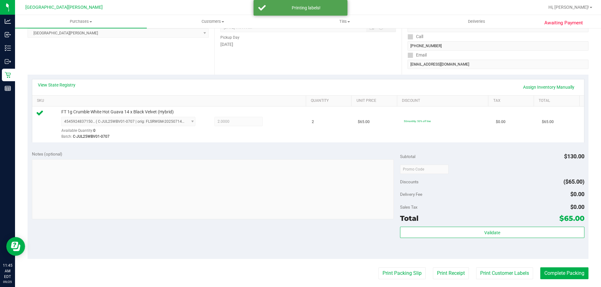
click at [290, 155] on div "Notes (optional)" at bounding box center [216, 154] width 368 height 6
click at [550, 273] on button "Complete Packing" at bounding box center [564, 274] width 48 height 12
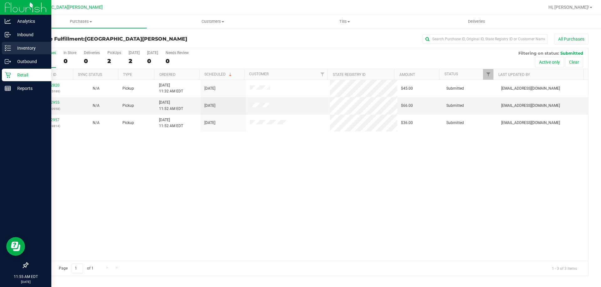
click at [21, 50] on p "Inventory" at bounding box center [30, 48] width 38 height 8
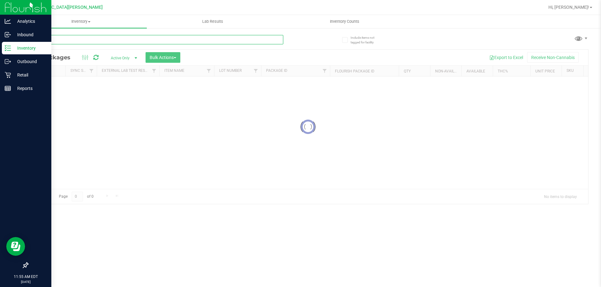
click at [65, 42] on input "text" at bounding box center [156, 39] width 256 height 9
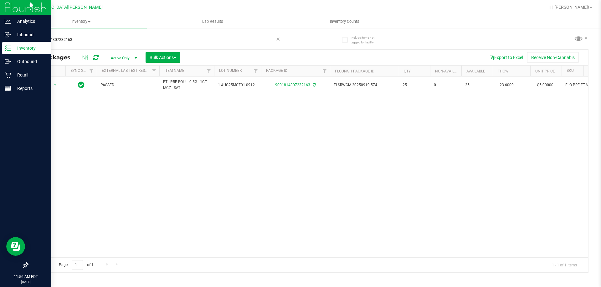
click at [89, 202] on div "Action Action Adjust qty Create package Edit attributes Global inventory Locate…" at bounding box center [308, 167] width 560 height 181
click at [86, 33] on div "9001814307232163" at bounding box center [168, 39] width 280 height 20
click at [81, 36] on input "9001814307232163" at bounding box center [156, 39] width 256 height 9
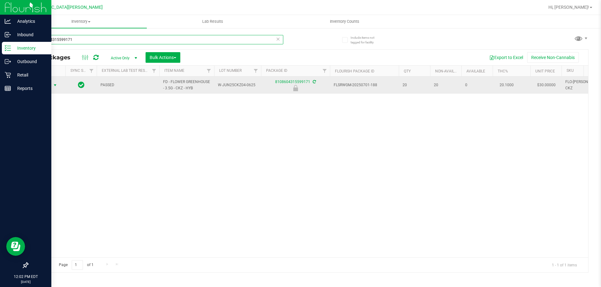
type input "8108604315599171"
click at [47, 87] on span "Action" at bounding box center [42, 85] width 17 height 9
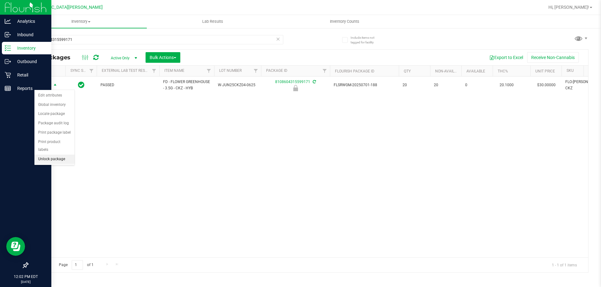
click at [54, 155] on li "Unlock package" at bounding box center [54, 159] width 40 height 9
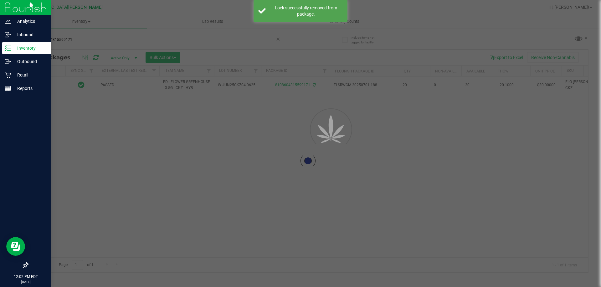
click at [74, 41] on div at bounding box center [300, 143] width 601 height 287
click at [74, 41] on input "8108604315599171" at bounding box center [156, 39] width 256 height 9
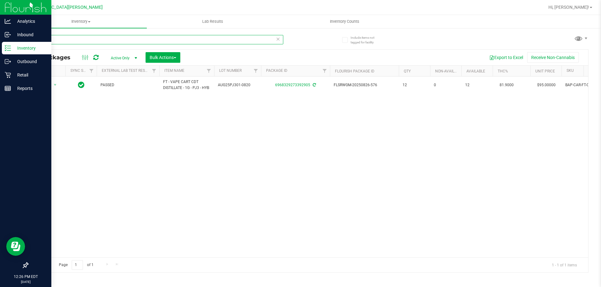
click at [81, 36] on input "creeps" at bounding box center [156, 39] width 256 height 9
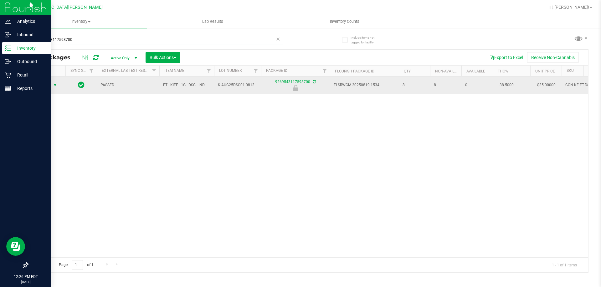
type input "9269543117598700"
click at [44, 86] on span "Action" at bounding box center [42, 85] width 17 height 9
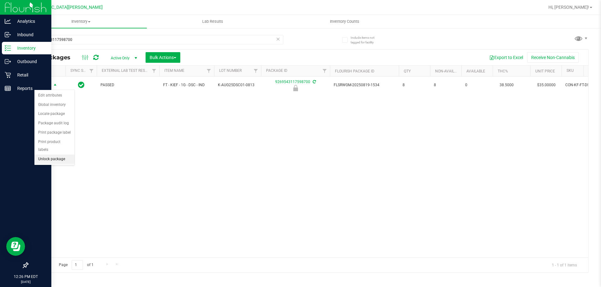
click at [54, 155] on li "Unlock package" at bounding box center [54, 159] width 40 height 9
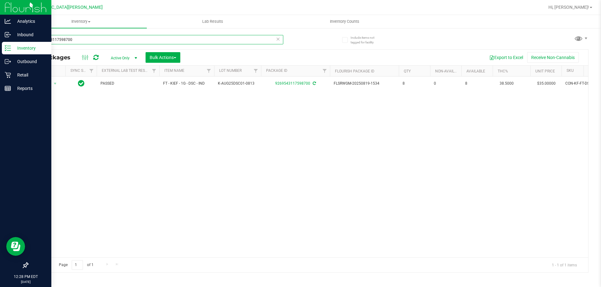
click at [66, 42] on input "9269543117598700" at bounding box center [156, 39] width 256 height 9
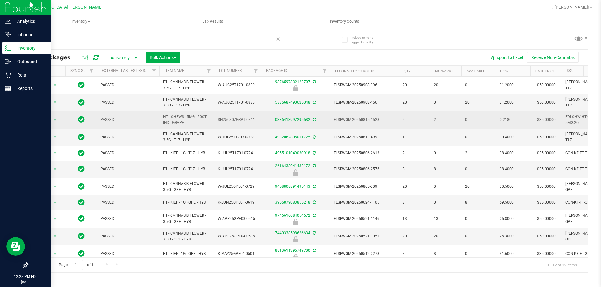
click at [181, 123] on span "HT - CHEWS - 5MG - 20CT - IND - GRAPE" at bounding box center [186, 120] width 47 height 12
click at [180, 123] on span "HT - CHEWS - 5MG - 20CT - IND - GRAPE" at bounding box center [186, 120] width 47 height 12
copy tr "HT - CHEWS - 5MG - 20CT - IND - GRAPE"
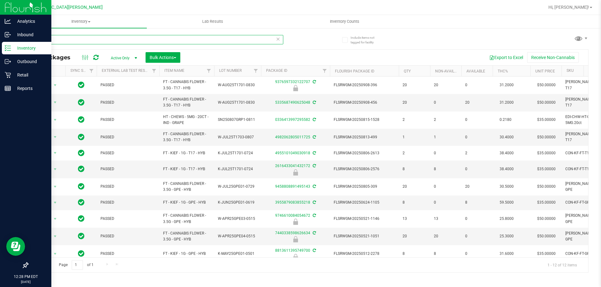
click at [106, 39] on input "grape" at bounding box center [156, 39] width 256 height 9
drag, startPoint x: 105, startPoint y: 40, endPoint x: 98, endPoint y: 42, distance: 7.6
click at [104, 40] on input "grape" at bounding box center [156, 39] width 256 height 9
click at [99, 40] on input "grape" at bounding box center [156, 39] width 256 height 9
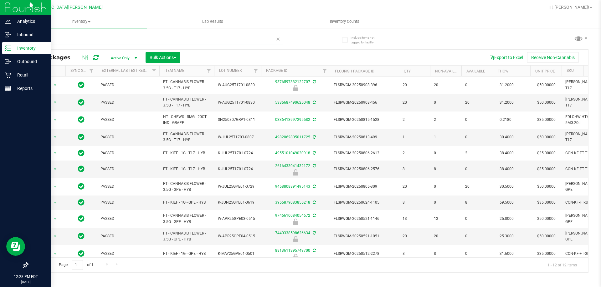
paste input "HT - CHEWS - 5MG - 20CT - IND - GRAPE"
type input "HT - CHEWS - 5MG - 20CT - IND - GRAPE"
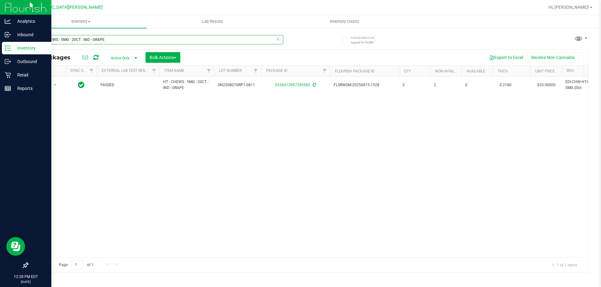
click at [118, 42] on input "HT - CHEWS - 5MG - 20CT - IND - GRAPE" at bounding box center [156, 39] width 256 height 9
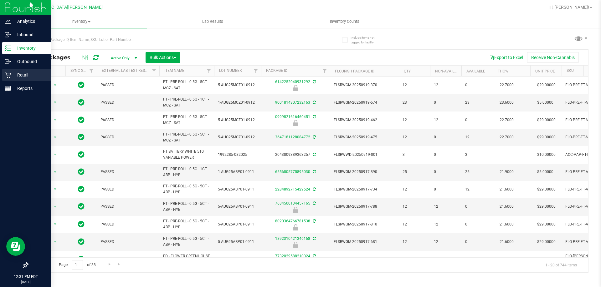
click at [25, 76] on p "Retail" at bounding box center [30, 75] width 38 height 8
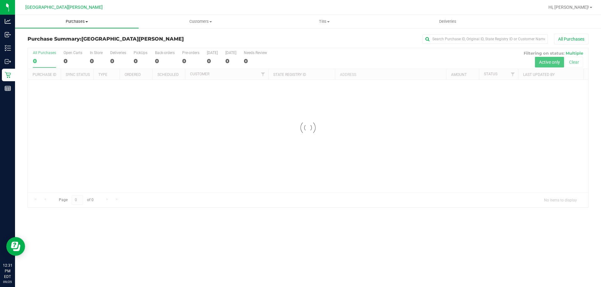
click at [72, 22] on span "Purchases" at bounding box center [77, 22] width 124 height 6
click at [43, 47] on span "Fulfillment" at bounding box center [34, 45] width 39 height 5
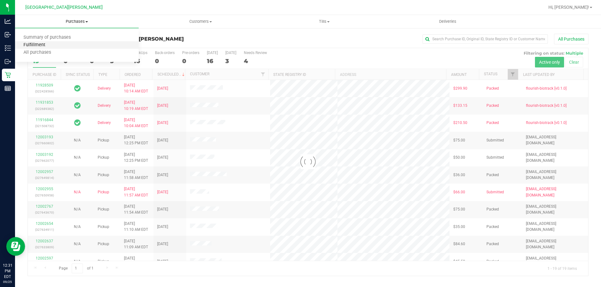
click at [43, 47] on span "Fulfillment" at bounding box center [34, 45] width 39 height 5
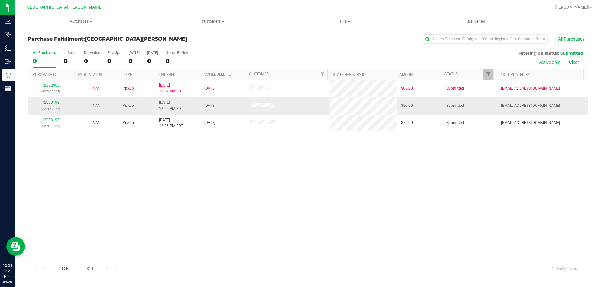
click at [57, 105] on div "12003192 (327662077)" at bounding box center [51, 106] width 38 height 12
click at [56, 105] on div "12003192 (327662077)" at bounding box center [51, 106] width 38 height 12
click at [52, 103] on link "12003192" at bounding box center [51, 102] width 18 height 4
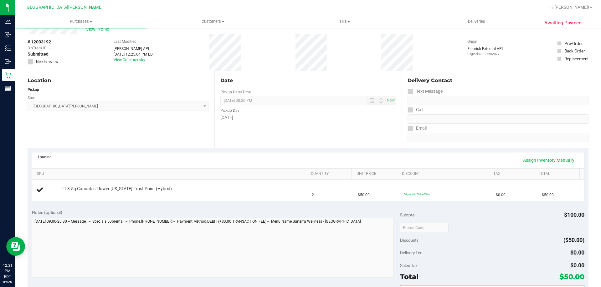
scroll to position [31, 0]
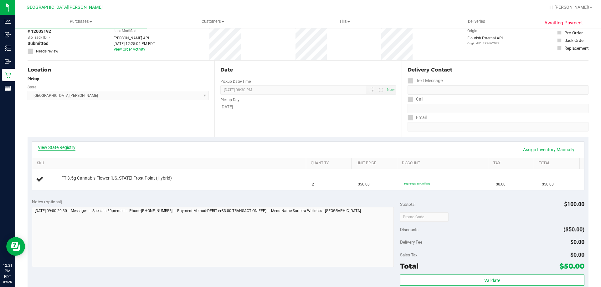
click at [60, 148] on link "View State Registry" at bounding box center [57, 148] width 38 height 6
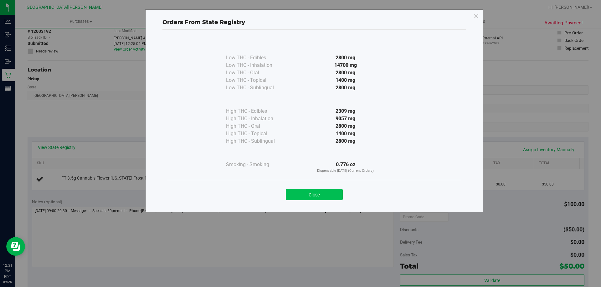
click at [316, 194] on button "Close" at bounding box center [314, 194] width 57 height 11
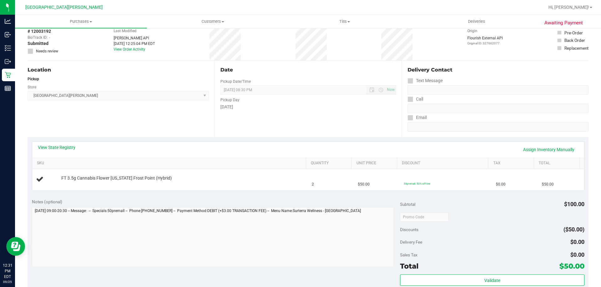
click at [298, 147] on div "View State Registry Assign Inventory Manually" at bounding box center [308, 150] width 540 height 11
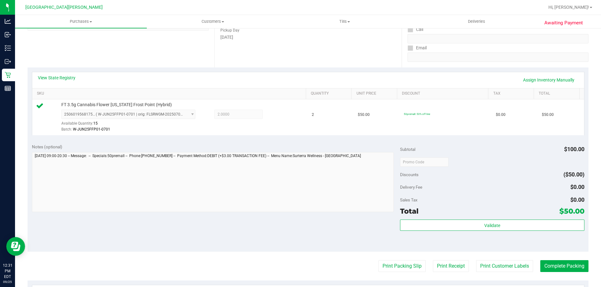
scroll to position [156, 0]
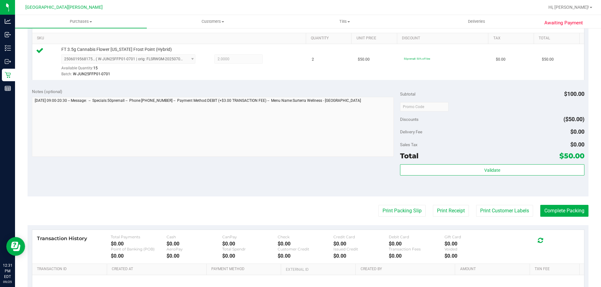
click at [458, 176] on div "Validate" at bounding box center [492, 179] width 184 height 28
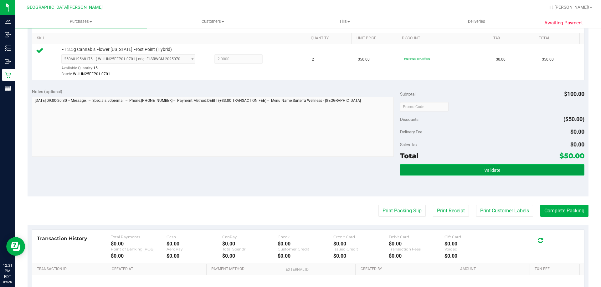
click at [459, 170] on button "Validate" at bounding box center [492, 170] width 184 height 11
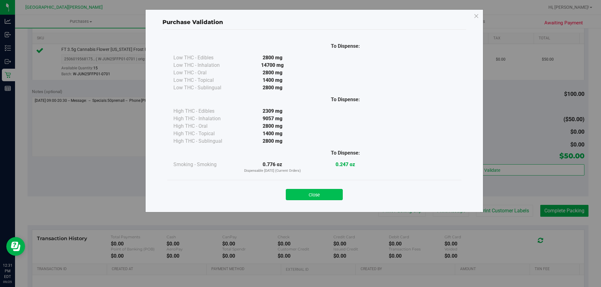
click at [317, 195] on button "Close" at bounding box center [314, 194] width 57 height 11
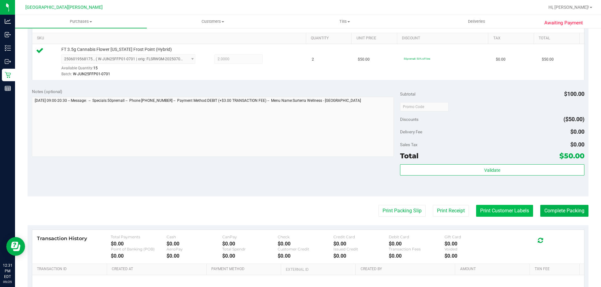
click at [509, 210] on button "Print Customer Labels" at bounding box center [504, 211] width 57 height 12
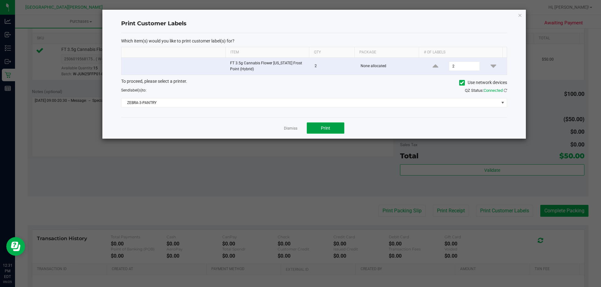
click at [327, 123] on button "Print" at bounding box center [326, 128] width 38 height 11
click at [288, 128] on link "Dismiss" at bounding box center [290, 128] width 13 height 5
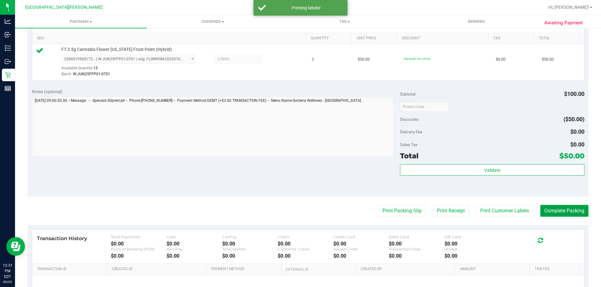
click at [547, 211] on button "Complete Packing" at bounding box center [564, 211] width 48 height 12
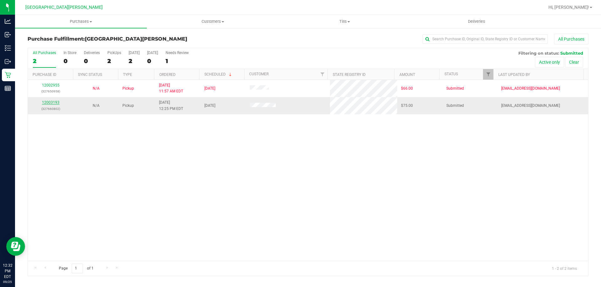
click at [54, 104] on link "12003193" at bounding box center [51, 102] width 18 height 4
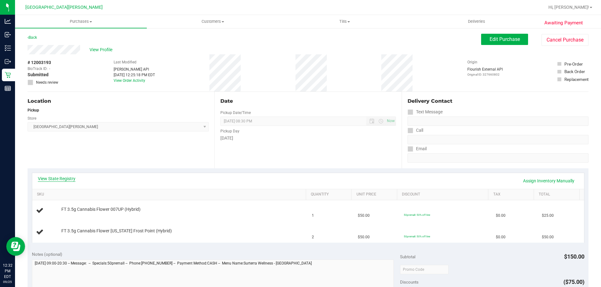
click at [43, 181] on link "View State Registry" at bounding box center [57, 179] width 38 height 6
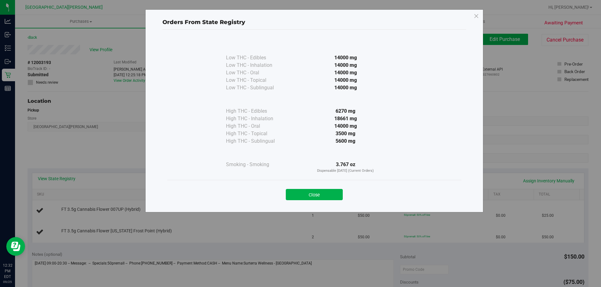
click at [303, 198] on button "Close" at bounding box center [314, 194] width 57 height 11
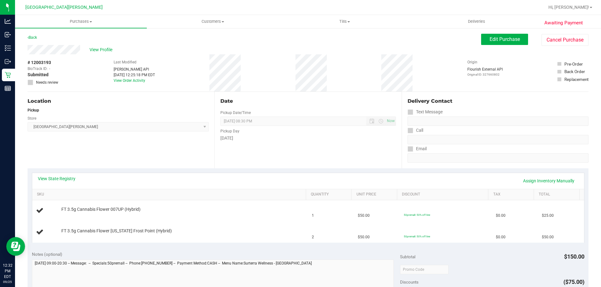
click at [286, 172] on div "View State Registry Assign Inventory Manually SKU Quantity Unit Price Discount …" at bounding box center [308, 208] width 561 height 79
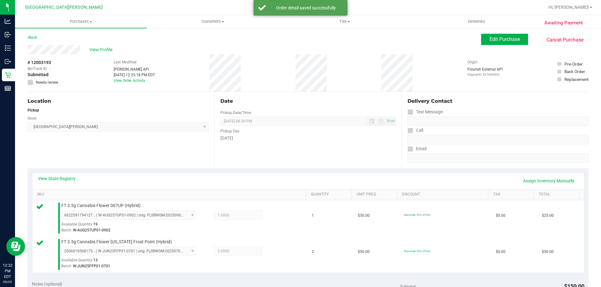
scroll to position [125, 0]
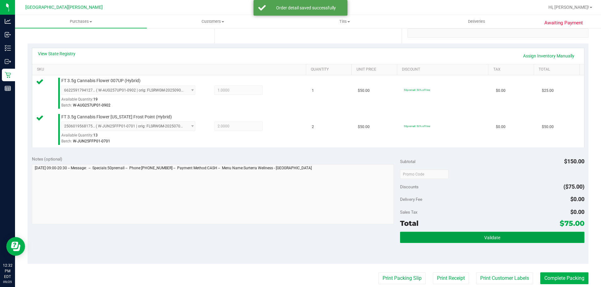
click at [495, 236] on span "Validate" at bounding box center [492, 238] width 16 height 5
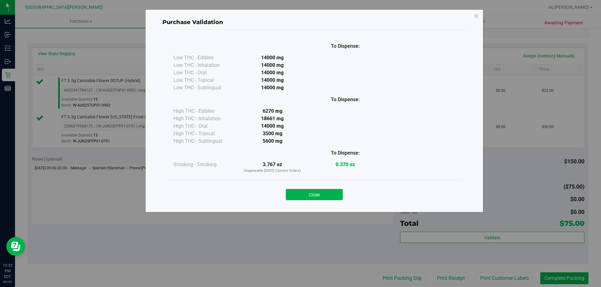
click at [343, 201] on div "Close" at bounding box center [314, 192] width 294 height 25
click at [335, 196] on button "Close" at bounding box center [314, 194] width 57 height 11
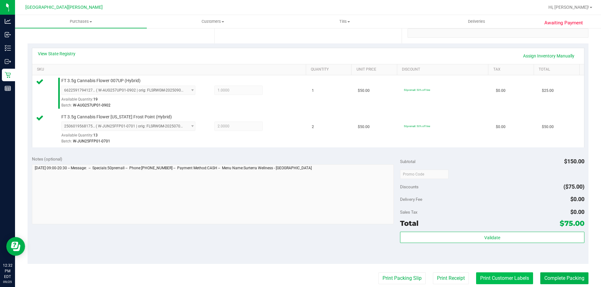
click at [476, 274] on button "Print Customer Labels" at bounding box center [504, 279] width 57 height 12
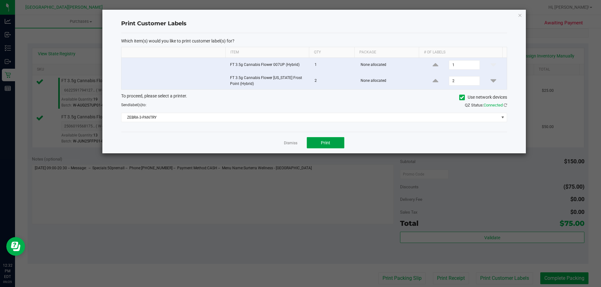
click at [324, 143] on span "Print" at bounding box center [325, 142] width 9 height 5
click at [291, 143] on link "Dismiss" at bounding box center [290, 143] width 13 height 5
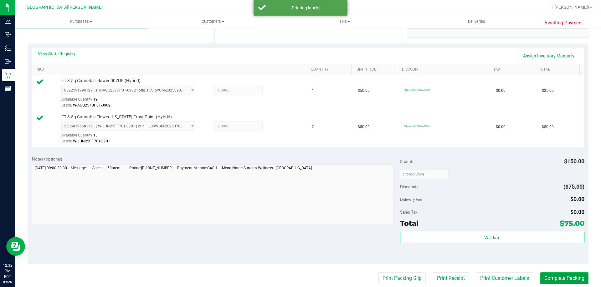
click at [550, 279] on button "Complete Packing" at bounding box center [564, 279] width 48 height 12
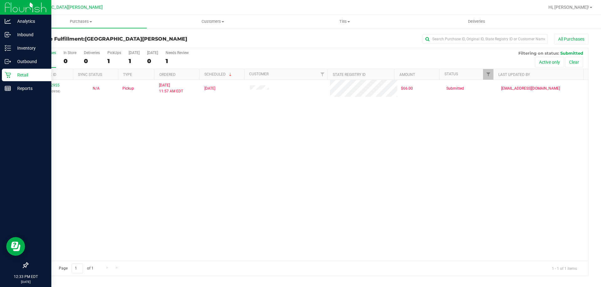
click at [12, 76] on p "Retail" at bounding box center [30, 75] width 38 height 8
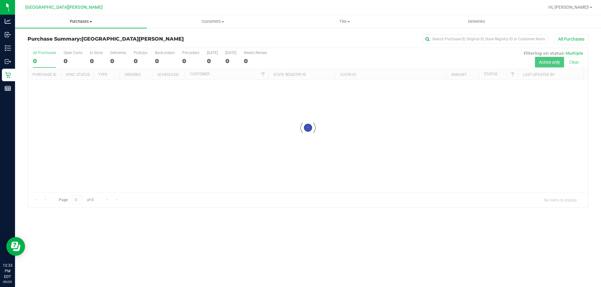
click at [83, 19] on span "Purchases" at bounding box center [81, 22] width 132 height 6
click at [43, 46] on span "Fulfillment" at bounding box center [34, 45] width 39 height 5
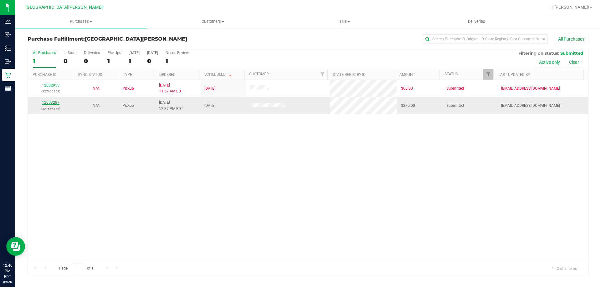
click at [49, 101] on link "12003287" at bounding box center [51, 102] width 18 height 4
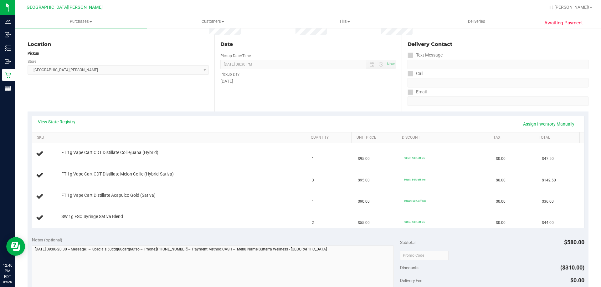
scroll to position [63, 0]
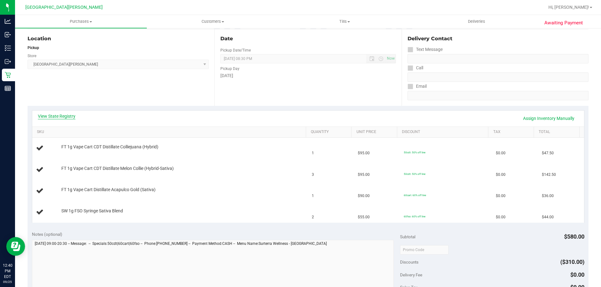
click at [68, 114] on link "View State Registry" at bounding box center [57, 116] width 38 height 6
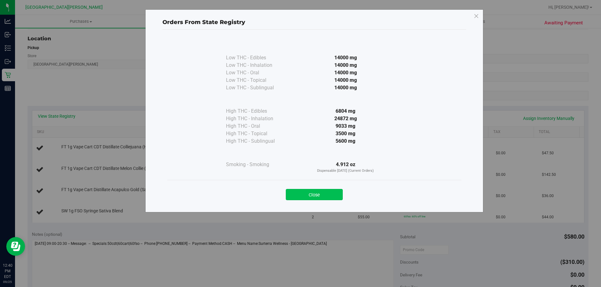
click at [317, 195] on button "Close" at bounding box center [314, 194] width 57 height 11
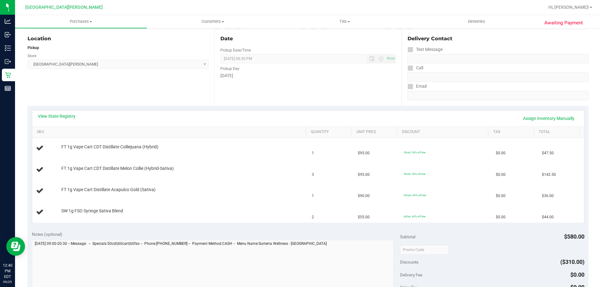
click at [216, 109] on div "View State Registry Assign Inventory Manually SKU Quantity Unit Price Discount …" at bounding box center [308, 166] width 561 height 121
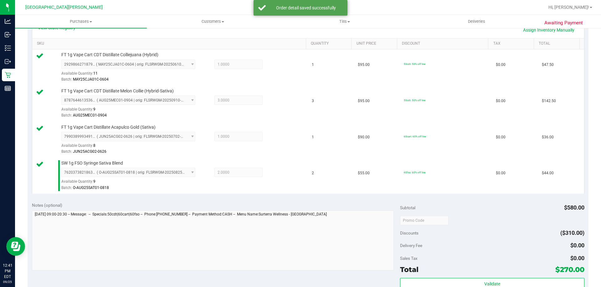
scroll to position [282, 0]
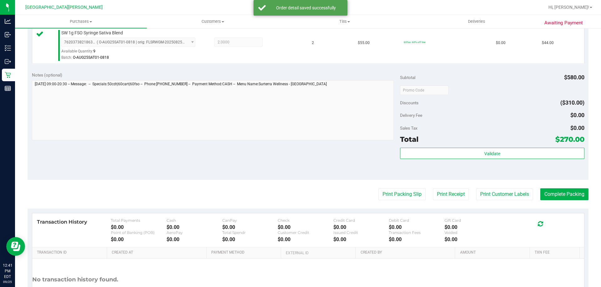
click at [520, 147] on div "Subtotal $580.00 Discounts ($310.00) Delivery Fee $0.00 Sales Tax $0.00 Total $…" at bounding box center [492, 124] width 184 height 104
click at [504, 161] on div "Validate" at bounding box center [492, 162] width 184 height 28
click at [485, 161] on div "Validate" at bounding box center [492, 162] width 184 height 28
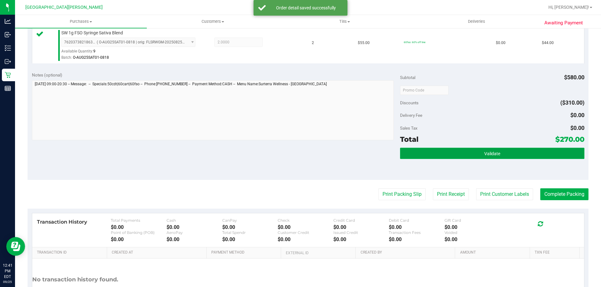
click at [465, 152] on button "Validate" at bounding box center [492, 153] width 184 height 11
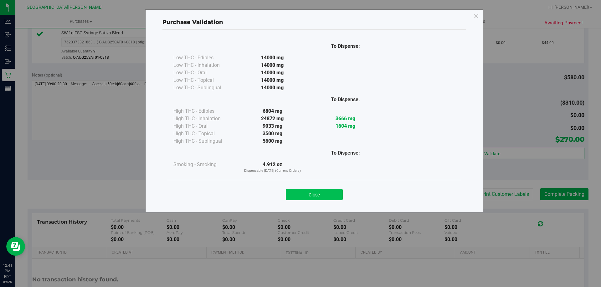
click at [314, 195] on button "Close" at bounding box center [314, 194] width 57 height 11
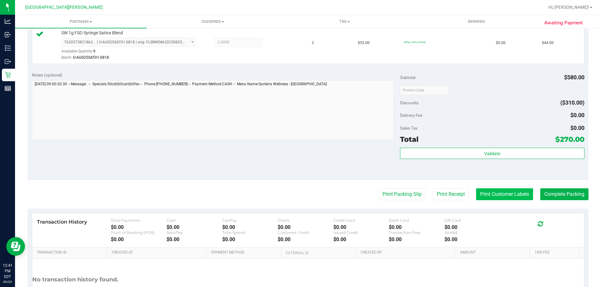
click at [500, 193] on button "Print Customer Labels" at bounding box center [504, 195] width 57 height 12
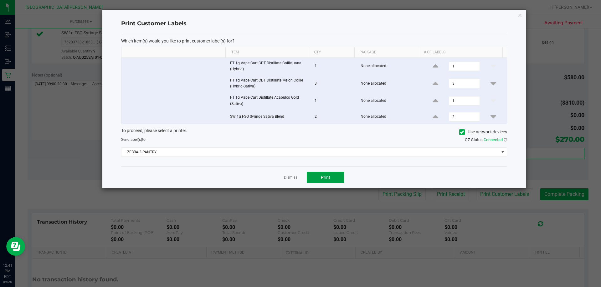
click at [335, 172] on button "Print" at bounding box center [326, 177] width 38 height 11
click at [290, 176] on link "Dismiss" at bounding box center [290, 177] width 13 height 5
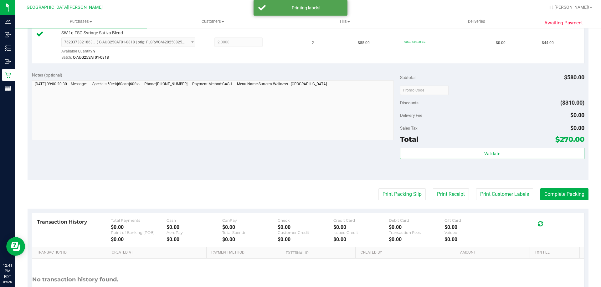
click at [278, 156] on div "Notes (optional) Subtotal $580.00 Discounts ($310.00) Delivery Fee $0.00 Sales …" at bounding box center [308, 124] width 561 height 113
click at [558, 194] on button "Complete Packing" at bounding box center [564, 195] width 48 height 12
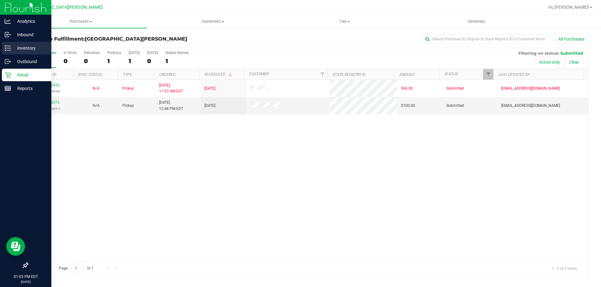
click at [17, 45] on p "Inventory" at bounding box center [30, 48] width 38 height 8
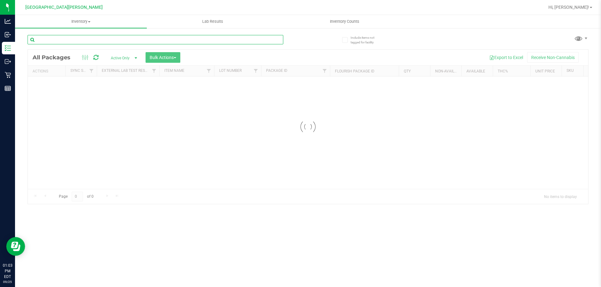
click at [86, 40] on input "text" at bounding box center [156, 39] width 256 height 9
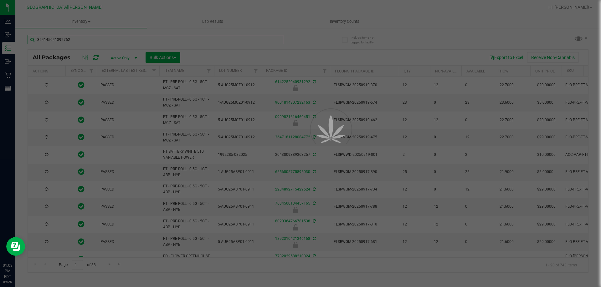
type input "3541450413927622"
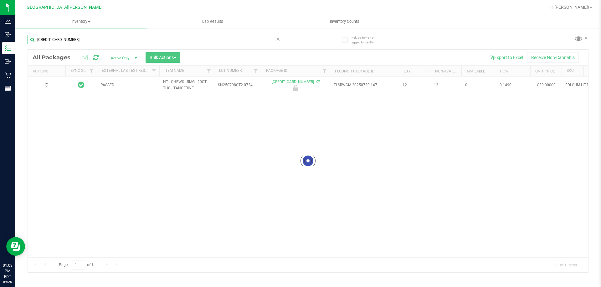
type input "2026-01-18"
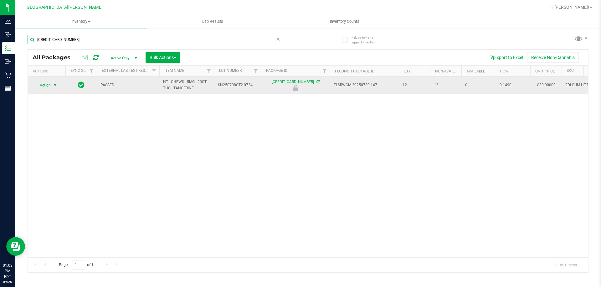
type input "3541450413927622"
click at [45, 85] on span "Action" at bounding box center [42, 85] width 17 height 9
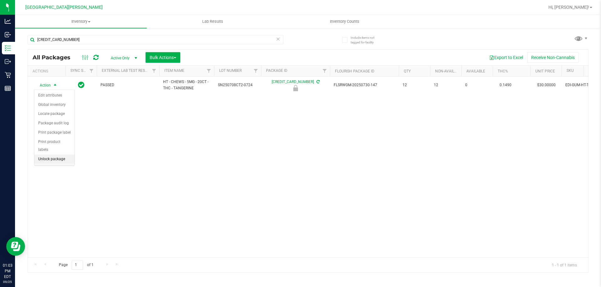
click at [59, 155] on li "Unlock package" at bounding box center [54, 159] width 40 height 9
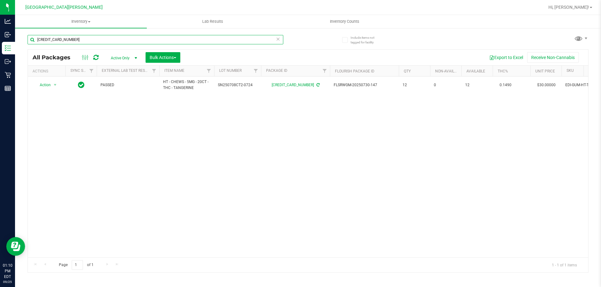
click at [63, 37] on input "3541450413927622" at bounding box center [156, 39] width 256 height 9
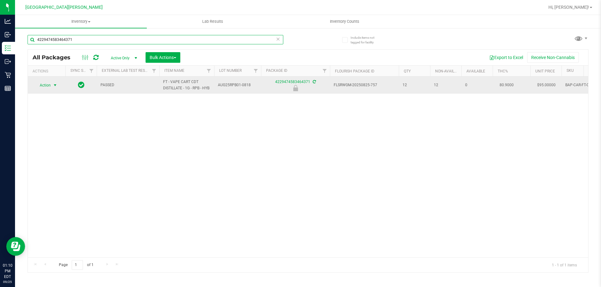
type input "4229474583464371"
click at [55, 88] on span "select" at bounding box center [55, 85] width 5 height 5
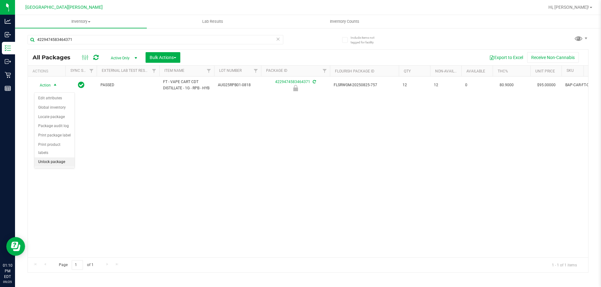
click at [45, 158] on li "Unlock package" at bounding box center [54, 162] width 40 height 9
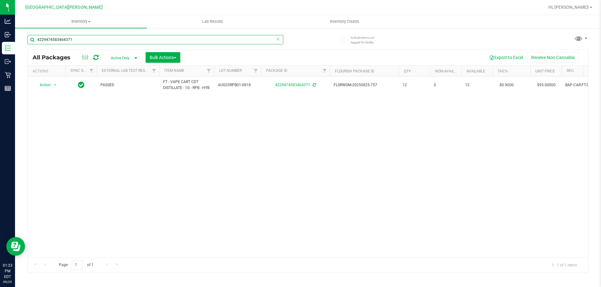
click at [78, 36] on input "4229474583464371" at bounding box center [156, 39] width 256 height 9
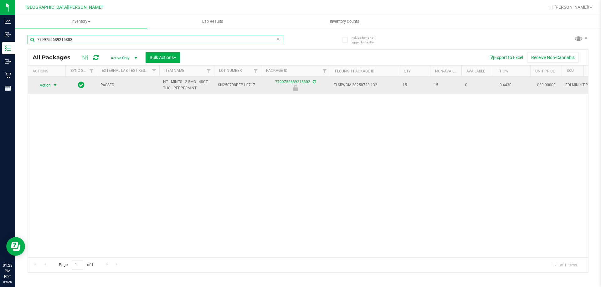
type input "7799752689215302"
click at [55, 88] on span "select" at bounding box center [55, 85] width 8 height 9
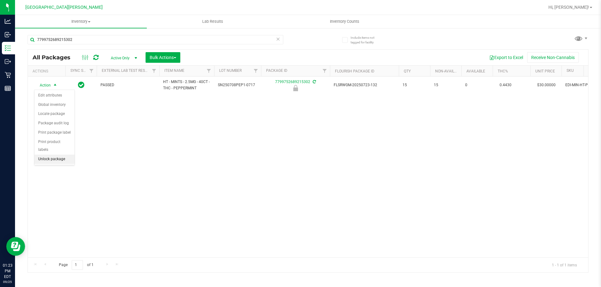
click at [57, 155] on li "Unlock package" at bounding box center [54, 159] width 40 height 9
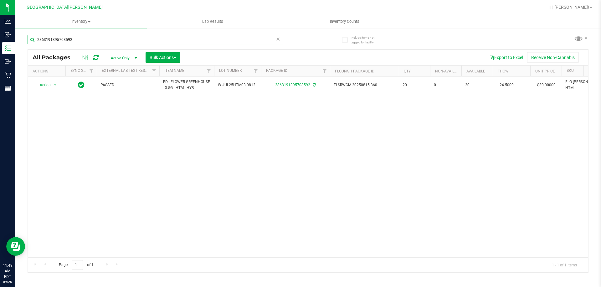
click at [68, 37] on input "2863191395708592" at bounding box center [156, 39] width 256 height 9
type input "5692152579019471"
click at [49, 86] on span "Action" at bounding box center [42, 85] width 17 height 9
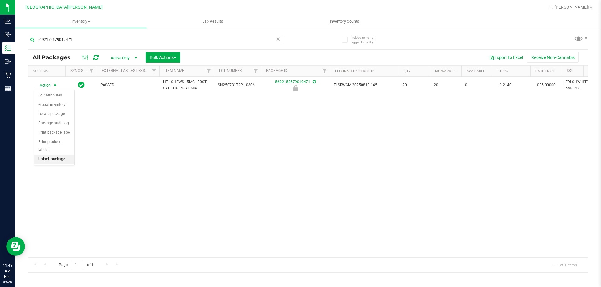
click at [57, 155] on li "Unlock package" at bounding box center [54, 159] width 40 height 9
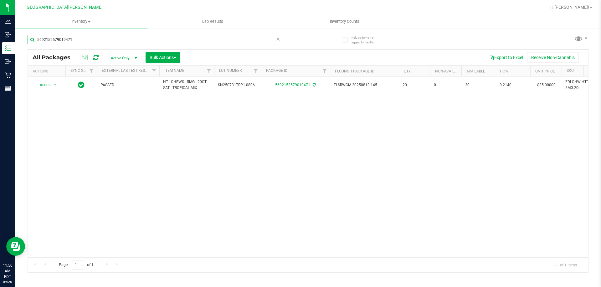
click at [82, 36] on input "5692152579019471" at bounding box center [156, 39] width 256 height 9
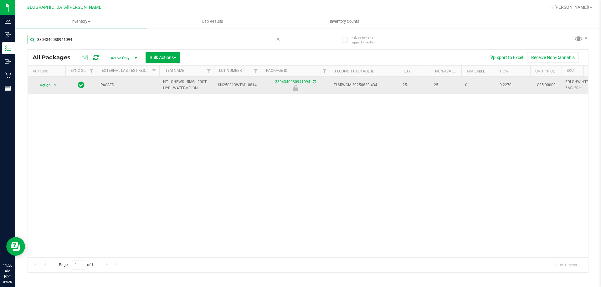
type input "3304340080941094"
click at [46, 88] on span "Action" at bounding box center [42, 85] width 17 height 9
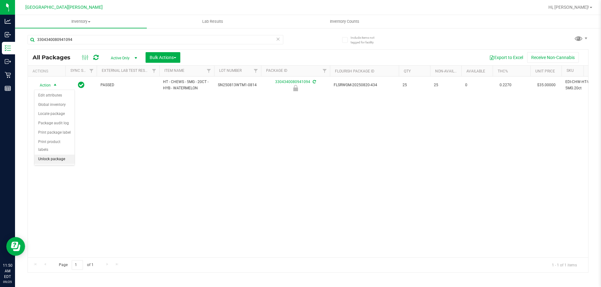
click at [51, 155] on li "Unlock package" at bounding box center [54, 159] width 40 height 9
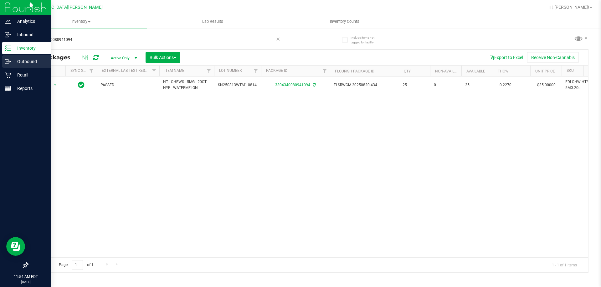
click at [6, 67] on div "Outbound" at bounding box center [26, 61] width 49 height 13
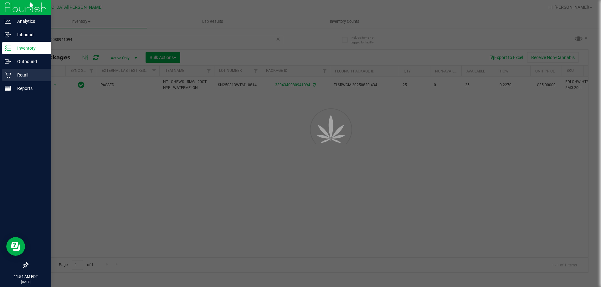
click at [14, 73] on p "Retail" at bounding box center [30, 75] width 38 height 8
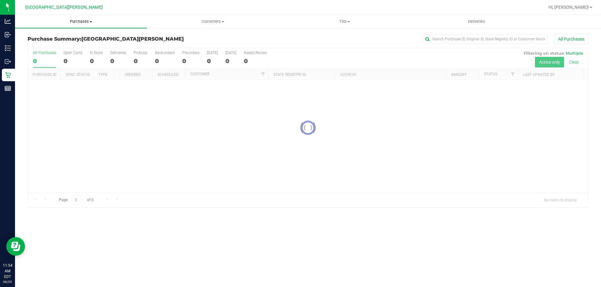
click at [86, 17] on uib-tab-heading "Purchases Summary of purchases Fulfillment All purchases" at bounding box center [81, 21] width 132 height 13
click at [29, 46] on span "Fulfillment" at bounding box center [34, 45] width 39 height 5
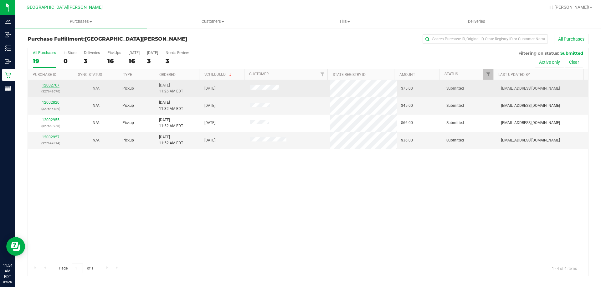
click at [48, 84] on link "12002767" at bounding box center [51, 85] width 18 height 4
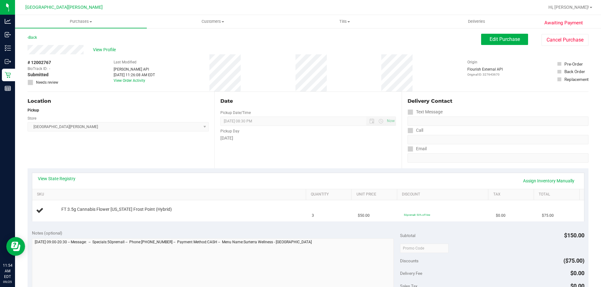
scroll to position [31, 0]
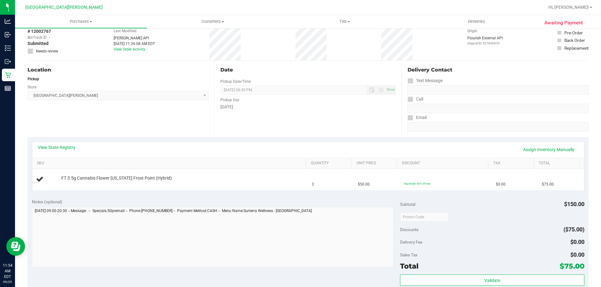
click at [291, 145] on div "View State Registry Assign Inventory Manually" at bounding box center [308, 150] width 540 height 11
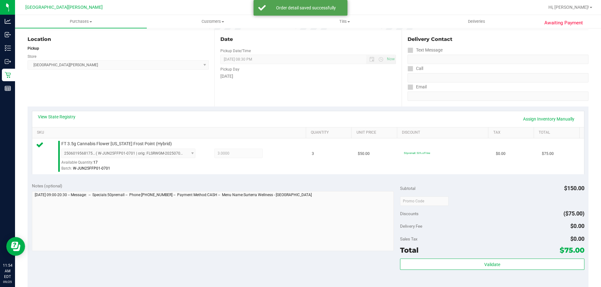
scroll to position [125, 0]
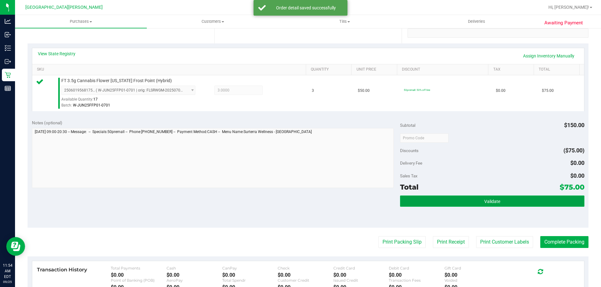
click at [423, 200] on button "Validate" at bounding box center [492, 201] width 184 height 11
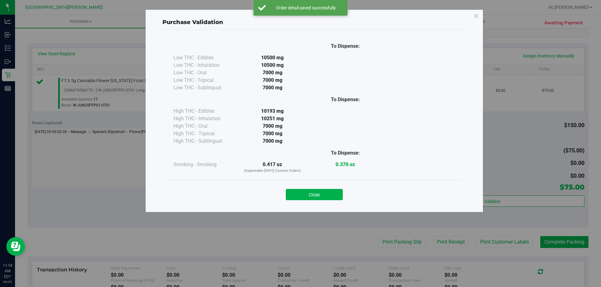
drag, startPoint x: 331, startPoint y: 186, endPoint x: 334, endPoint y: 207, distance: 20.9
click at [331, 187] on div "Close" at bounding box center [314, 193] width 285 height 16
click at [337, 185] on div "Close" at bounding box center [314, 193] width 285 height 16
click at [329, 199] on button "Close" at bounding box center [314, 194] width 57 height 11
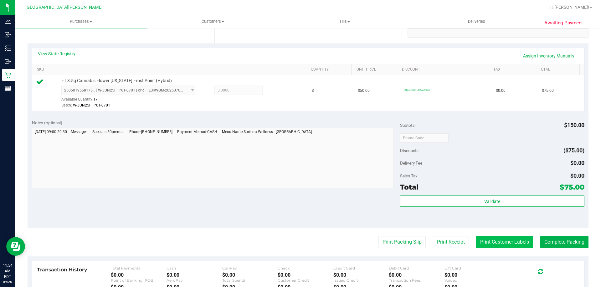
click at [487, 238] on button "Print Customer Labels" at bounding box center [504, 242] width 57 height 12
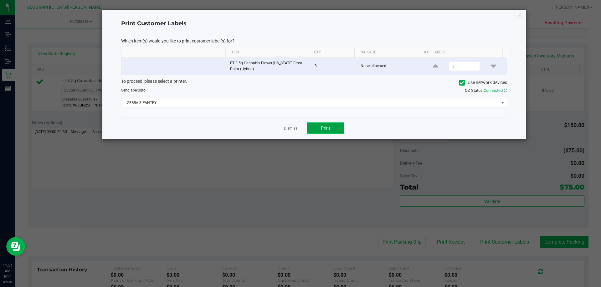
click at [332, 126] on button "Print" at bounding box center [326, 128] width 38 height 11
click at [282, 127] on div "Dismiss Print" at bounding box center [314, 128] width 386 height 22
click at [288, 129] on link "Dismiss" at bounding box center [290, 128] width 13 height 5
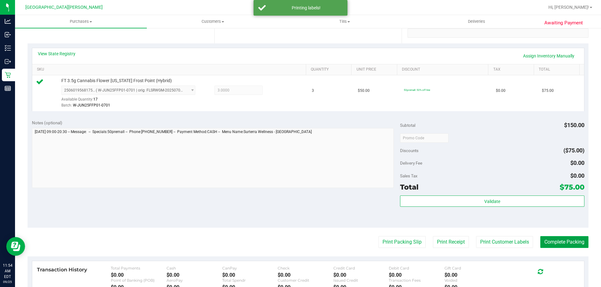
click at [546, 244] on button "Complete Packing" at bounding box center [564, 242] width 48 height 12
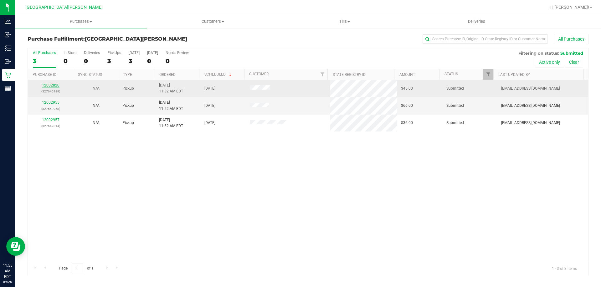
click at [52, 85] on link "12002820" at bounding box center [51, 85] width 18 height 4
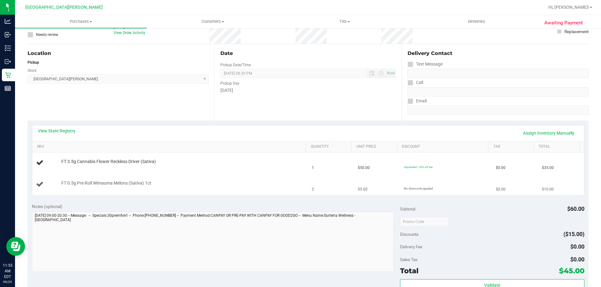
scroll to position [63, 0]
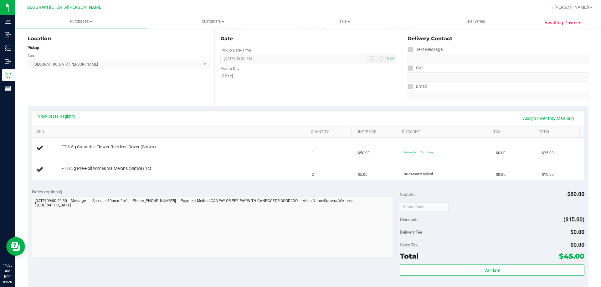
click at [66, 117] on link "View State Registry" at bounding box center [57, 116] width 38 height 6
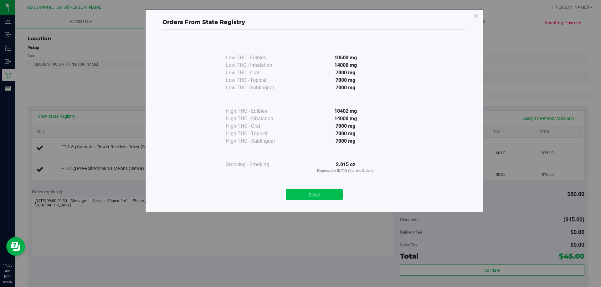
click at [318, 194] on button "Close" at bounding box center [314, 194] width 57 height 11
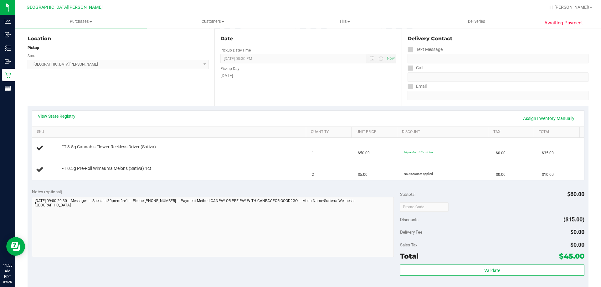
click at [272, 119] on div "View State Registry Assign Inventory Manually" at bounding box center [308, 118] width 540 height 11
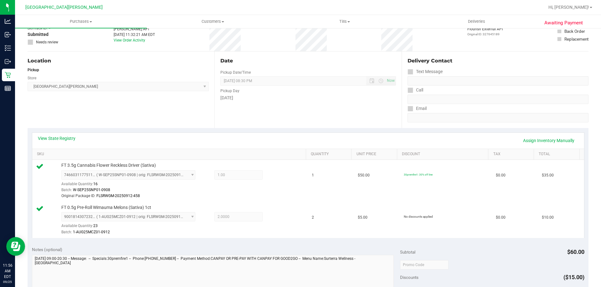
scroll to position [125, 0]
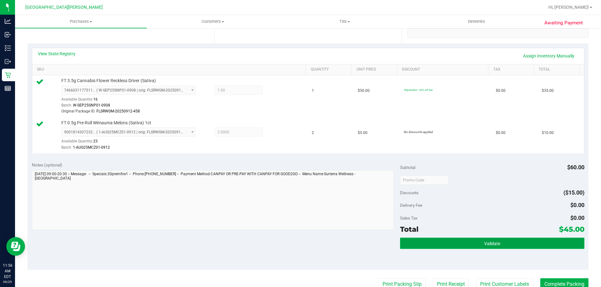
click at [470, 246] on button "Validate" at bounding box center [492, 243] width 184 height 11
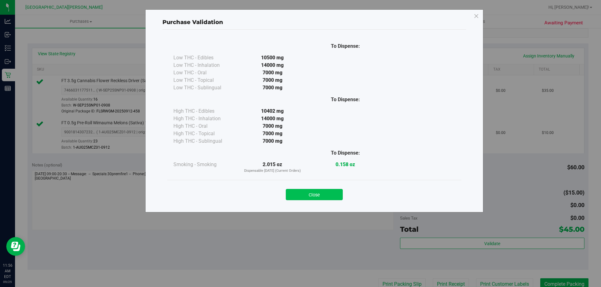
click at [330, 199] on button "Close" at bounding box center [314, 194] width 57 height 11
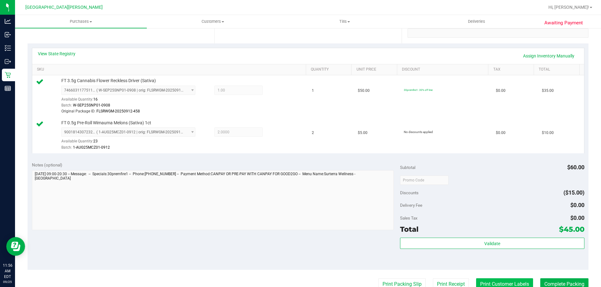
click at [493, 281] on button "Print Customer Labels" at bounding box center [504, 285] width 57 height 12
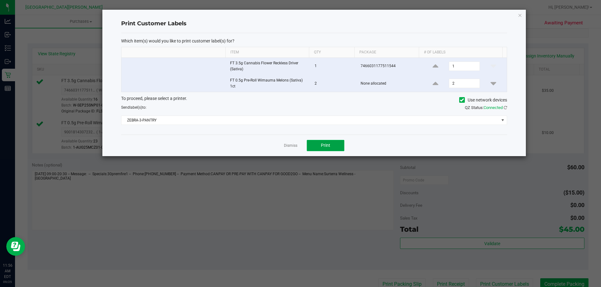
click at [327, 145] on span "Print" at bounding box center [325, 145] width 9 height 5
click at [292, 147] on link "Dismiss" at bounding box center [290, 145] width 13 height 5
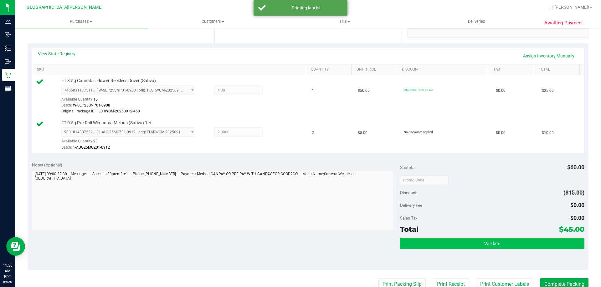
scroll to position [128, 0]
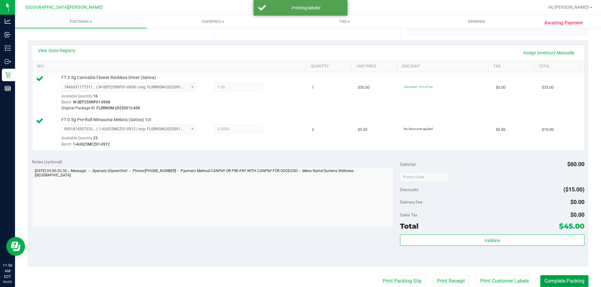
click at [556, 280] on button "Complete Packing" at bounding box center [564, 282] width 48 height 12
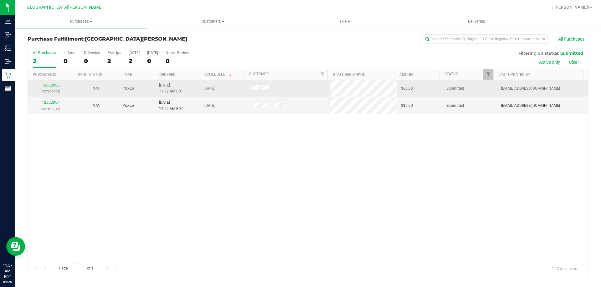
click at [48, 82] on td "12002955 (327650958)" at bounding box center [50, 88] width 45 height 17
click at [49, 86] on link "12002955" at bounding box center [51, 85] width 18 height 4
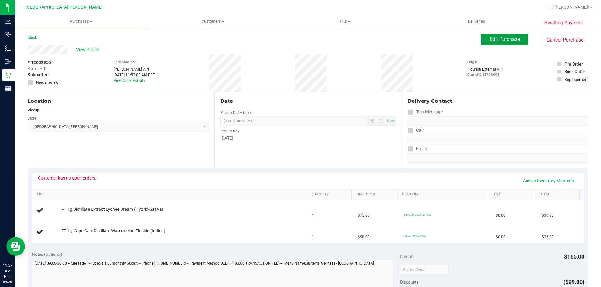
click at [506, 35] on button "Edit Purchase" at bounding box center [504, 39] width 47 height 11
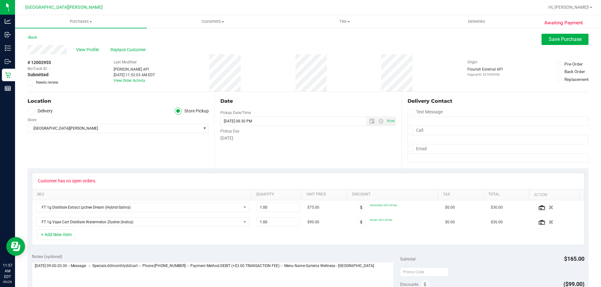
click at [30, 85] on span at bounding box center [31, 83] width 6 height 6
click at [0, 0] on input "Needs review" at bounding box center [0, 0] width 0 height 0
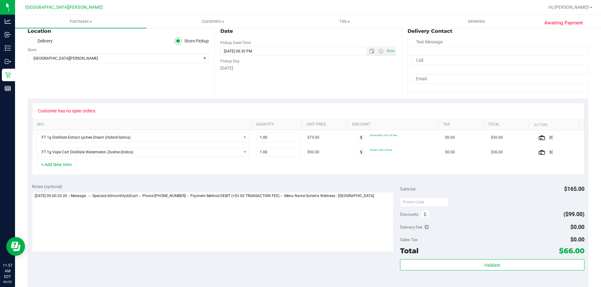
scroll to position [94, 0]
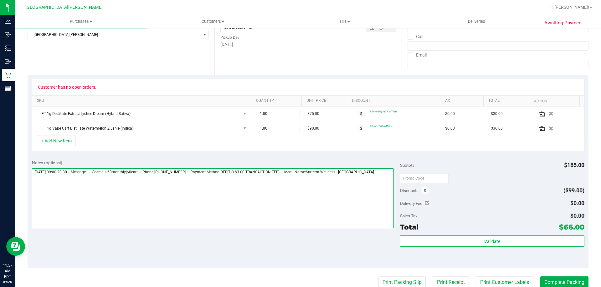
click at [370, 180] on textarea at bounding box center [213, 199] width 362 height 60
click at [368, 175] on textarea at bounding box center [213, 199] width 362 height 60
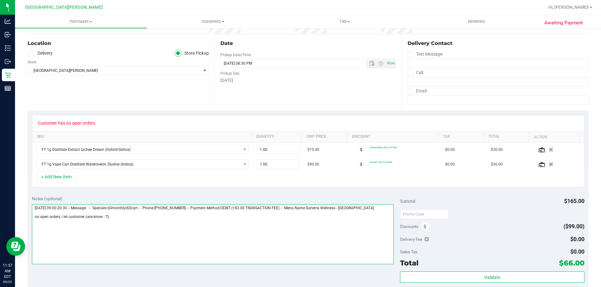
scroll to position [0, 0]
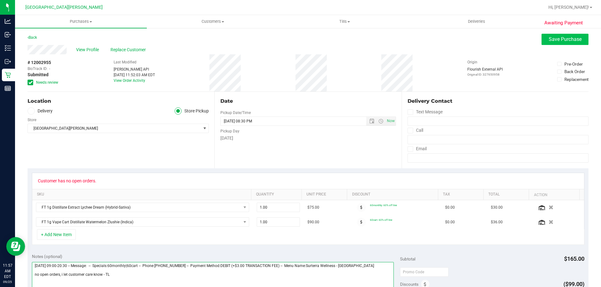
type textarea "Thursday 09/25/2025 09:00-20:30 -- Message: -- Specials:60monthly|60cart -- Pho…"
click at [550, 44] on button "Save Purchase" at bounding box center [564, 39] width 47 height 11
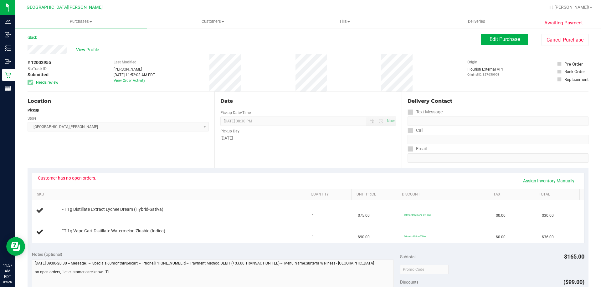
click at [90, 48] on span "View Profile" at bounding box center [88, 50] width 25 height 7
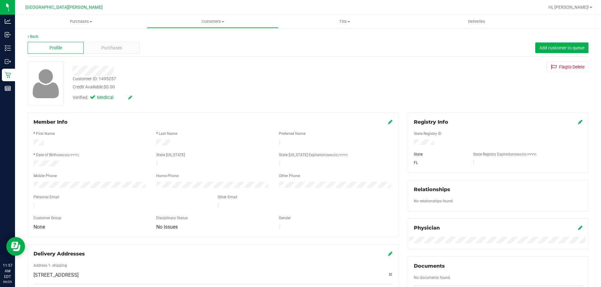
click at [112, 78] on div "Customer ID: 1495257 Credit Available: $0.00 Verified: Medical" at bounding box center [210, 83] width 285 height 43
click at [107, 80] on div "Customer ID: 1495257" at bounding box center [94, 79] width 43 height 7
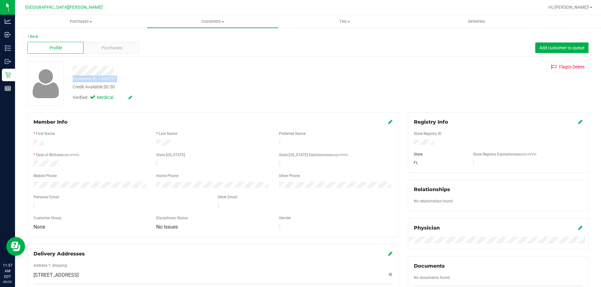
click at [107, 80] on div "Customer ID: 1495257" at bounding box center [94, 79] width 43 height 7
click at [119, 79] on div "Customer ID: 1495257 Credit Available: $0.00" at bounding box center [210, 83] width 285 height 15
click at [111, 80] on div "Customer ID: 1495257" at bounding box center [94, 79] width 43 height 7
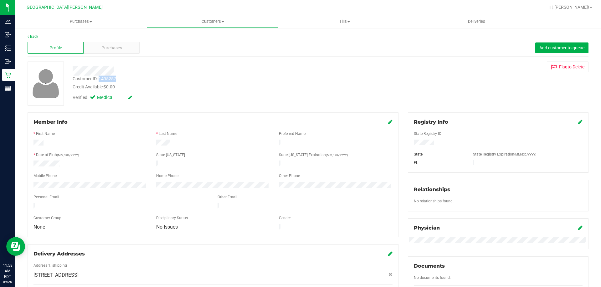
click at [111, 80] on div "Customer ID: 1495257" at bounding box center [94, 79] width 43 height 7
copy div "1495257"
click at [93, 23] on span "Purchases" at bounding box center [81, 22] width 132 height 6
click at [46, 45] on span "Fulfillment" at bounding box center [34, 45] width 39 height 5
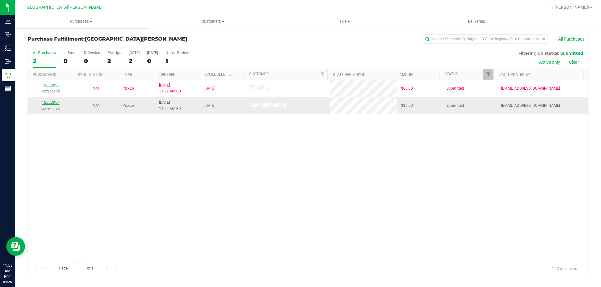
click at [55, 101] on link "12002957" at bounding box center [51, 102] width 18 height 4
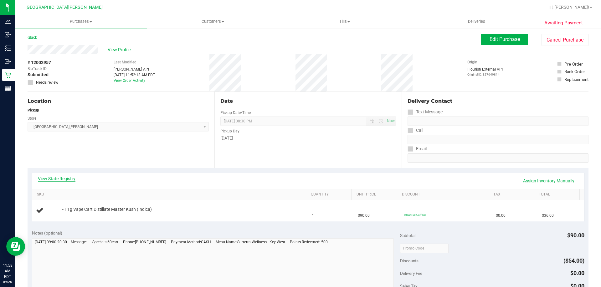
click at [55, 178] on link "View State Registry" at bounding box center [57, 179] width 38 height 6
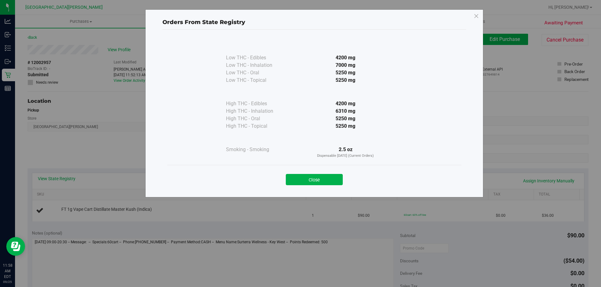
click at [329, 177] on button "Close" at bounding box center [314, 179] width 57 height 11
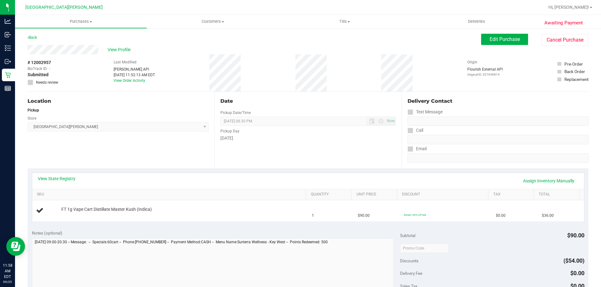
click at [328, 175] on div "View State Registry Assign Inventory Manually" at bounding box center [307, 181] width 551 height 16
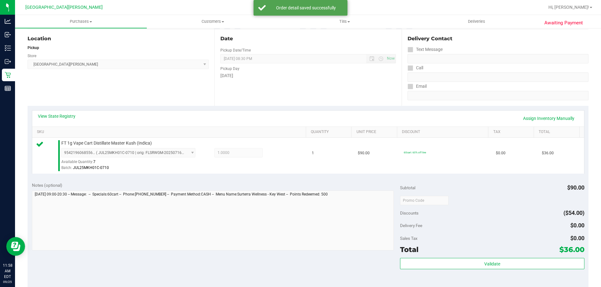
scroll to position [125, 0]
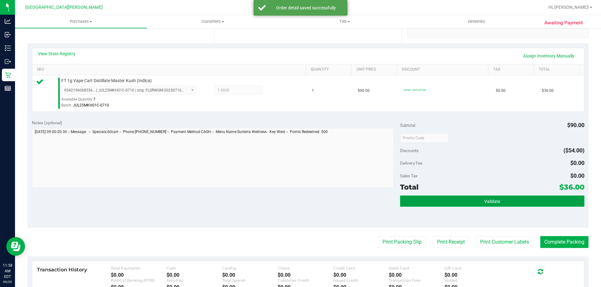
click at [484, 201] on span "Validate" at bounding box center [492, 201] width 16 height 5
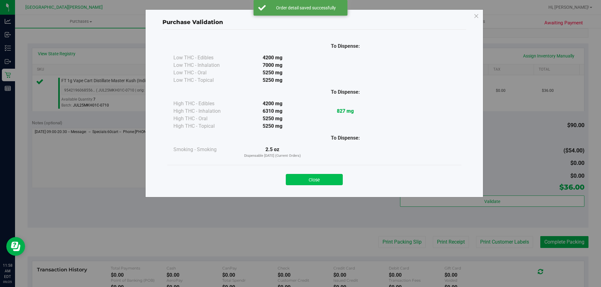
click at [327, 178] on button "Close" at bounding box center [314, 179] width 57 height 11
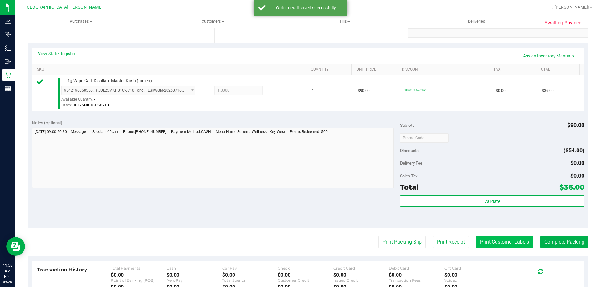
click at [517, 245] on button "Print Customer Labels" at bounding box center [504, 242] width 57 height 12
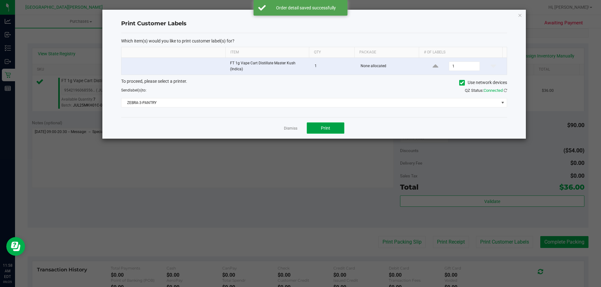
click at [342, 132] on button "Print" at bounding box center [326, 128] width 38 height 11
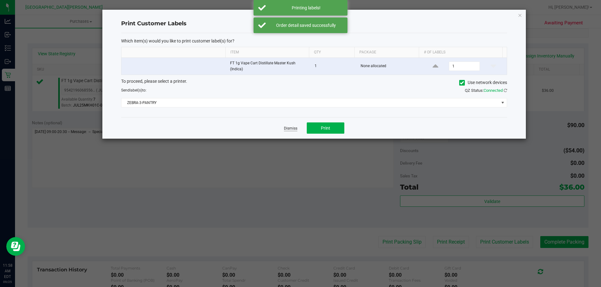
click at [288, 128] on link "Dismiss" at bounding box center [290, 128] width 13 height 5
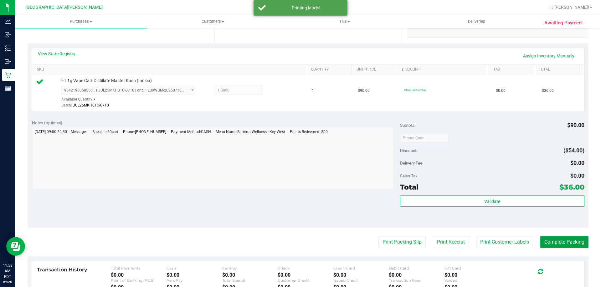
drag, startPoint x: 559, startPoint y: 237, endPoint x: 570, endPoint y: 239, distance: 11.1
click at [560, 238] on button "Complete Packing" at bounding box center [564, 242] width 48 height 12
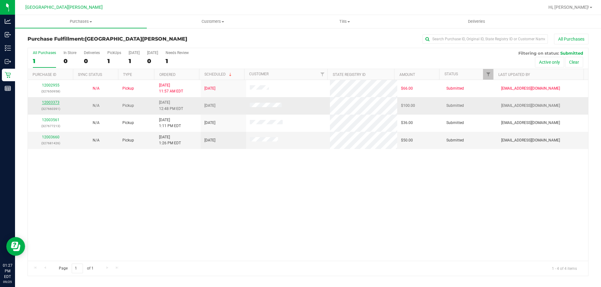
click at [55, 102] on link "12003373" at bounding box center [51, 102] width 18 height 4
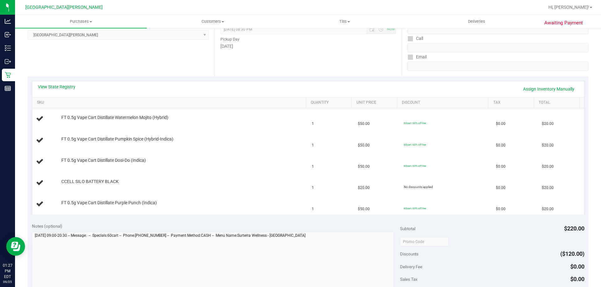
scroll to position [94, 0]
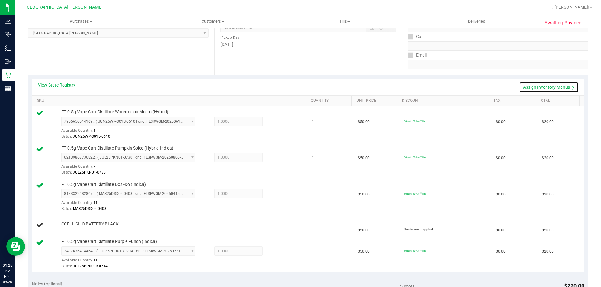
drag, startPoint x: 524, startPoint y: 82, endPoint x: 524, endPoint y: 90, distance: 7.5
click at [525, 83] on link "Assign Inventory Manually" at bounding box center [548, 87] width 59 height 11
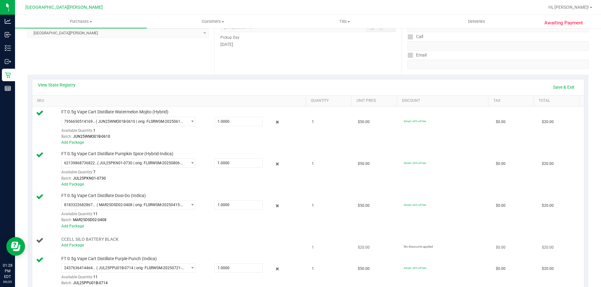
click at [67, 248] on div "Add Package" at bounding box center [181, 246] width 241 height 6
click at [69, 246] on link "Add Package" at bounding box center [72, 245] width 23 height 4
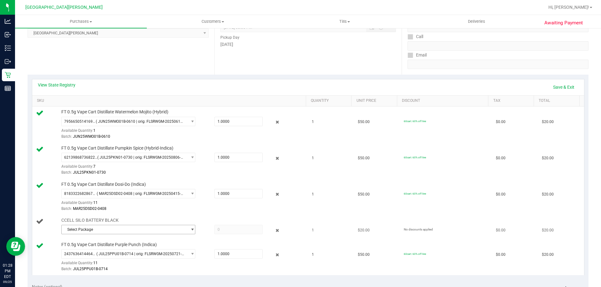
click at [132, 230] on span "Select Package" at bounding box center [124, 230] width 125 height 9
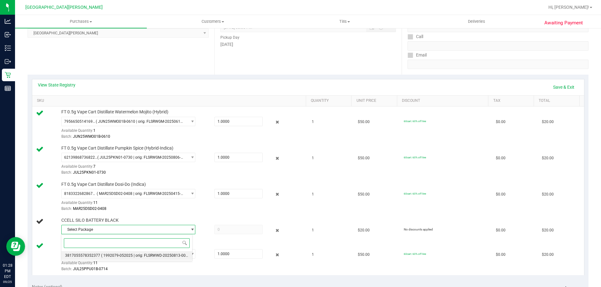
click at [123, 254] on span "( 1992079-052025 | orig: FLSRWWD-20250813-007 )" at bounding box center [145, 256] width 89 height 4
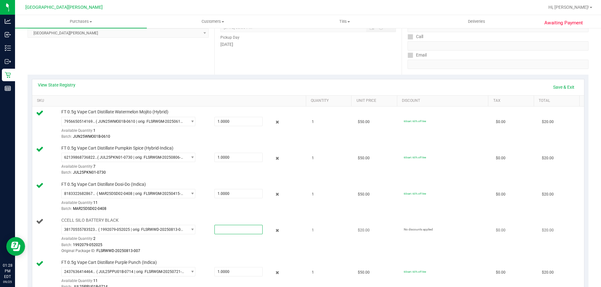
click at [235, 227] on span at bounding box center [238, 229] width 48 height 9
click at [235, 227] on input "text" at bounding box center [239, 230] width 48 height 9
type input "1"
type input "1.0000"
click at [254, 216] on td "CCELL SILO BATTERY BLACK 3817055578352377 ( 1992079-052025 | orig: FLSRWWD-2025…" at bounding box center [170, 236] width 276 height 42
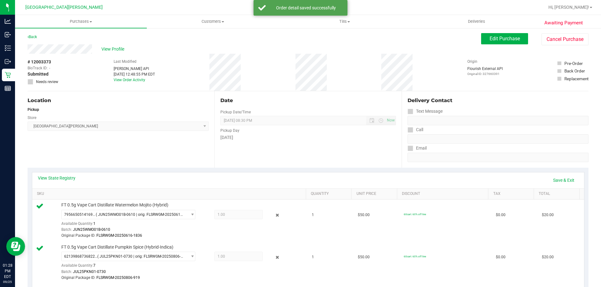
scroll to position [0, 0]
click at [562, 176] on link "Save & Exit" at bounding box center [563, 181] width 29 height 11
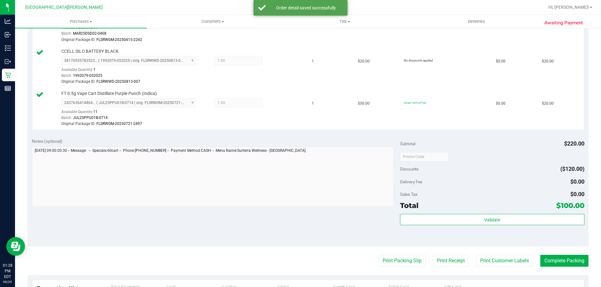
scroll to position [282, 0]
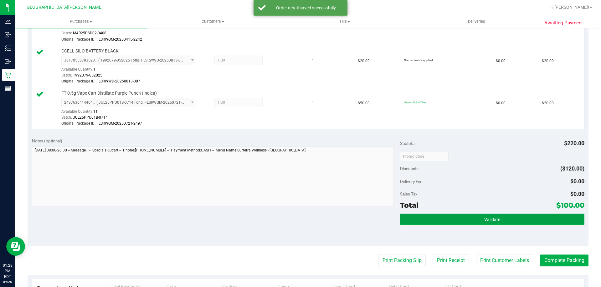
click at [506, 224] on button "Validate" at bounding box center [492, 219] width 184 height 11
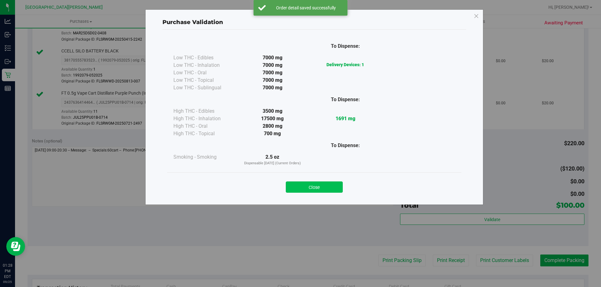
click at [328, 186] on button "Close" at bounding box center [314, 187] width 57 height 11
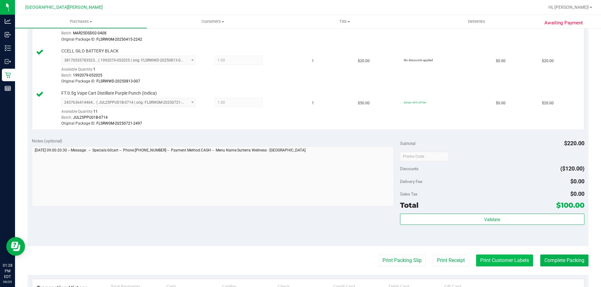
click at [518, 263] on button "Print Customer Labels" at bounding box center [504, 261] width 57 height 12
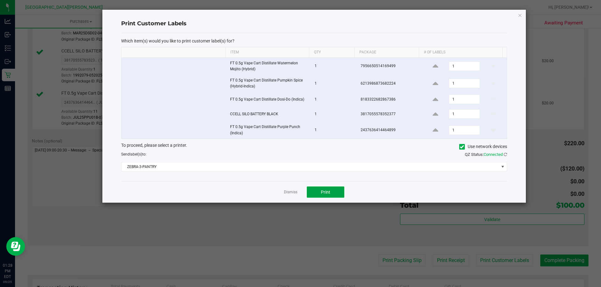
click at [332, 187] on button "Print" at bounding box center [326, 192] width 38 height 11
click at [285, 192] on link "Dismiss" at bounding box center [290, 192] width 13 height 5
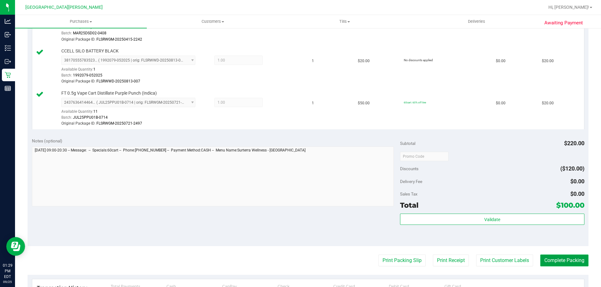
click at [570, 264] on button "Complete Packing" at bounding box center [564, 261] width 48 height 12
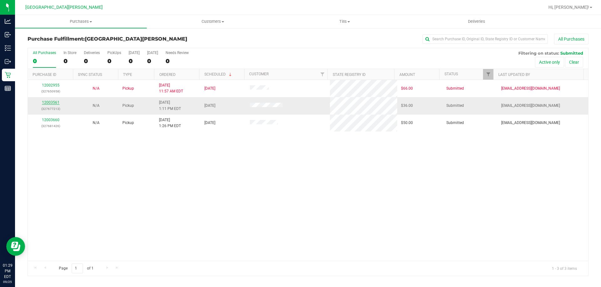
click at [51, 103] on link "12003561" at bounding box center [51, 102] width 18 height 4
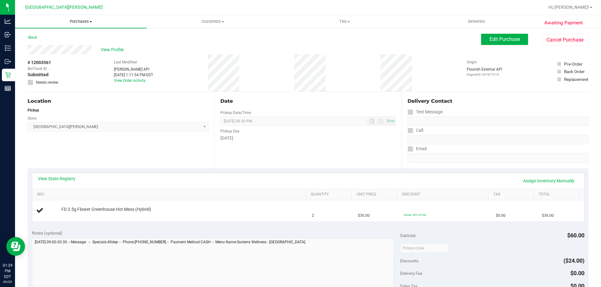
click at [75, 23] on span "Purchases" at bounding box center [81, 22] width 132 height 6
click at [49, 42] on li "Fulfillment" at bounding box center [81, 46] width 132 height 8
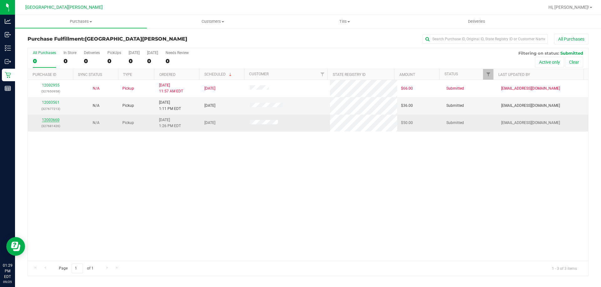
click at [53, 119] on link "12003660" at bounding box center [51, 120] width 18 height 4
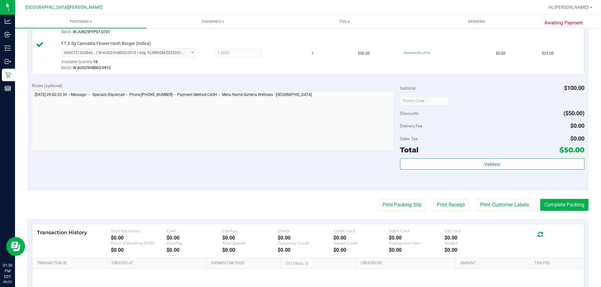
scroll to position [198, 0]
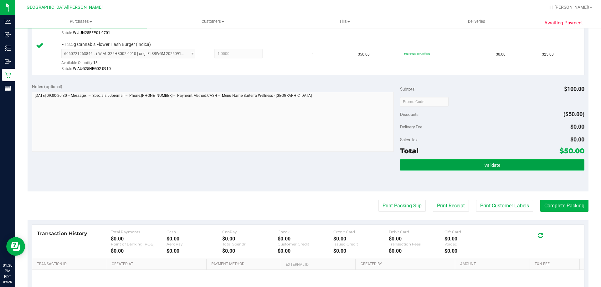
click at [480, 168] on button "Validate" at bounding box center [492, 165] width 184 height 11
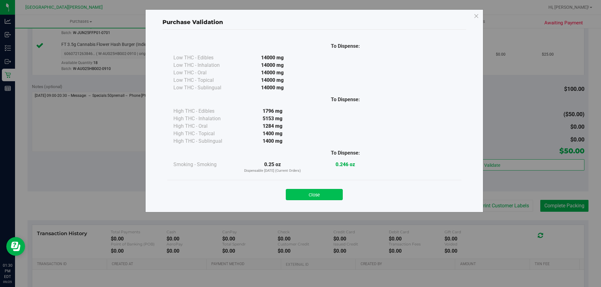
click at [315, 191] on button "Close" at bounding box center [314, 194] width 57 height 11
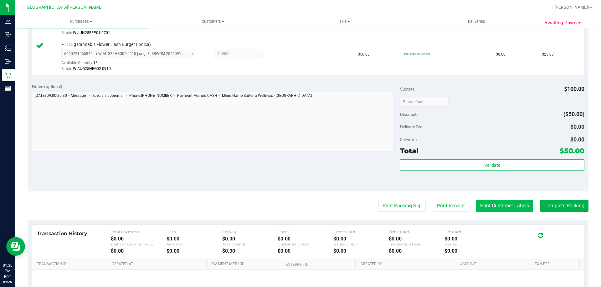
click at [481, 204] on button "Print Customer Labels" at bounding box center [504, 206] width 57 height 12
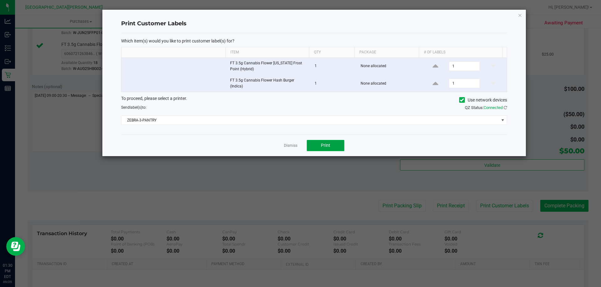
click at [323, 149] on button "Print" at bounding box center [326, 145] width 38 height 11
click at [293, 148] on link "Dismiss" at bounding box center [290, 145] width 13 height 5
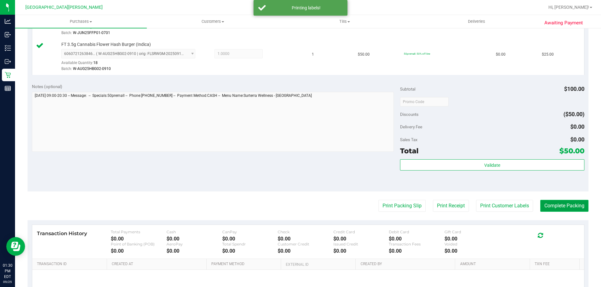
click at [549, 203] on button "Complete Packing" at bounding box center [564, 206] width 48 height 12
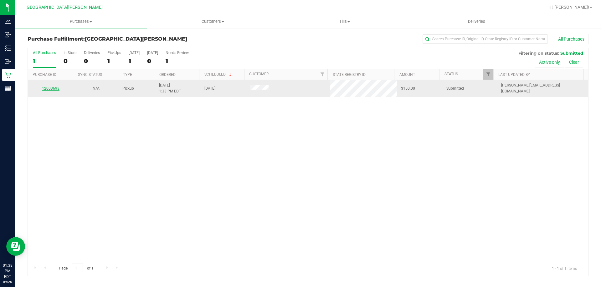
click at [52, 89] on link "12003693" at bounding box center [51, 88] width 18 height 4
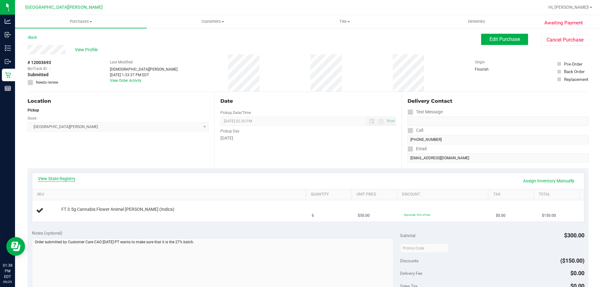
click at [58, 180] on link "View State Registry" at bounding box center [57, 179] width 38 height 6
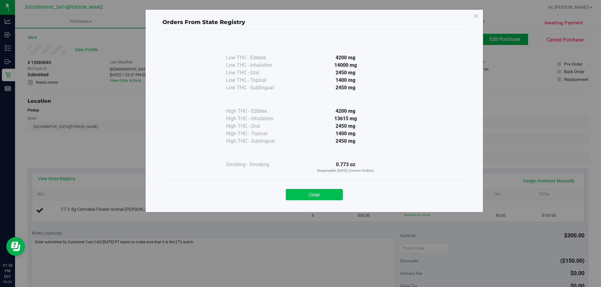
click at [328, 194] on button "Close" at bounding box center [314, 194] width 57 height 11
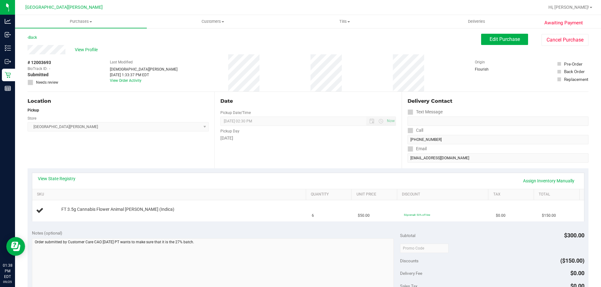
click at [325, 169] on div "View State Registry Assign Inventory Manually SKU Quantity Unit Price Discount …" at bounding box center [308, 197] width 561 height 57
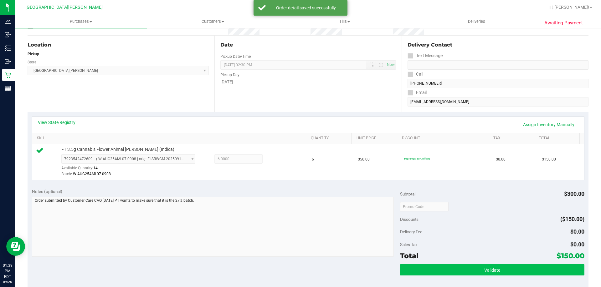
scroll to position [156, 0]
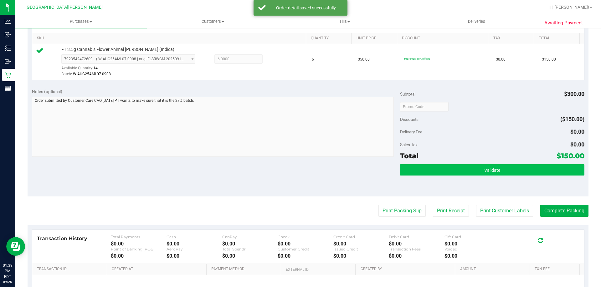
click at [430, 159] on div "Total $150.00" at bounding box center [492, 155] width 184 height 11
click at [430, 165] on button "Validate" at bounding box center [492, 170] width 184 height 11
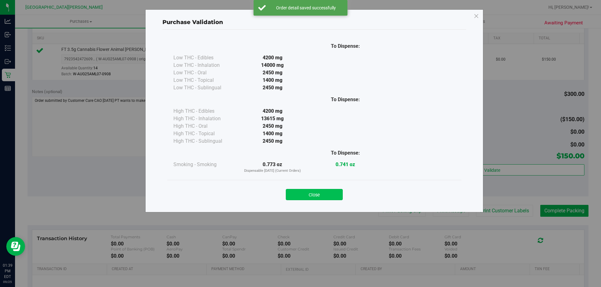
click at [324, 192] on button "Close" at bounding box center [314, 194] width 57 height 11
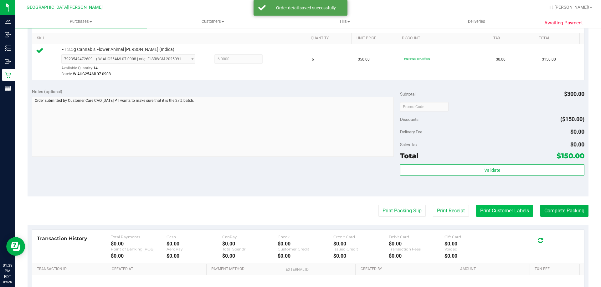
click at [504, 208] on button "Print Customer Labels" at bounding box center [504, 211] width 57 height 12
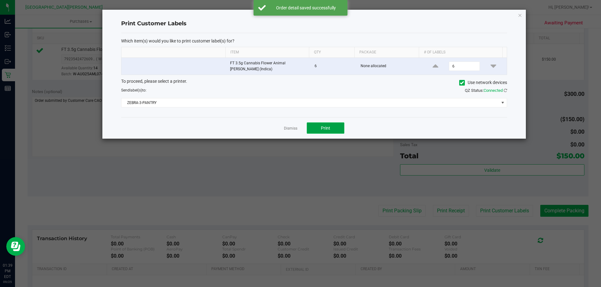
click at [330, 124] on button "Print" at bounding box center [326, 128] width 38 height 11
click at [282, 129] on div "Dismiss Print" at bounding box center [314, 128] width 386 height 22
click at [287, 129] on link "Dismiss" at bounding box center [290, 128] width 13 height 5
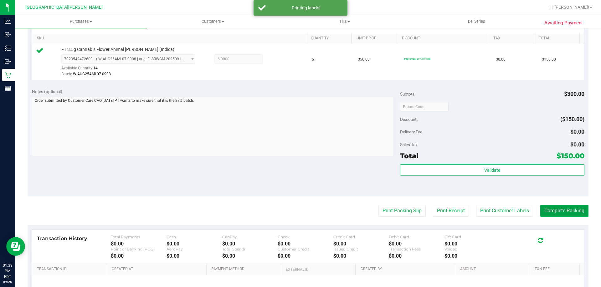
click at [547, 208] on button "Complete Packing" at bounding box center [564, 211] width 48 height 12
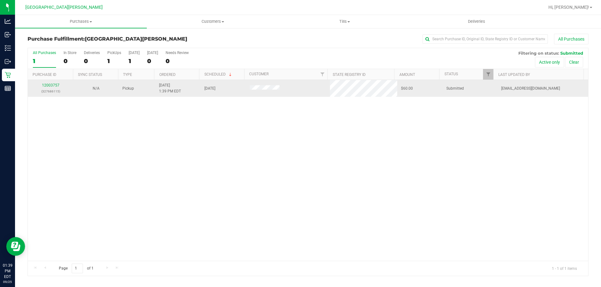
click at [46, 80] on td "12003757 (327686115)" at bounding box center [50, 88] width 45 height 17
click at [47, 86] on link "12003757" at bounding box center [51, 85] width 18 height 4
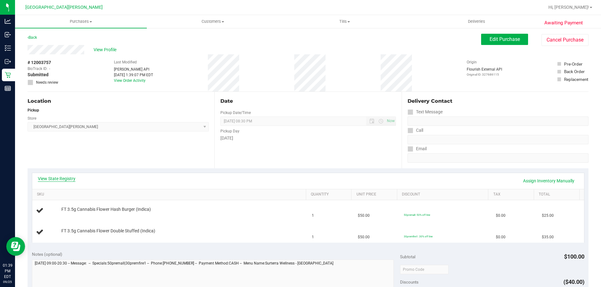
click at [62, 179] on link "View State Registry" at bounding box center [57, 179] width 38 height 6
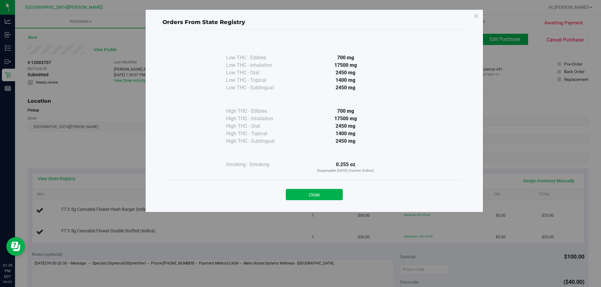
click at [325, 201] on div "Close" at bounding box center [314, 192] width 294 height 25
click at [323, 196] on button "Close" at bounding box center [314, 194] width 57 height 11
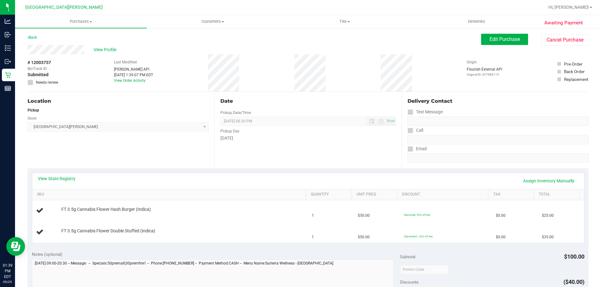
click at [318, 182] on div "View State Registry Assign Inventory Manually" at bounding box center [308, 181] width 540 height 11
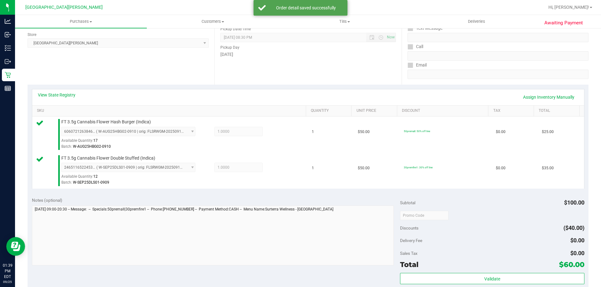
scroll to position [125, 0]
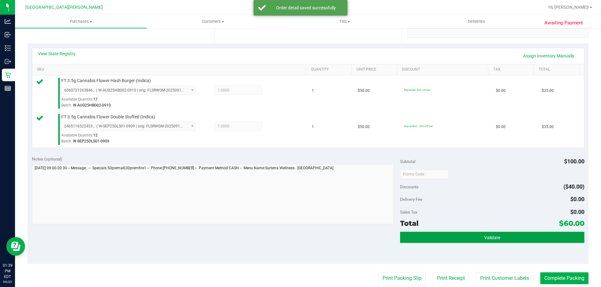
click at [497, 240] on button "Validate" at bounding box center [492, 237] width 184 height 11
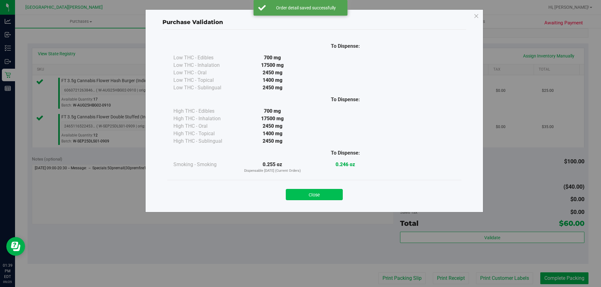
click at [332, 196] on button "Close" at bounding box center [314, 194] width 57 height 11
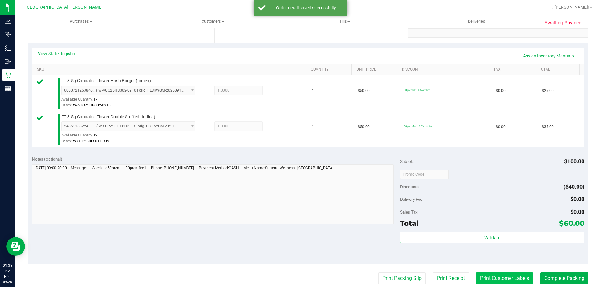
click at [503, 279] on button "Print Customer Labels" at bounding box center [504, 279] width 57 height 12
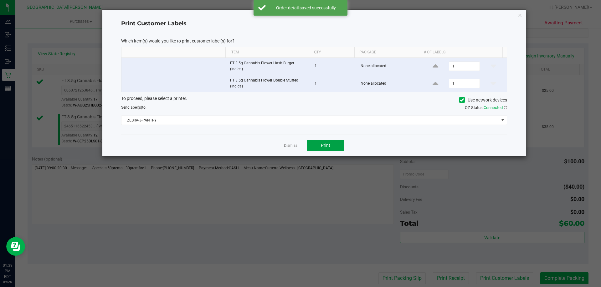
click at [336, 150] on button "Print" at bounding box center [326, 145] width 38 height 11
click at [292, 147] on link "Dismiss" at bounding box center [290, 145] width 13 height 5
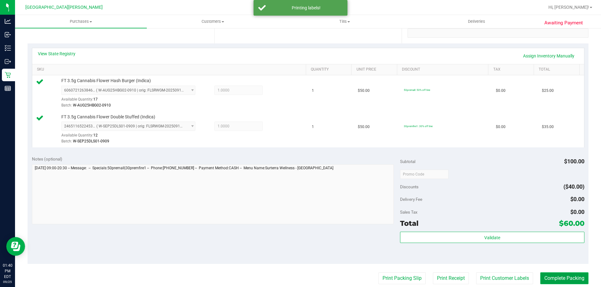
click at [555, 280] on button "Complete Packing" at bounding box center [564, 279] width 48 height 12
